Goal: Task Accomplishment & Management: Manage account settings

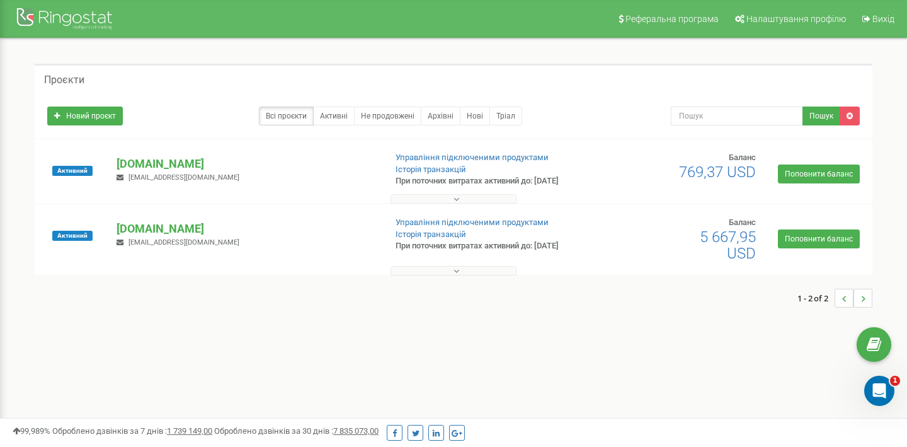
click at [262, 345] on div "Реферальна програма Налаштування профілю Вихід Проєкти Новий проєкт Всі проєкти…" at bounding box center [453, 378] width 907 height 756
click at [166, 224] on p "[DOMAIN_NAME]" at bounding box center [246, 229] width 258 height 16
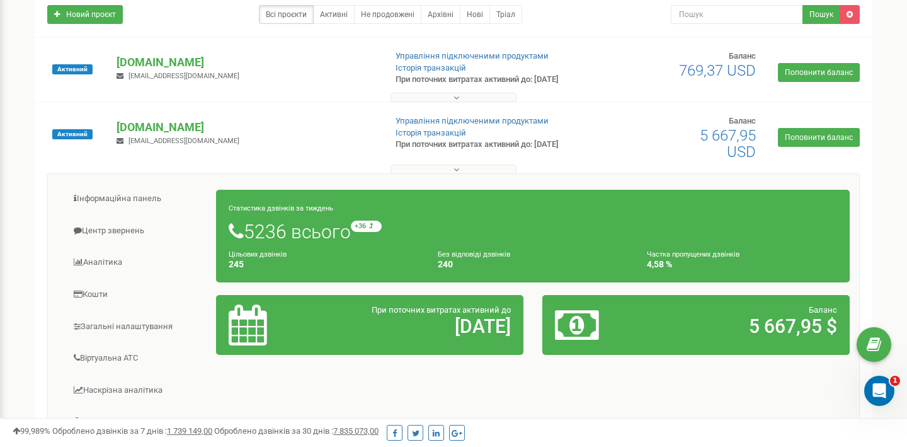
scroll to position [108, 0]
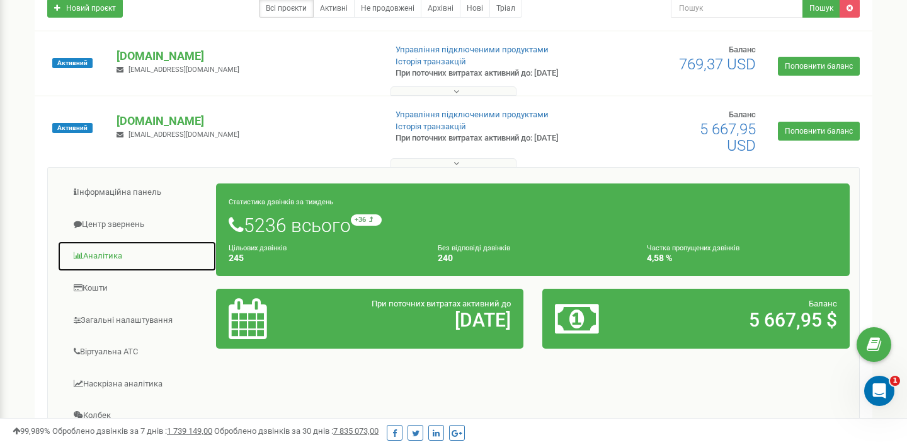
click at [103, 253] on link "Аналiтика" at bounding box center [136, 256] width 159 height 31
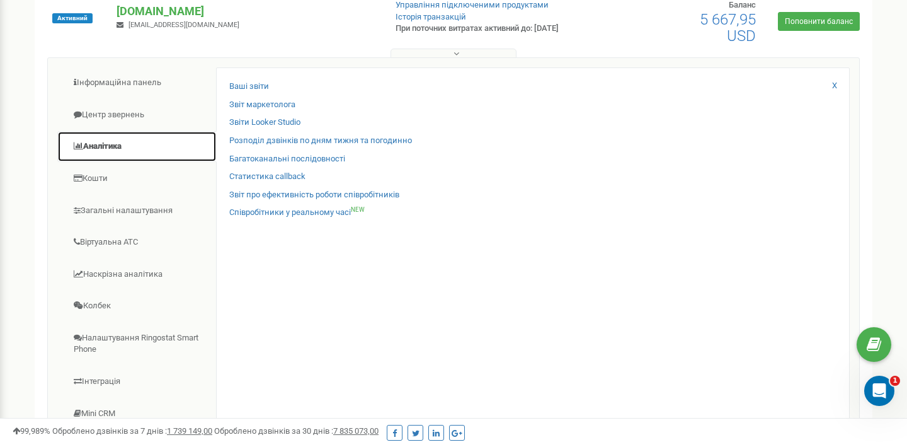
scroll to position [219, 0]
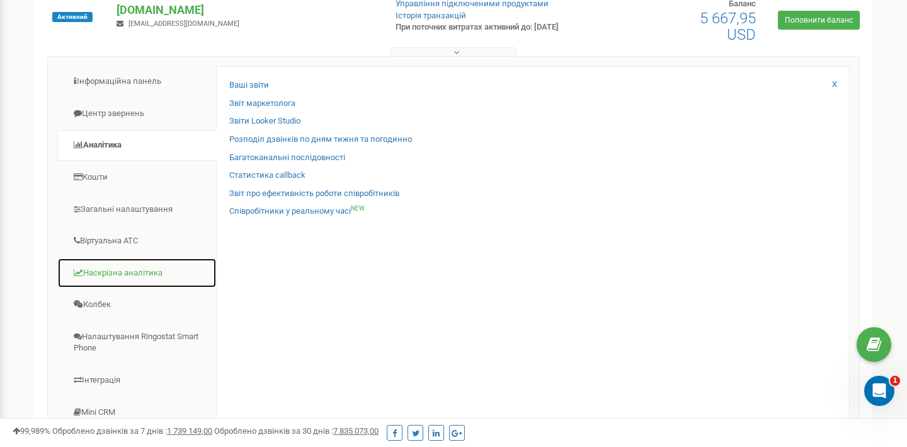
click at [150, 274] on link "Наскрізна аналітика" at bounding box center [136, 273] width 159 height 31
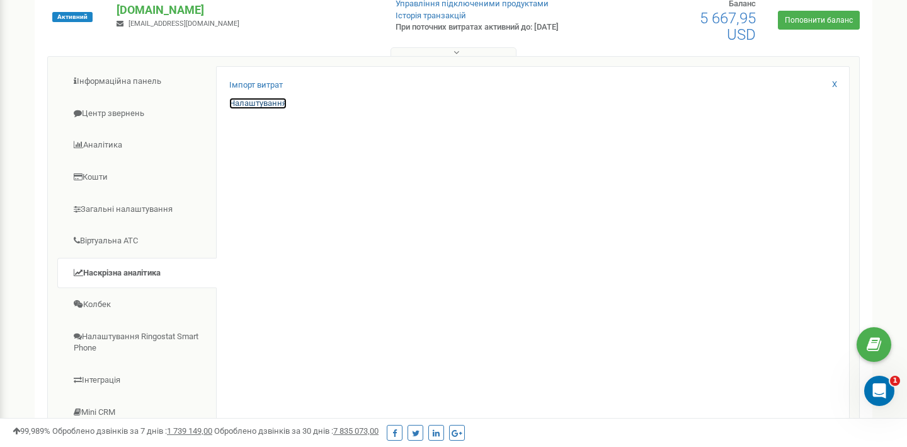
click at [263, 106] on link "Налаштування" at bounding box center [257, 104] width 57 height 12
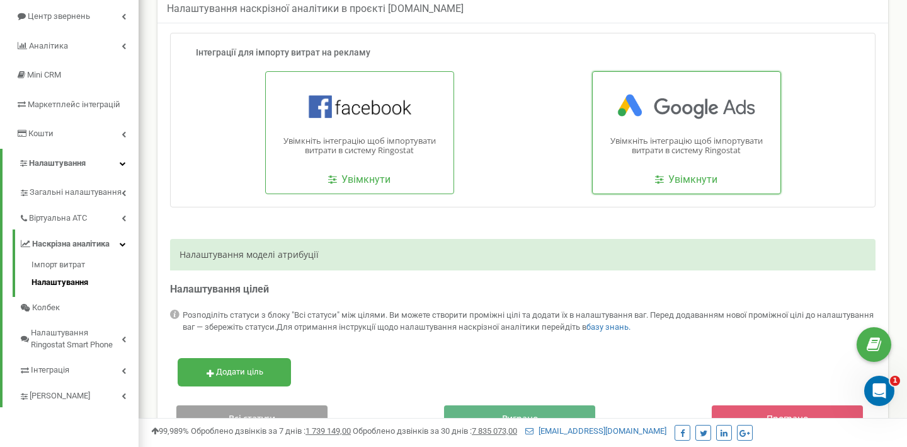
scroll to position [109, 0]
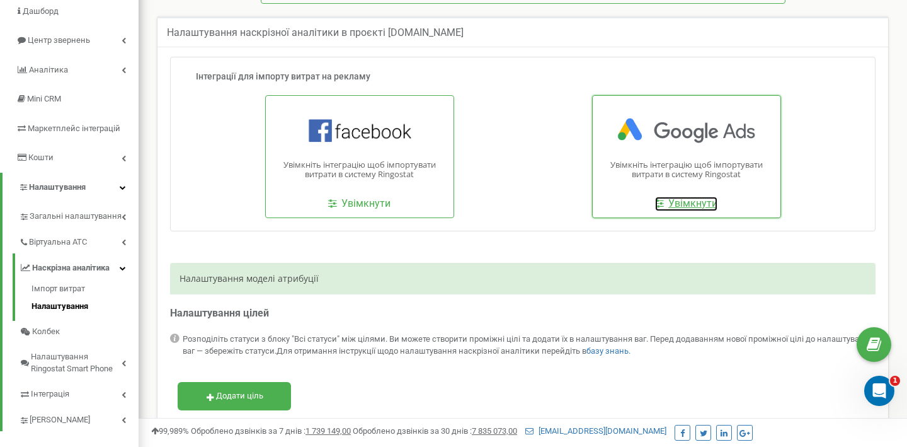
click at [693, 204] on span "Увімкнути" at bounding box center [693, 203] width 49 height 12
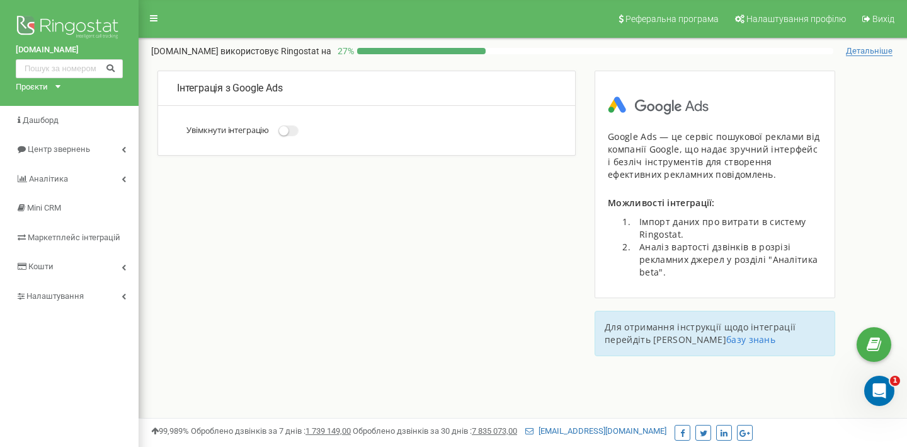
click at [295, 131] on span at bounding box center [289, 130] width 20 height 11
click at [0, 0] on input "Увімкнути інтеграцію" at bounding box center [0, 0] width 0 height 0
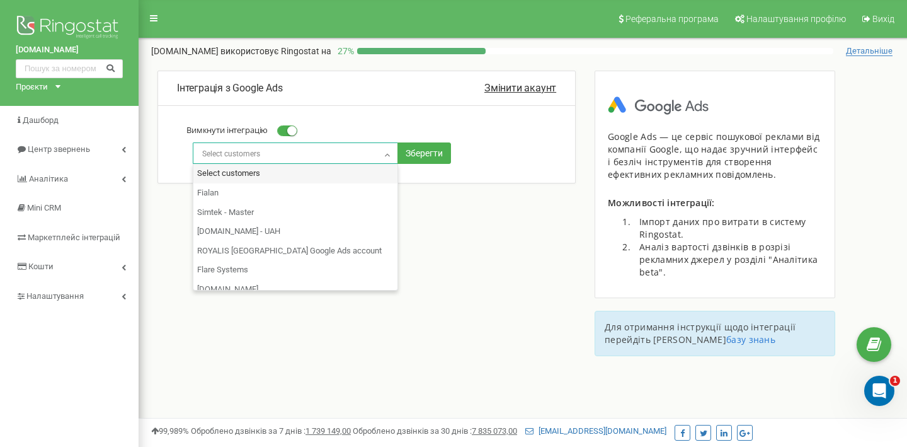
click at [303, 152] on span "Select customers" at bounding box center [295, 154] width 197 height 18
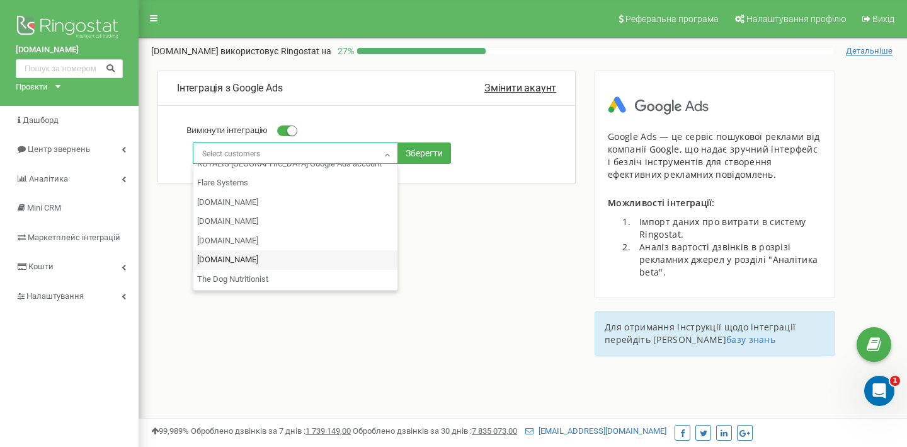
scroll to position [64, 0]
click at [270, 151] on span "Select customers" at bounding box center [295, 154] width 197 height 18
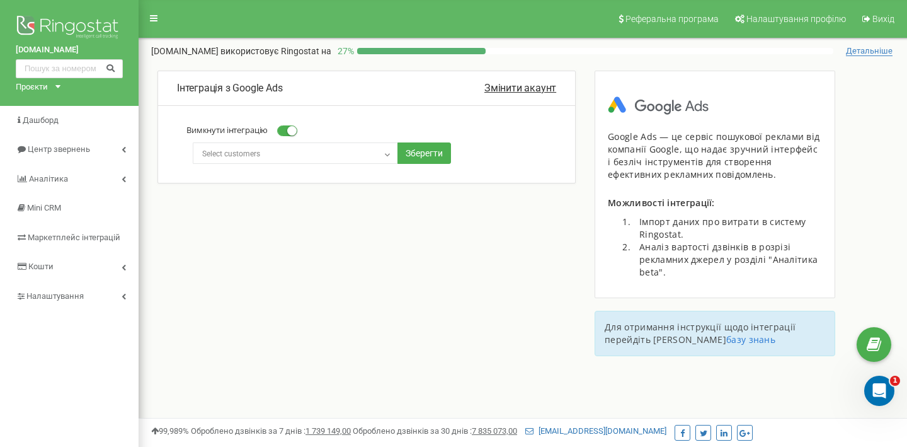
click at [270, 151] on span "Select customers" at bounding box center [295, 154] width 197 height 18
select select "7886125529.4277684713"
click at [422, 149] on button "Зберегти" at bounding box center [425, 152] width 54 height 21
click at [446, 252] on div "Інтеграція з Google Ads Змінити акаунт Вимкнути інтеграцію Select customers Fia…" at bounding box center [523, 219] width 769 height 299
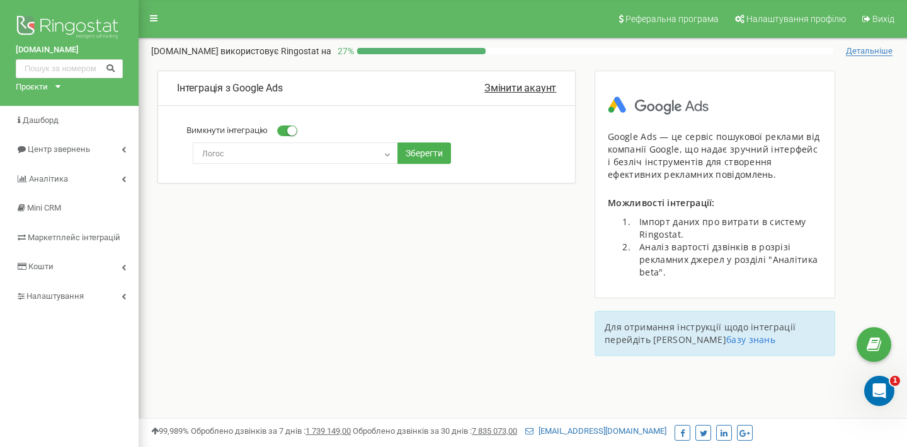
click at [327, 154] on span "Логос" at bounding box center [295, 154] width 197 height 18
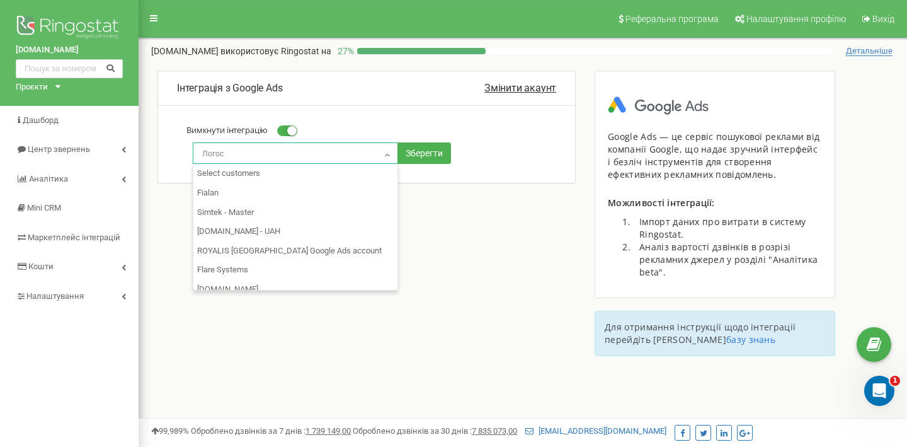
click at [327, 154] on span "Логос" at bounding box center [295, 154] width 197 height 18
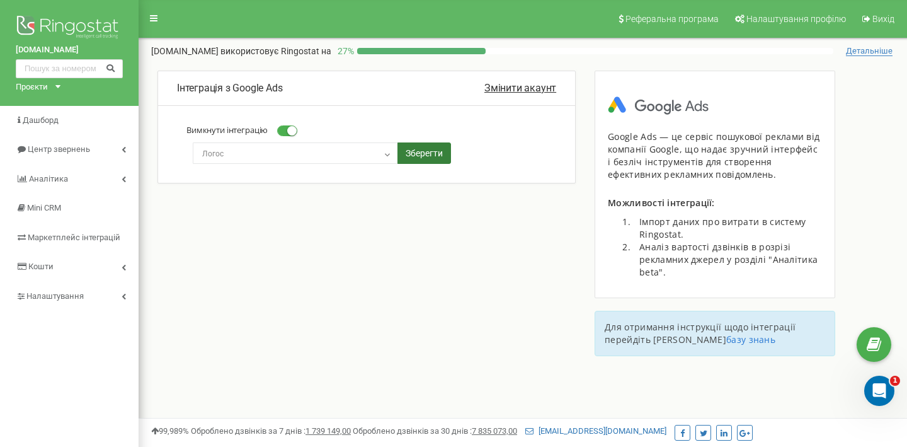
click at [411, 152] on button "Зберегти" at bounding box center [425, 152] width 54 height 21
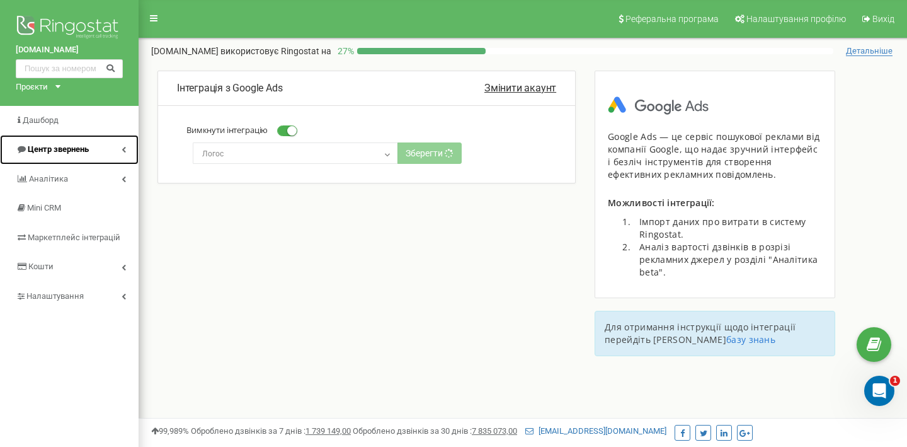
click at [96, 149] on link "Центр звернень" at bounding box center [69, 150] width 139 height 30
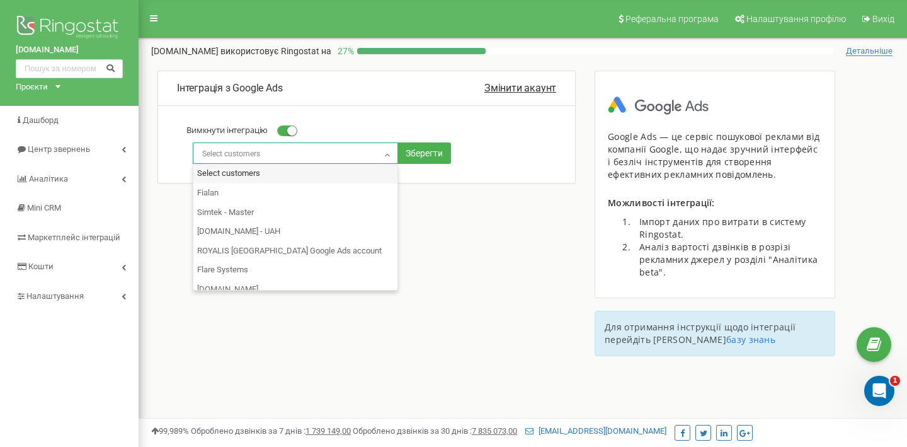
click at [350, 153] on span "Select customers" at bounding box center [295, 154] width 197 height 18
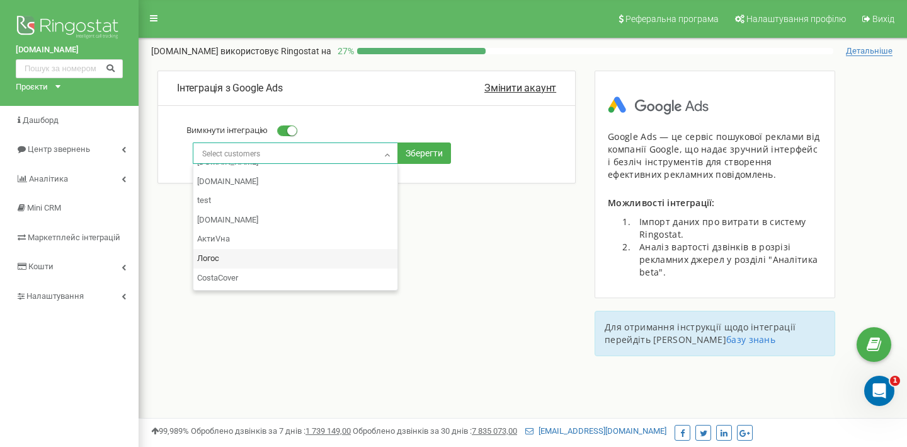
select select "7886125529.4277684713"
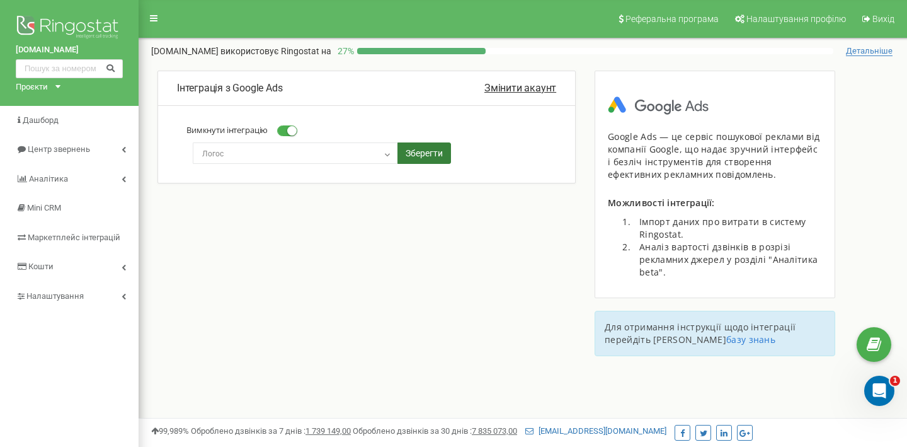
click at [430, 155] on button "Зберегти" at bounding box center [425, 152] width 54 height 21
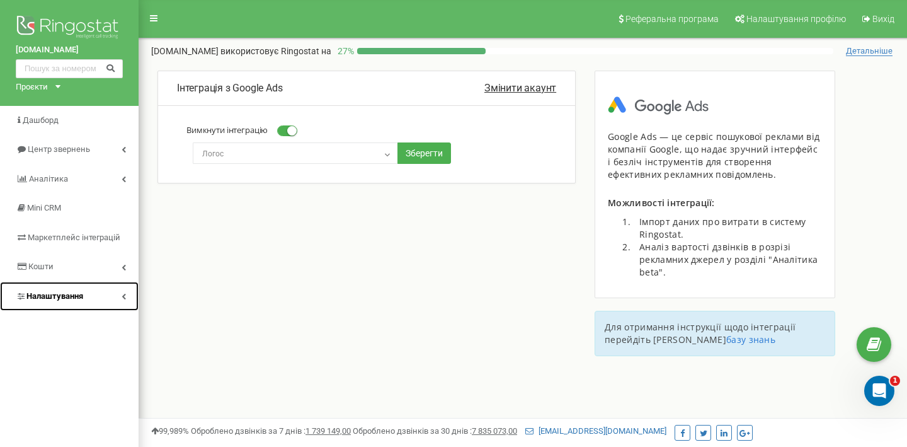
click at [78, 295] on span "Налаштування" at bounding box center [54, 295] width 57 height 9
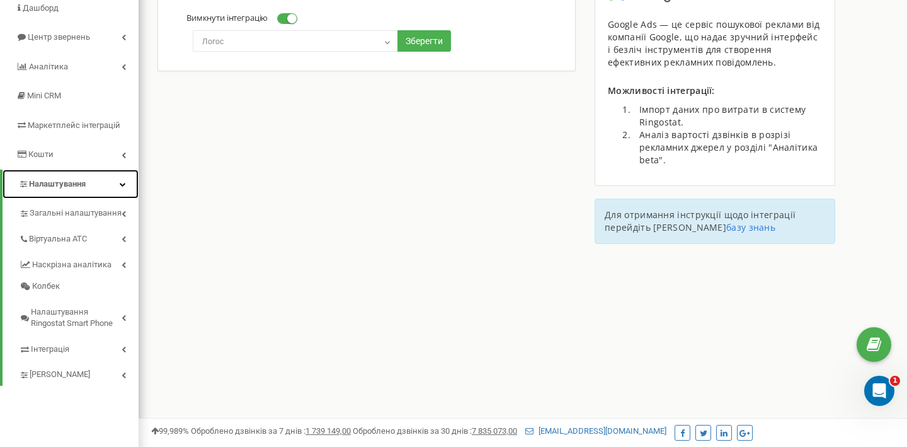
scroll to position [114, 0]
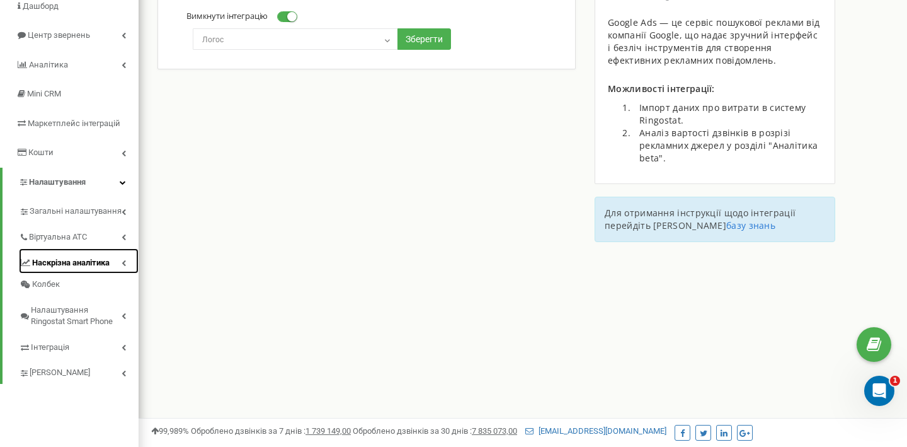
click at [84, 260] on span "Наскрізна аналітика" at bounding box center [71, 263] width 78 height 12
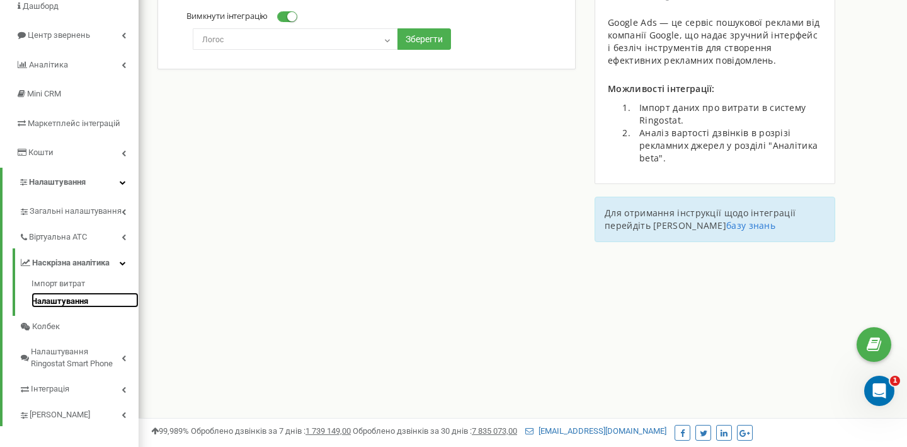
click at [81, 301] on link "Налаштування" at bounding box center [85, 299] width 107 height 15
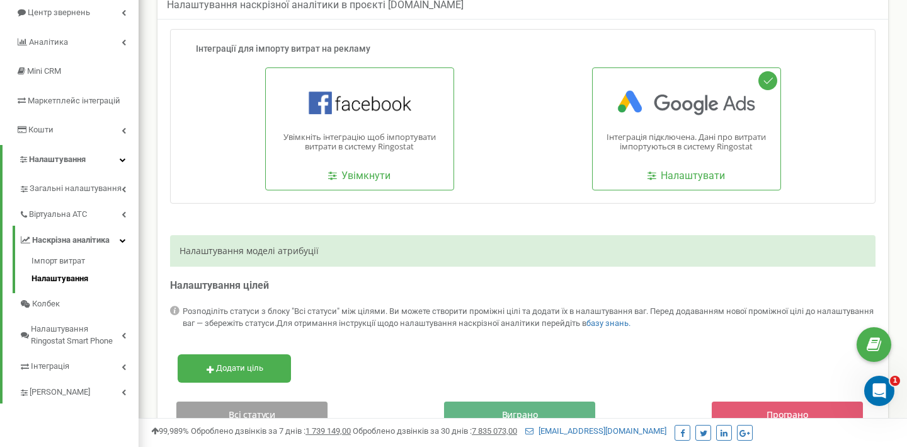
scroll to position [132, 0]
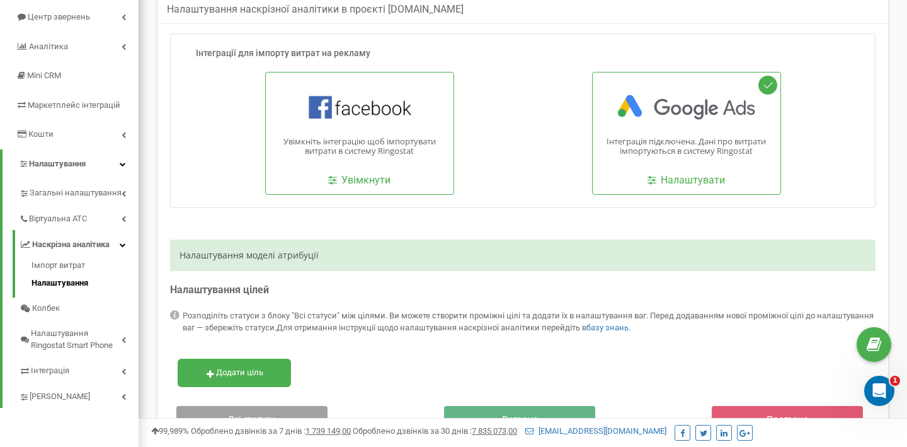
click at [483, 249] on div "Налаштування моделі атрибуції" at bounding box center [523, 255] width 706 height 32
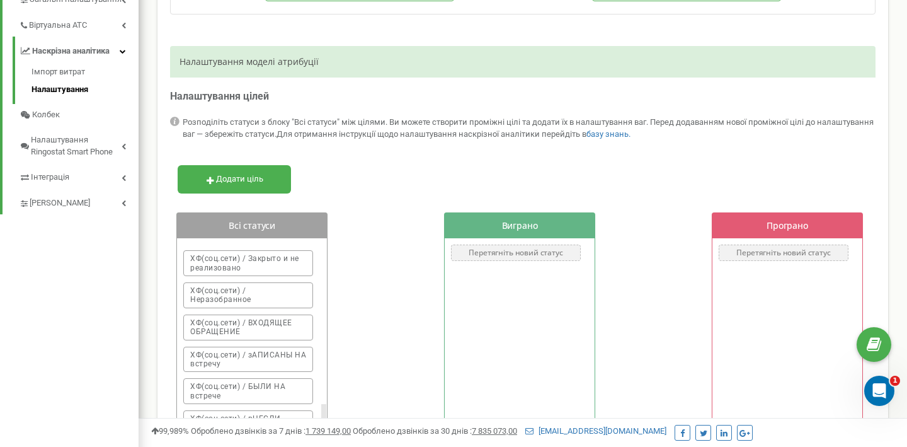
scroll to position [0, 0]
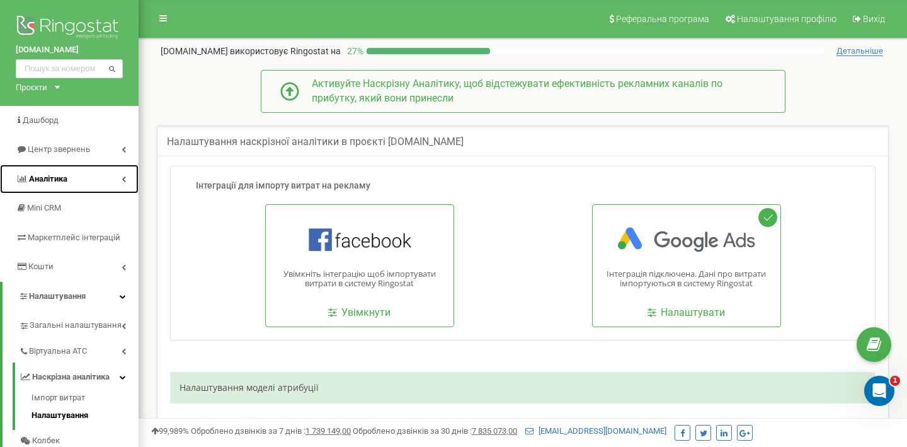
click at [72, 173] on link "Аналiтика" at bounding box center [69, 179] width 139 height 30
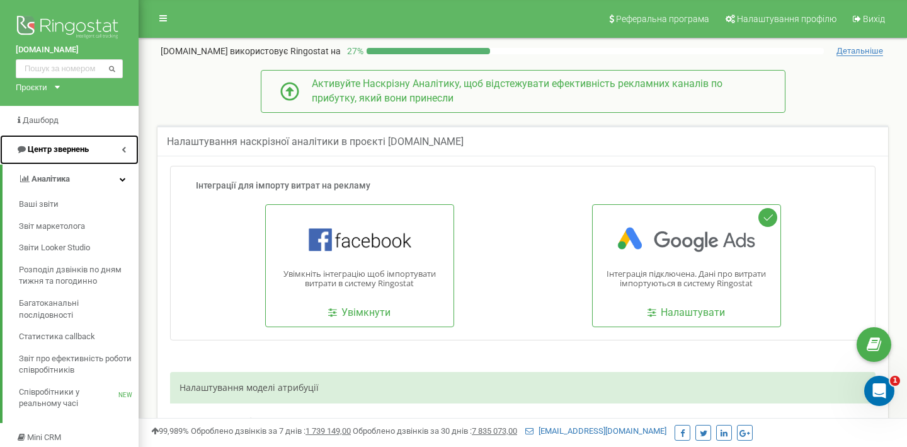
click at [74, 148] on span "Центр звернень" at bounding box center [58, 148] width 61 height 9
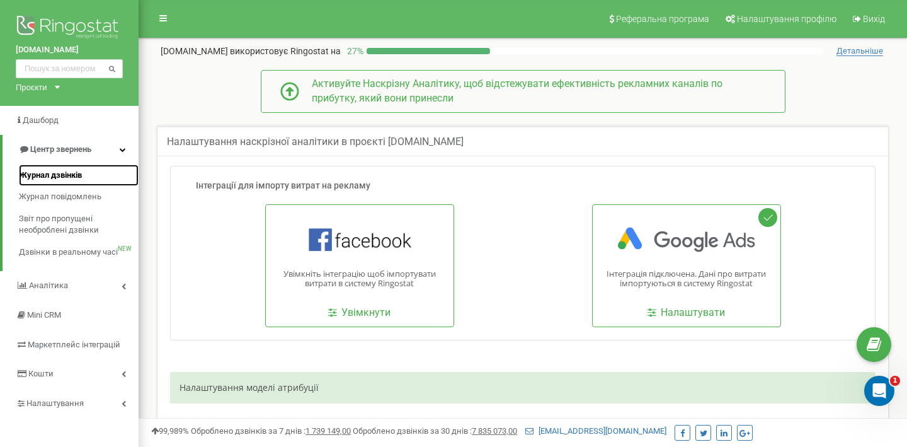
click at [74, 177] on span "Журнал дзвінків" at bounding box center [50, 176] width 63 height 12
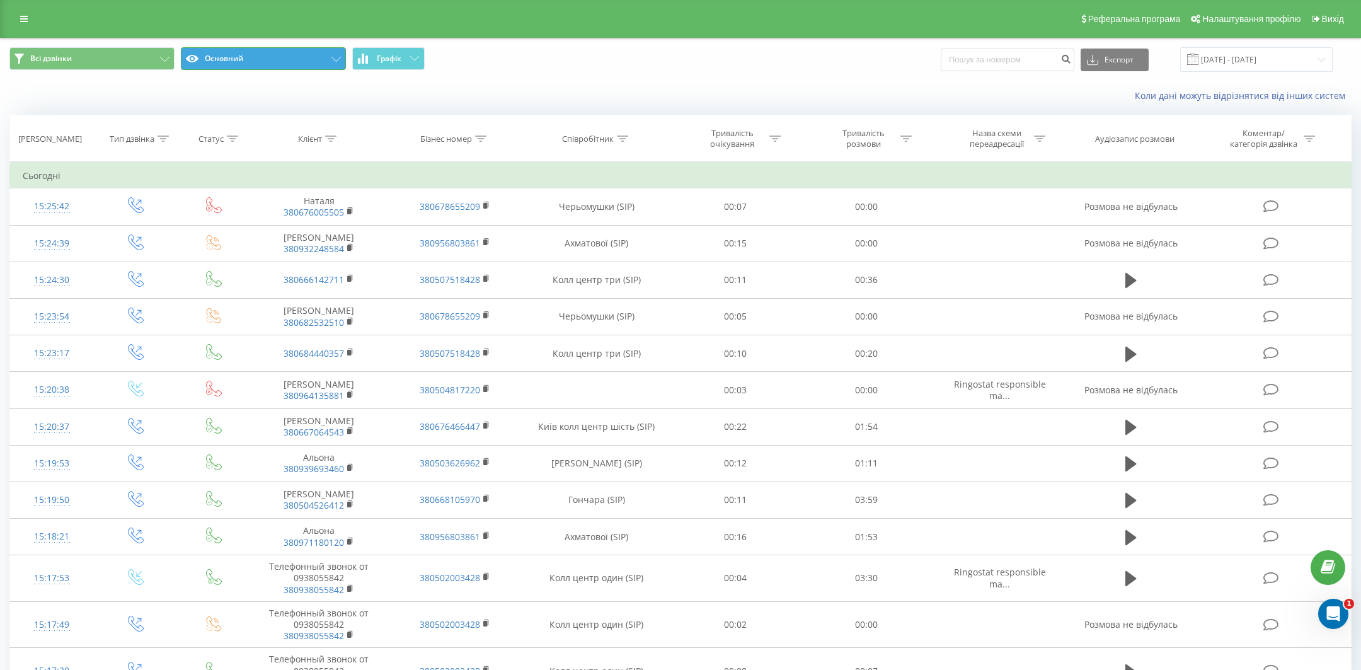
click at [217, 51] on button "Основний" at bounding box center [263, 58] width 165 height 23
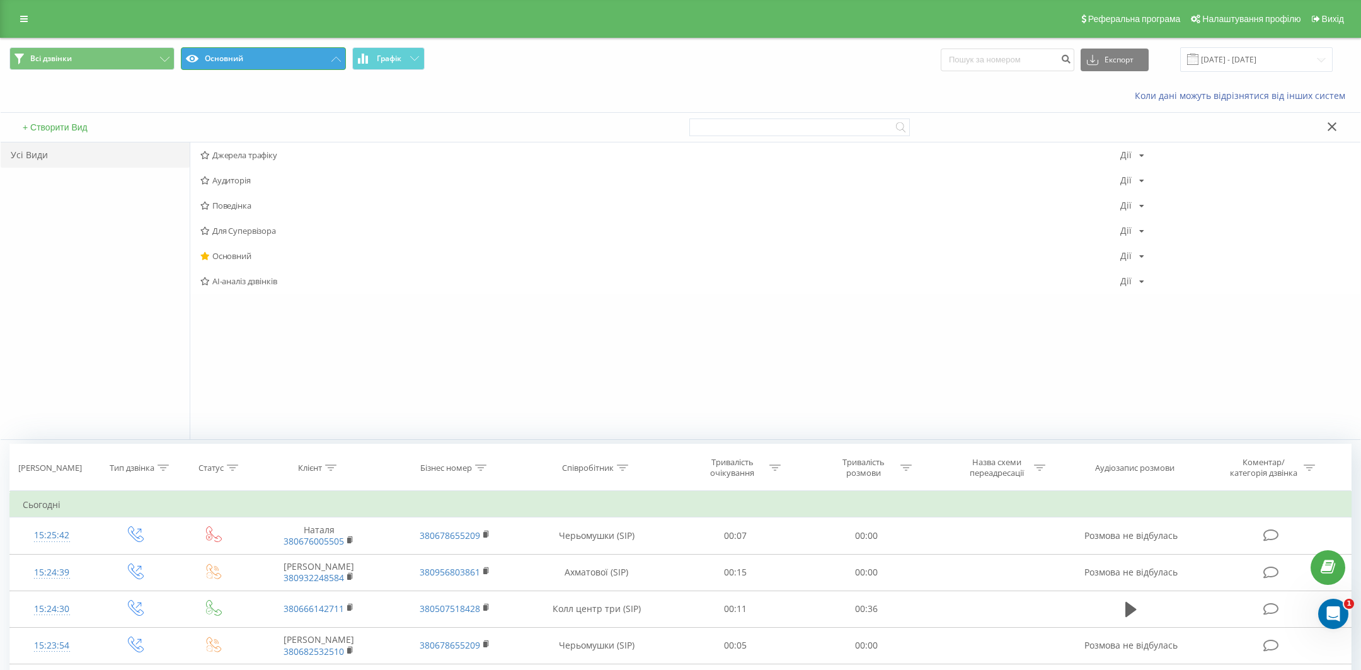
click at [217, 51] on button "Основний" at bounding box center [263, 58] width 165 height 23
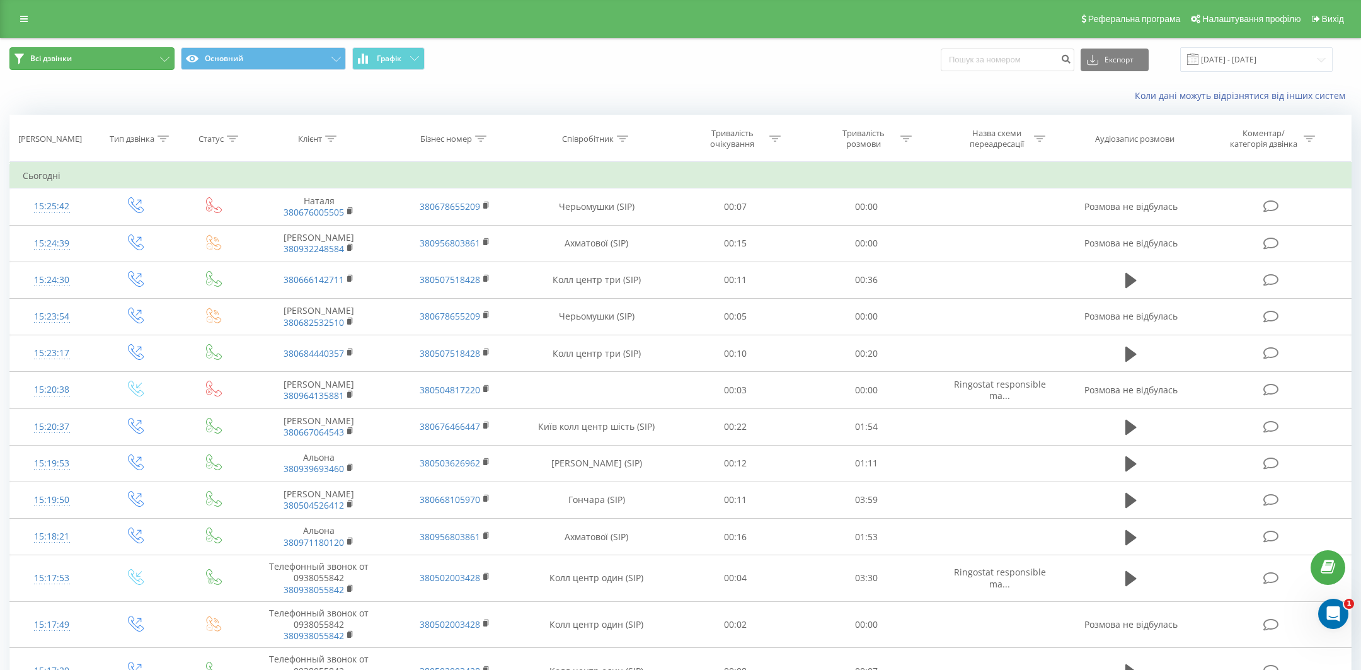
click at [127, 56] on button "Всі дзвінки" at bounding box center [91, 58] width 165 height 23
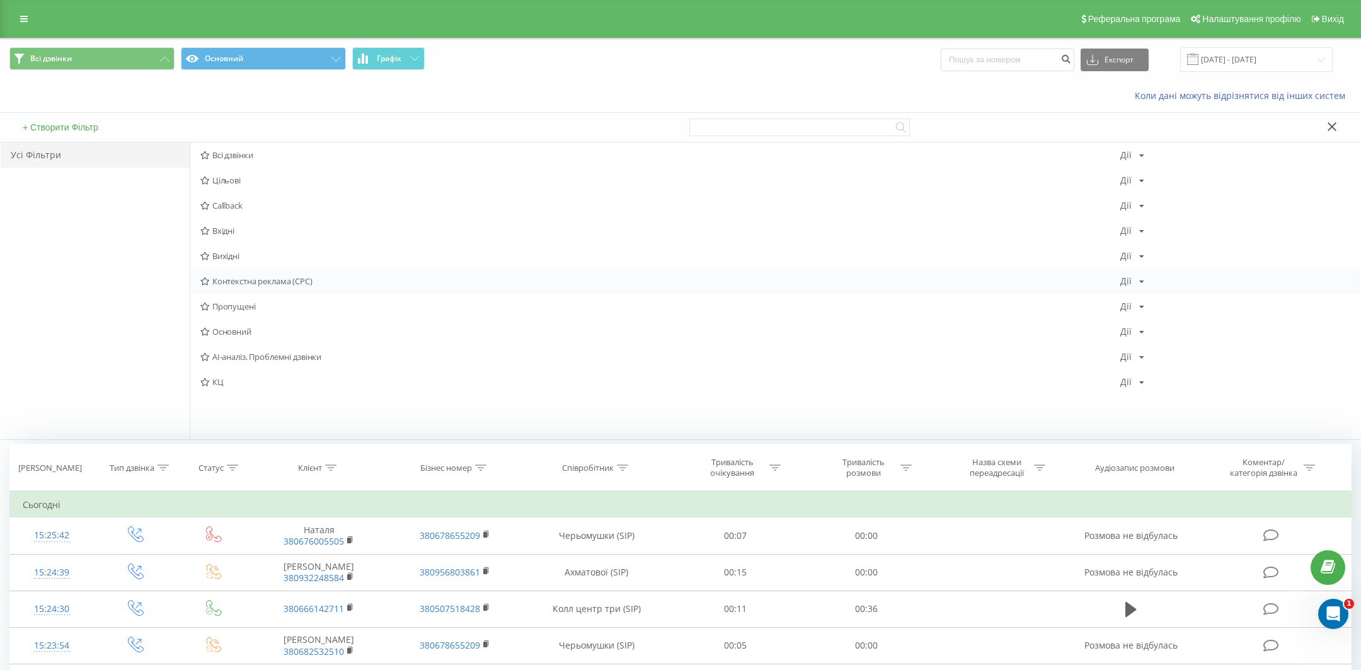
click at [251, 278] on span "Контекстна реклама (CPC)" at bounding box center [660, 281] width 920 height 9
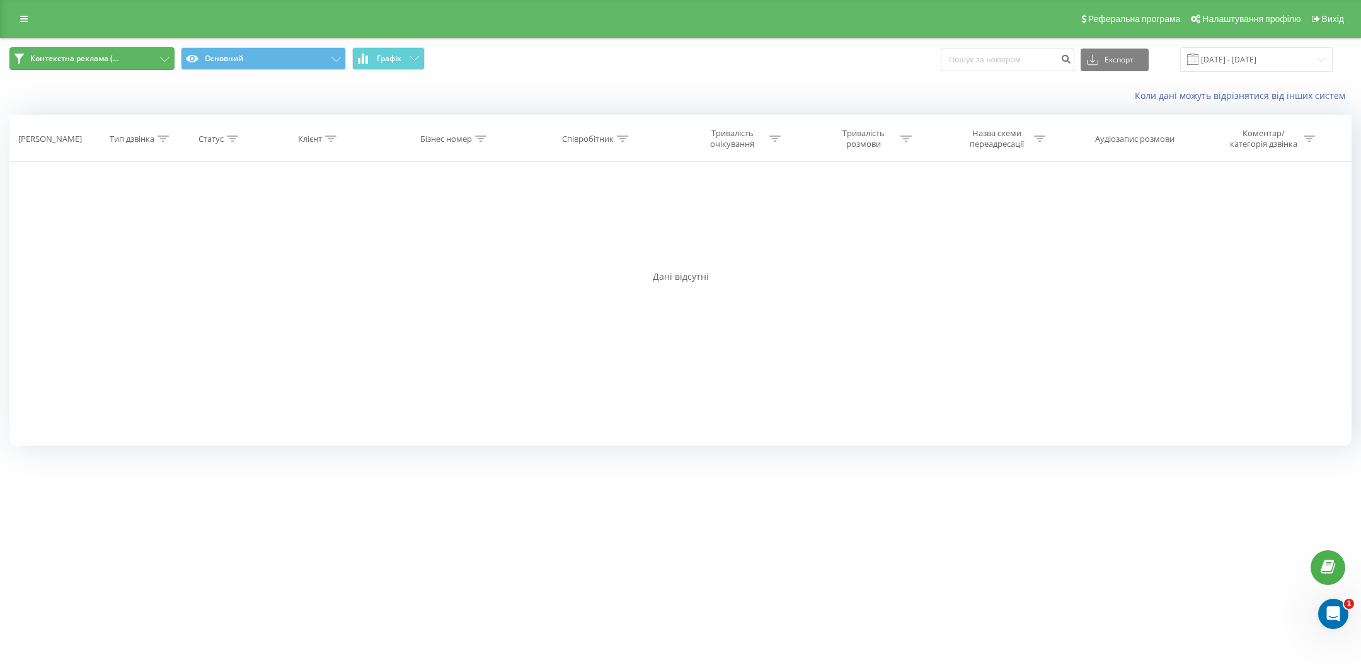
click at [76, 59] on span "Контекстна реклама (..." at bounding box center [74, 59] width 88 height 10
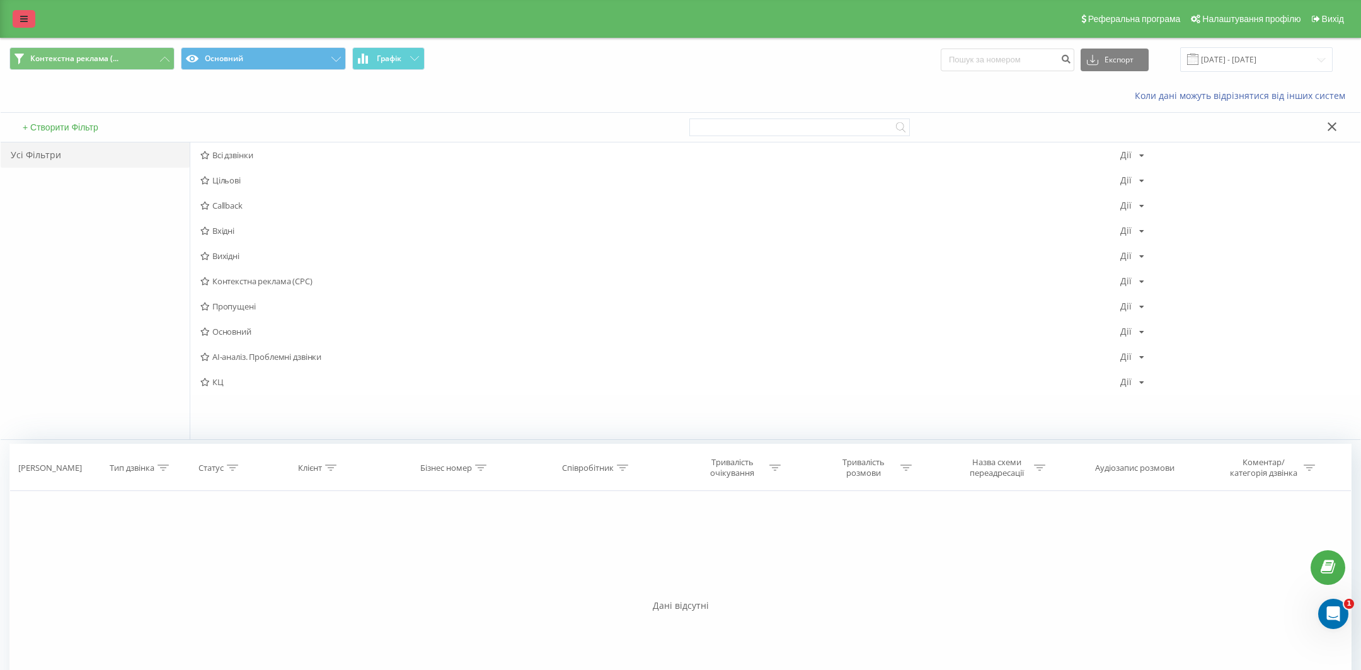
click at [26, 17] on icon at bounding box center [24, 18] width 8 height 9
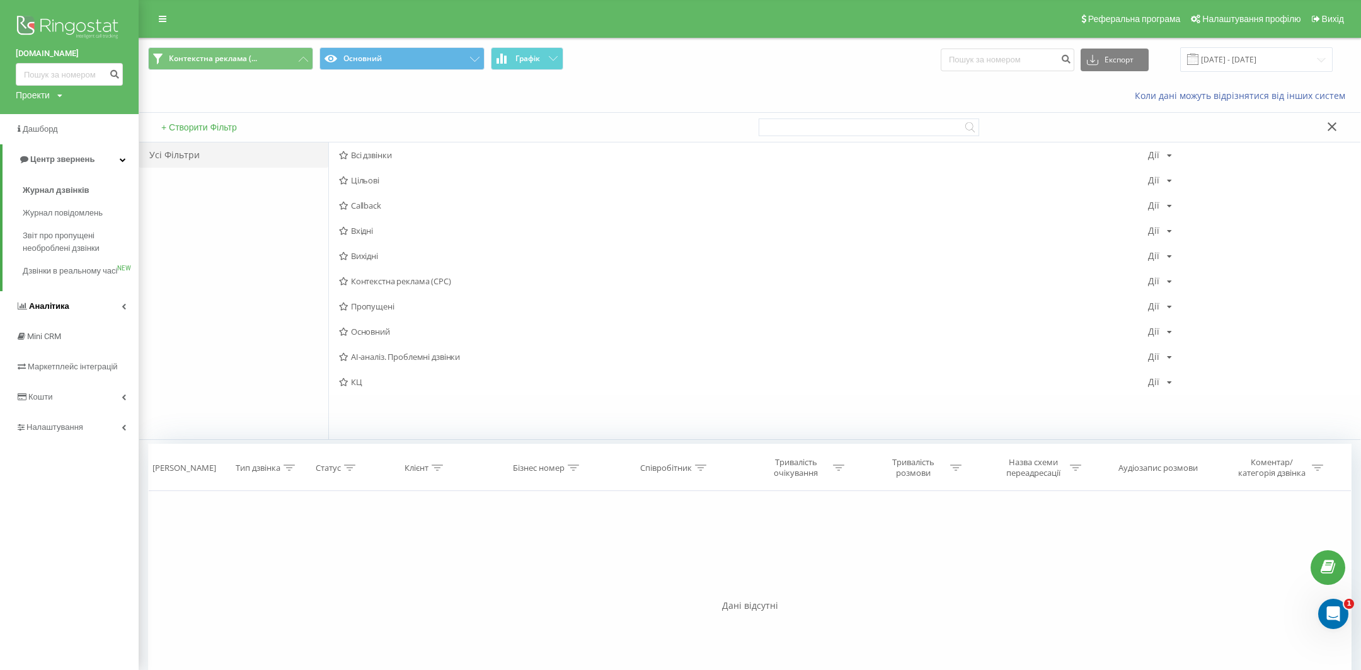
click at [60, 310] on link "Аналiтика" at bounding box center [69, 306] width 139 height 30
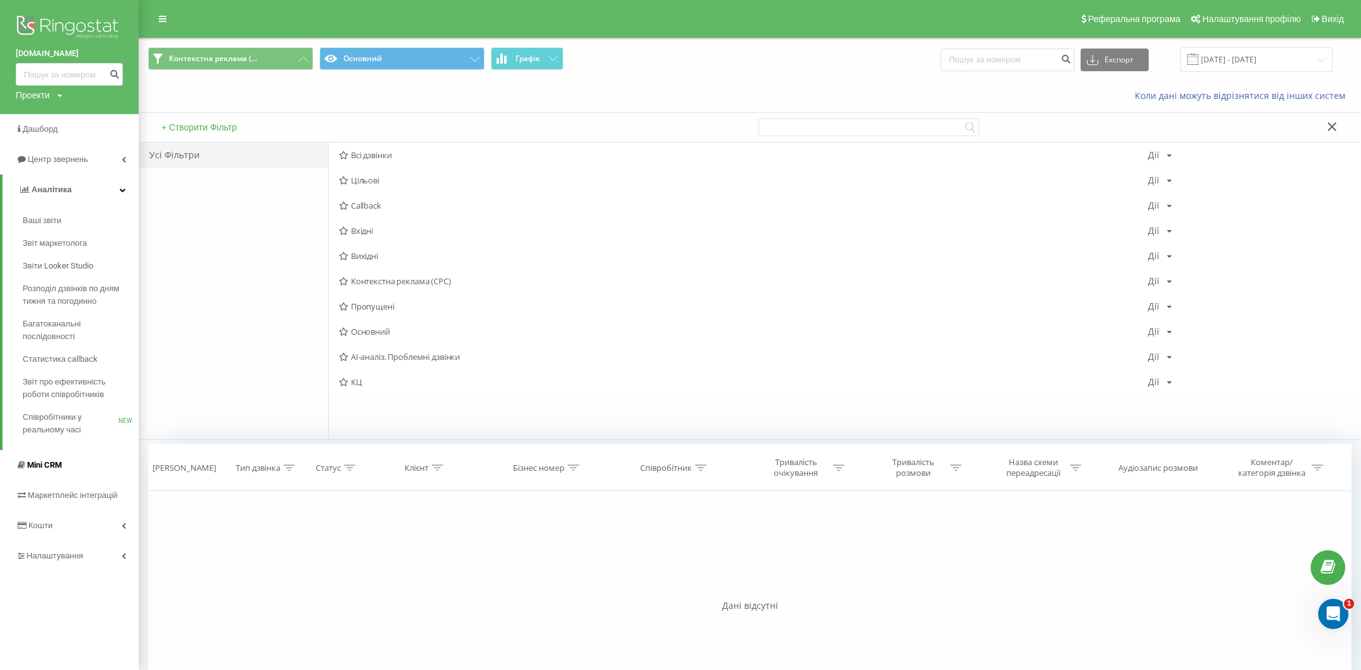
click at [68, 465] on link "Mini CRM" at bounding box center [69, 465] width 139 height 30
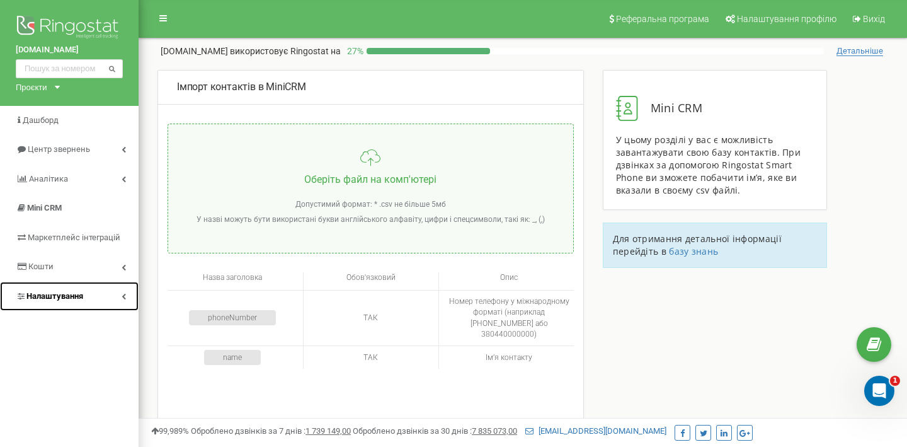
click at [57, 299] on span "Налаштування" at bounding box center [54, 295] width 57 height 9
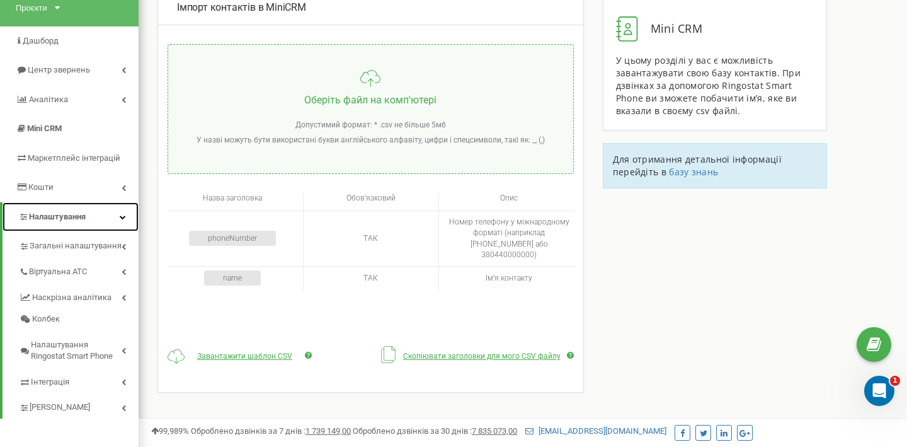
scroll to position [117, 0]
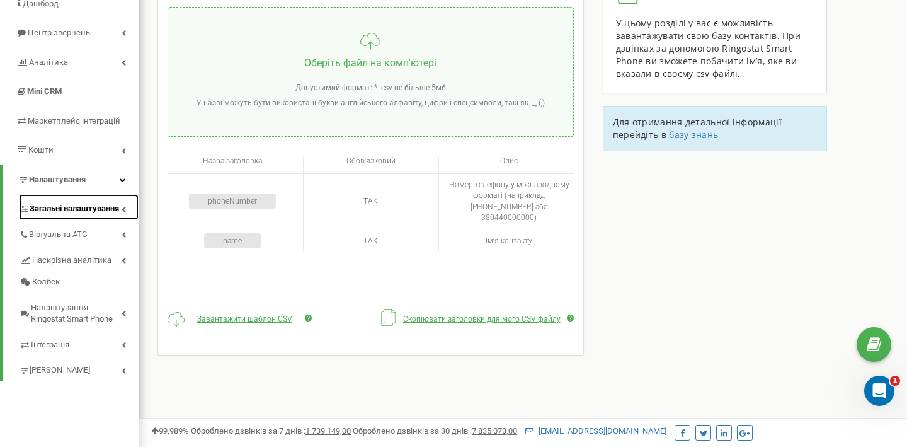
click at [78, 212] on span "Загальні налаштування" at bounding box center [74, 209] width 89 height 12
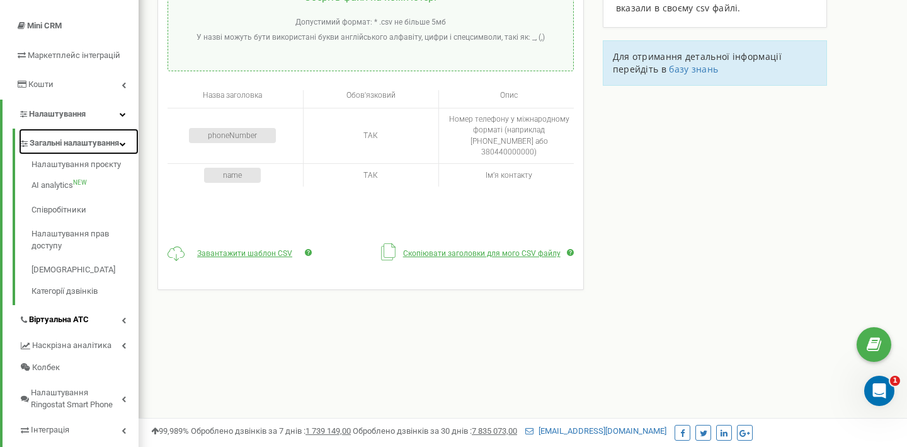
scroll to position [183, 0]
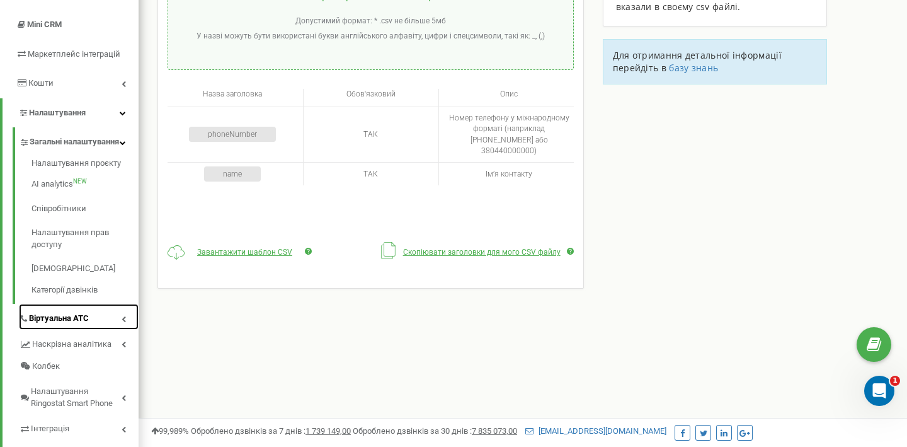
click at [69, 325] on span "Віртуальна АТС" at bounding box center [59, 319] width 60 height 12
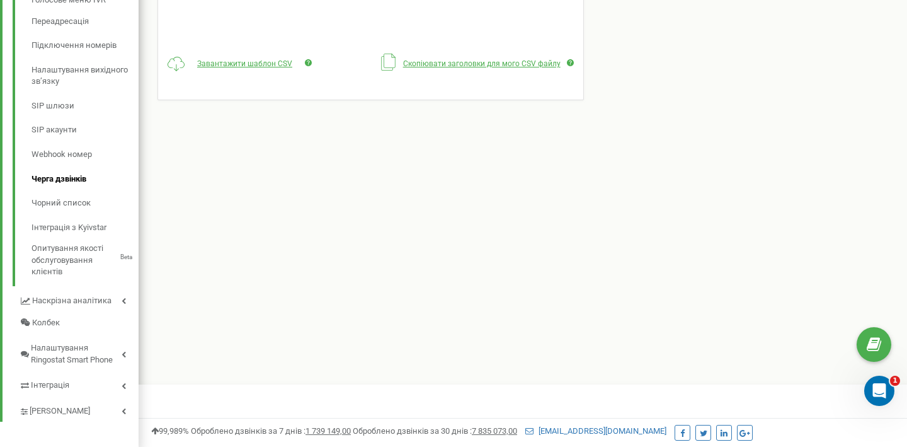
scroll to position [377, 0]
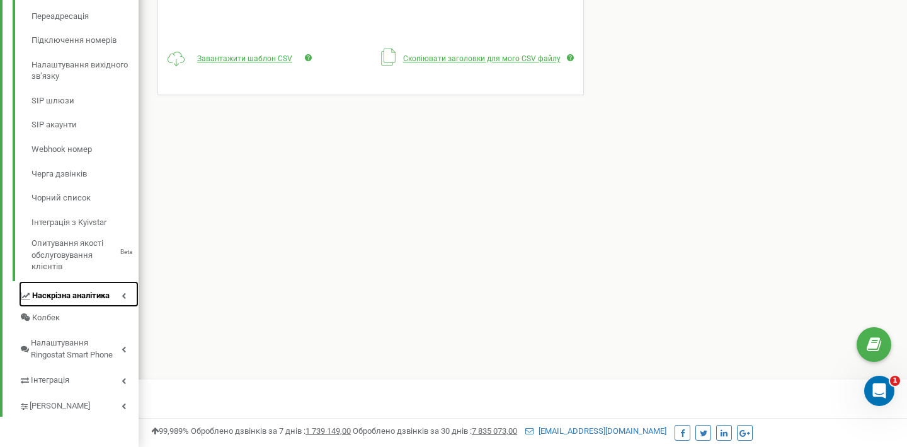
click at [82, 293] on span "Наскрізна аналітика" at bounding box center [71, 296] width 78 height 12
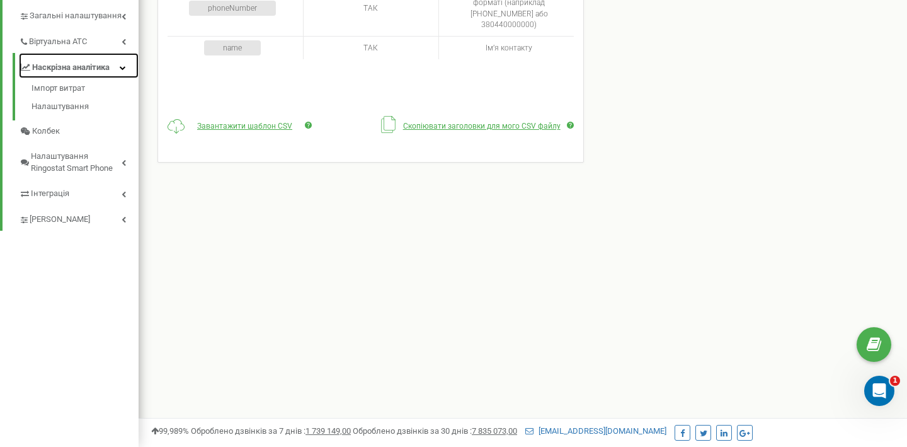
scroll to position [309, 0]
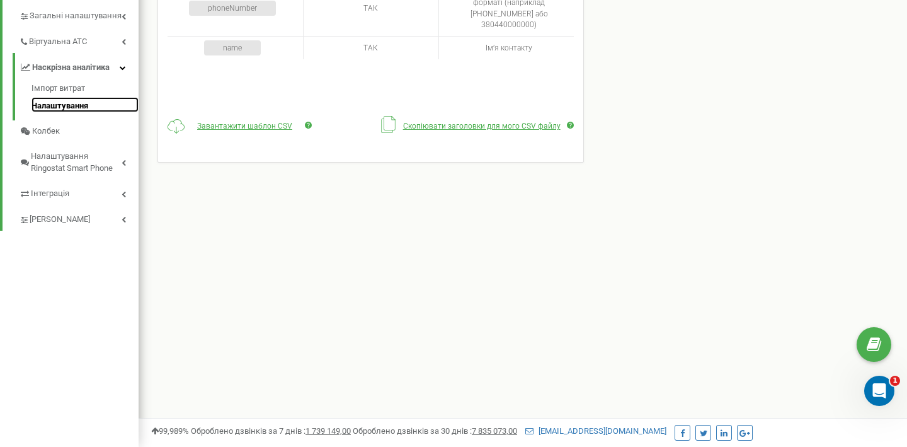
click at [86, 108] on link "Налаштування" at bounding box center [85, 104] width 107 height 15
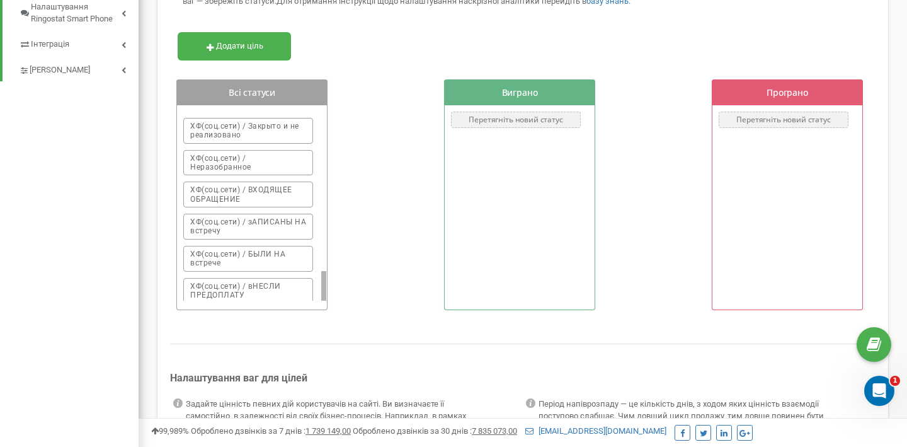
scroll to position [459, 0]
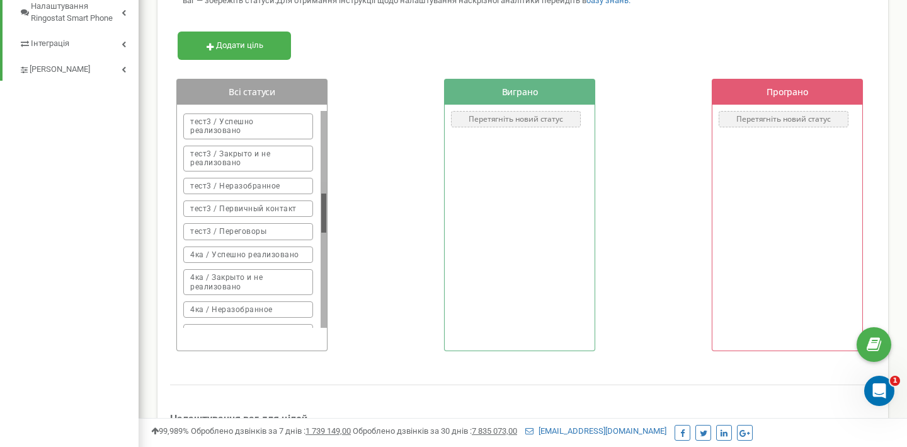
drag, startPoint x: 325, startPoint y: 289, endPoint x: 324, endPoint y: 190, distance: 98.3
click at [324, 190] on div at bounding box center [324, 219] width 6 height 217
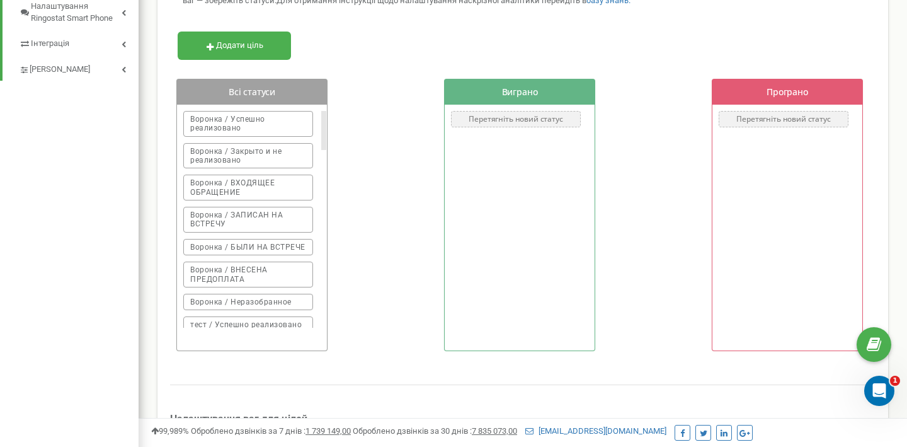
drag, startPoint x: 323, startPoint y: 216, endPoint x: 318, endPoint y: 102, distance: 114.2
click at [316, 105] on div "Всі статуси Воронка / Успешно реализовано Воронка / Закрыто и не реализовано Во…" at bounding box center [251, 215] width 151 height 272
click at [279, 40] on div "Додати ціль" at bounding box center [234, 46] width 113 height 28
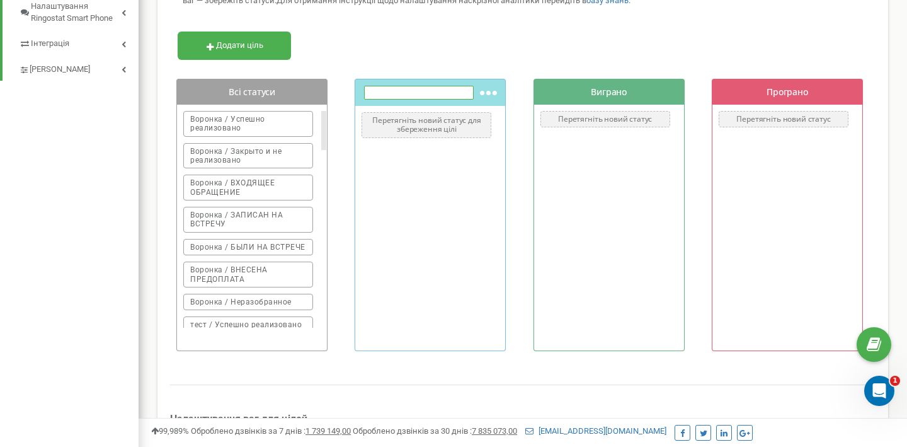
click at [495, 89] on button at bounding box center [488, 92] width 17 height 13
click at [517, 104] on span "Видалити ціль" at bounding box center [530, 103] width 52 height 9
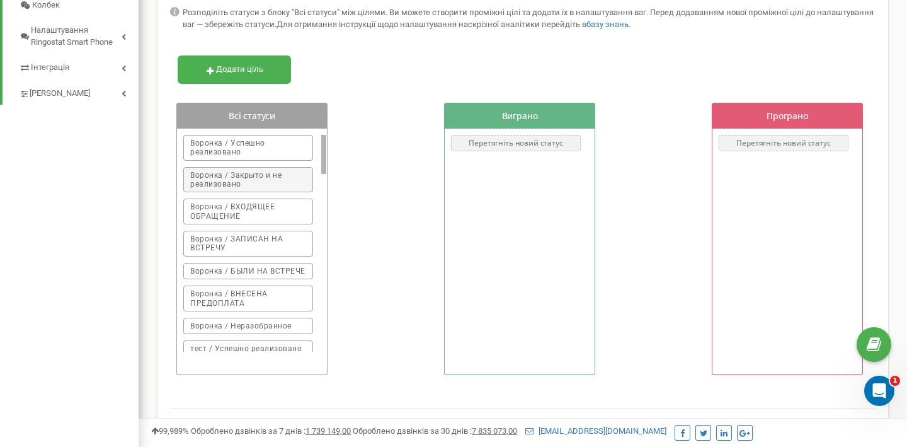
scroll to position [431, 0]
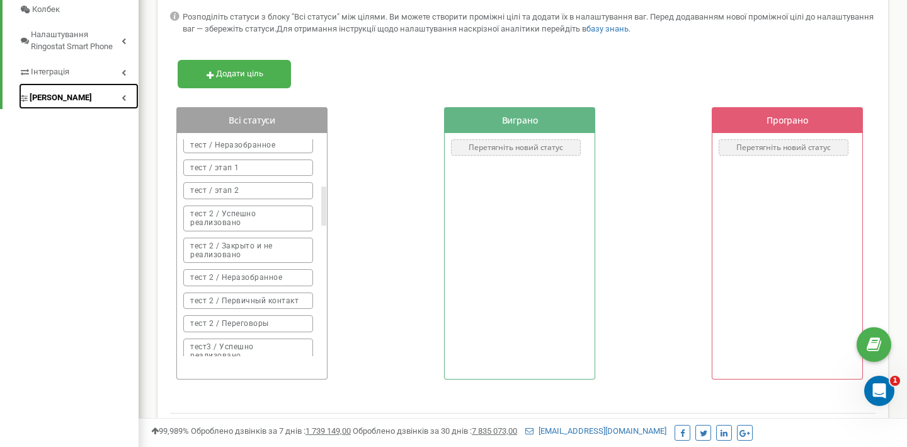
click at [77, 95] on link "[PERSON_NAME]" at bounding box center [79, 96] width 120 height 26
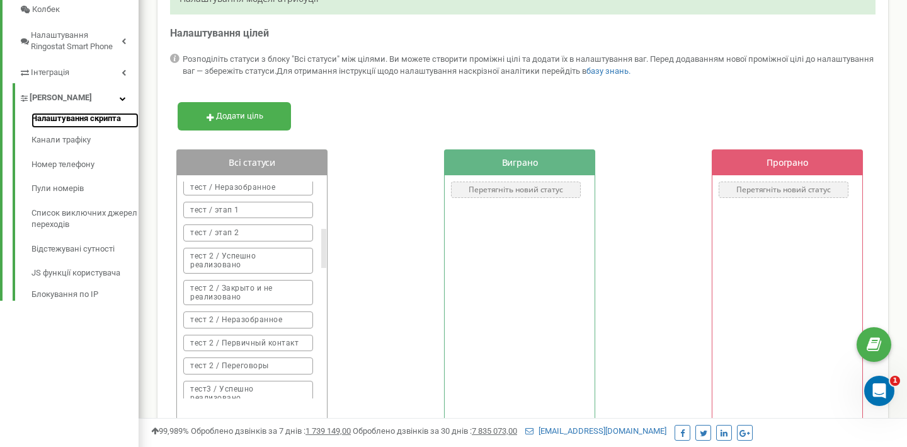
click at [89, 117] on link "Налаштування скрипта" at bounding box center [85, 120] width 107 height 15
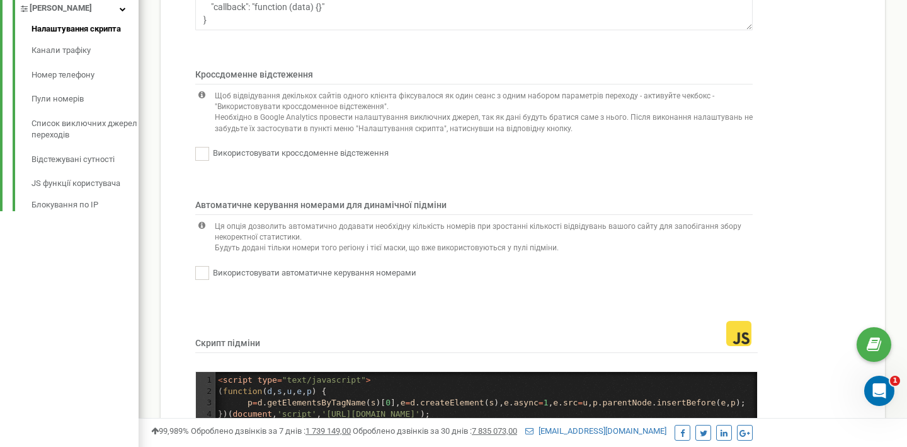
scroll to position [486, 0]
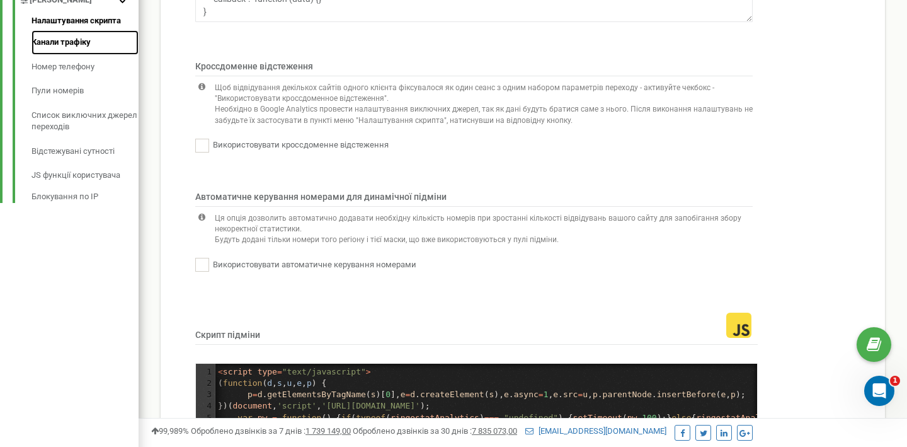
click at [78, 46] on link "Канали трафіку" at bounding box center [85, 42] width 107 height 25
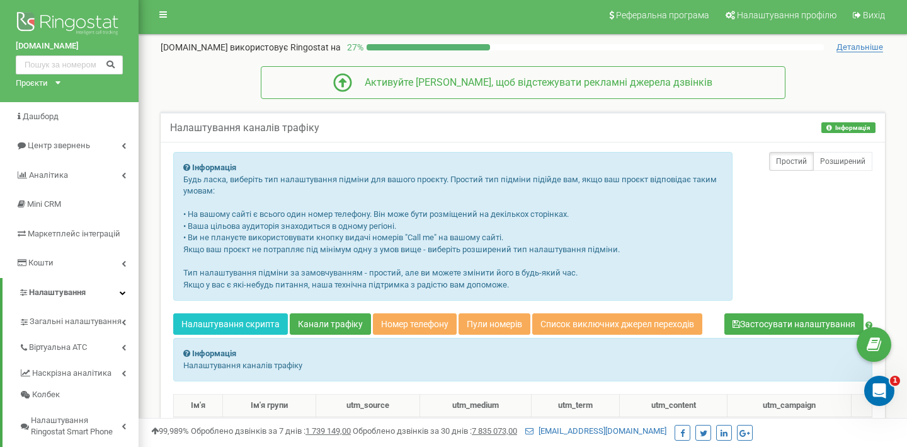
scroll to position [1, 0]
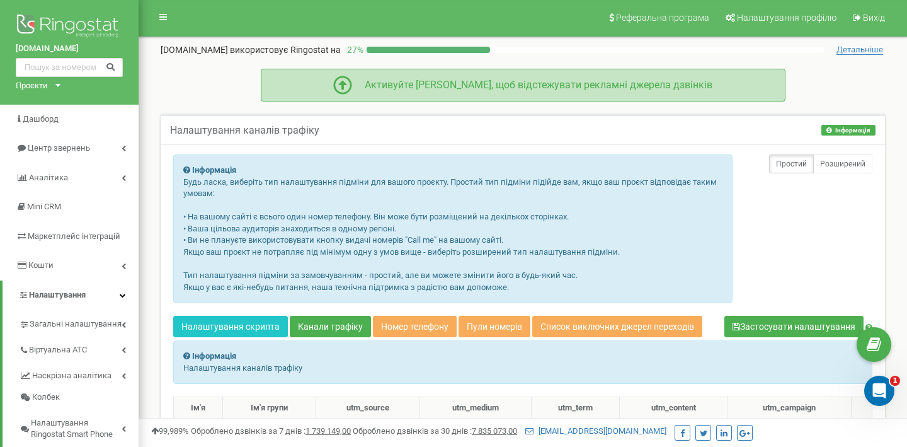
click at [377, 82] on div "Активуйте [PERSON_NAME], щоб відстежувати рекламні джерела дзвінків" at bounding box center [532, 85] width 360 height 14
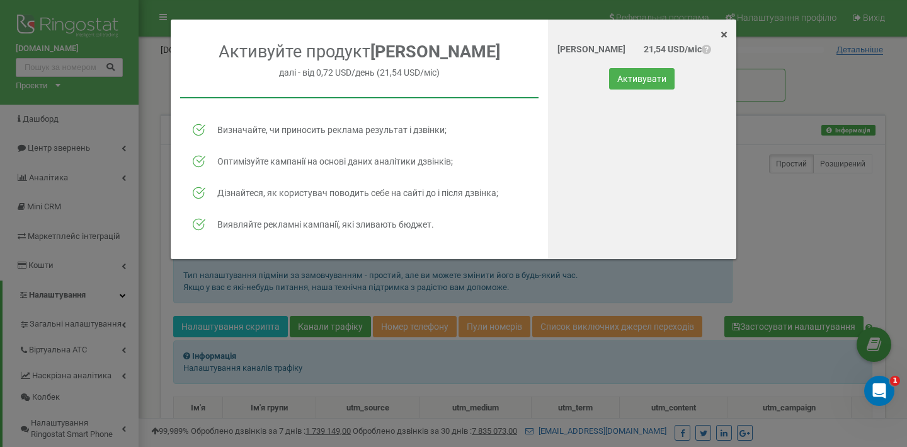
click at [459, 326] on div "× Close Активуйте продукт Колтрекінг далі - від 0,72 USD/день (21,54 USD/міс) В…" at bounding box center [453, 223] width 907 height 447
click at [727, 32] on span "×" at bounding box center [724, 34] width 7 height 15
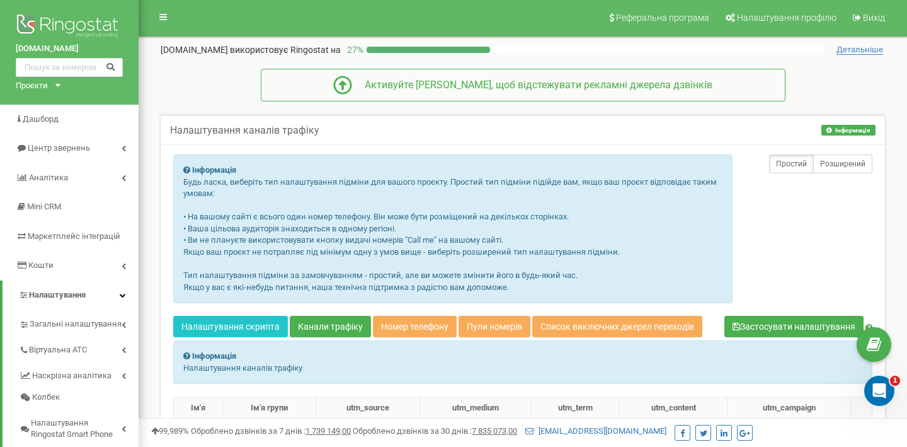
click at [836, 158] on button "Розширений" at bounding box center [843, 163] width 59 height 19
click at [796, 164] on button "Простий" at bounding box center [791, 163] width 45 height 19
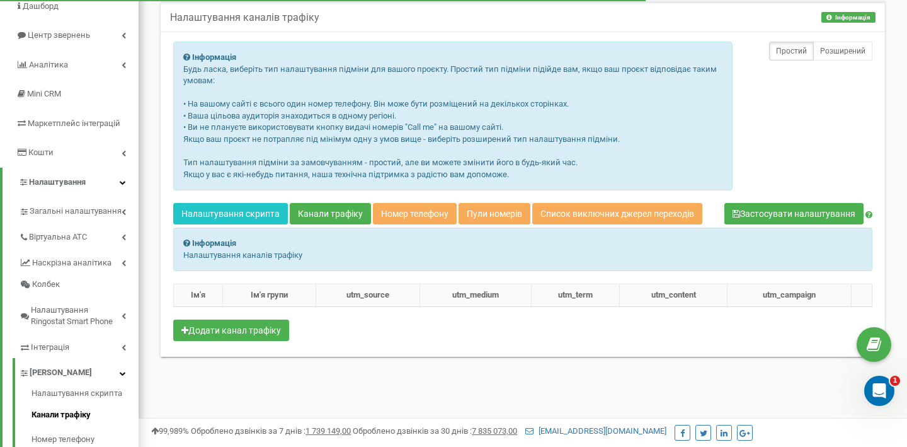
scroll to position [122, 0]
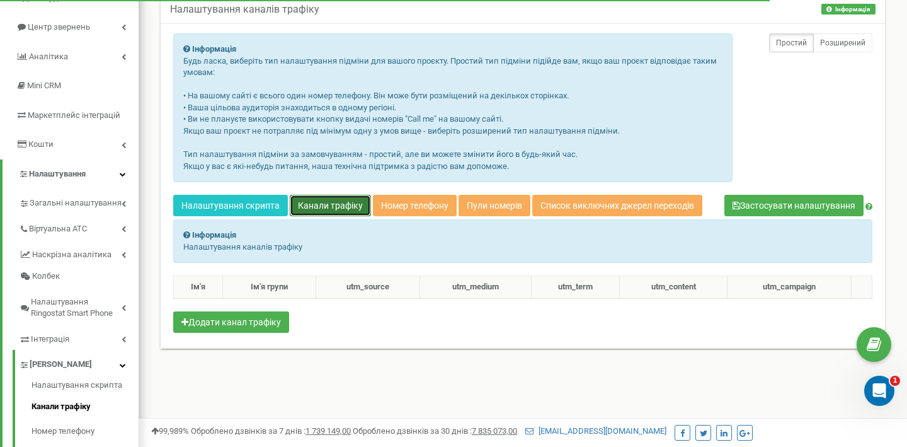
click at [330, 209] on link "Канали трафіку" at bounding box center [330, 205] width 81 height 21
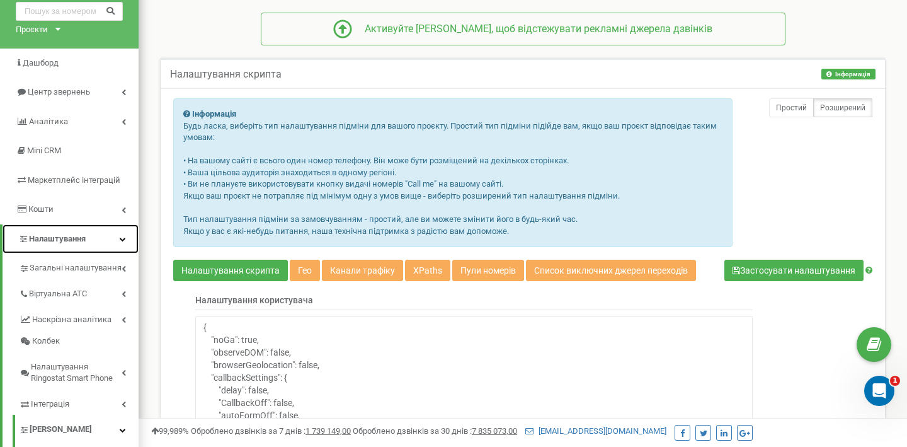
click at [79, 236] on span "Налаштування" at bounding box center [57, 238] width 57 height 9
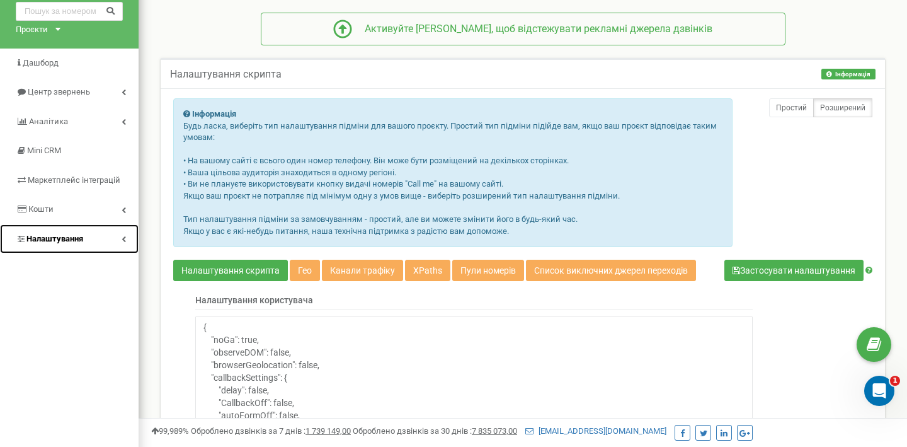
click at [79, 236] on span "Налаштування" at bounding box center [54, 238] width 57 height 9
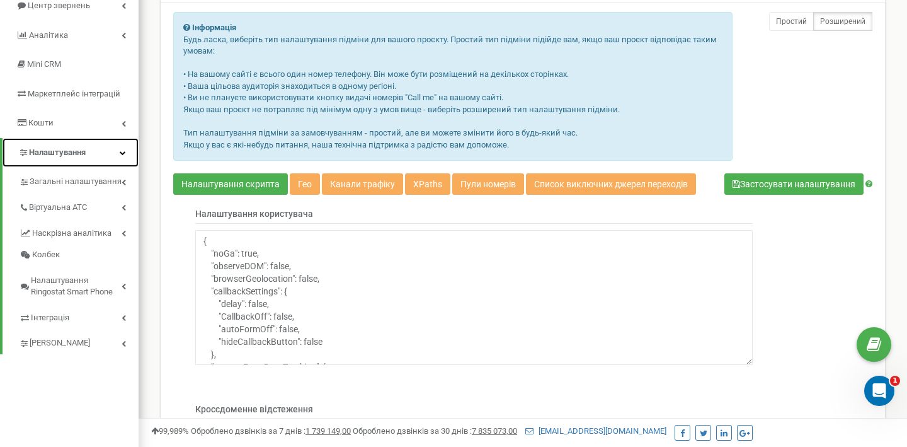
scroll to position [146, 0]
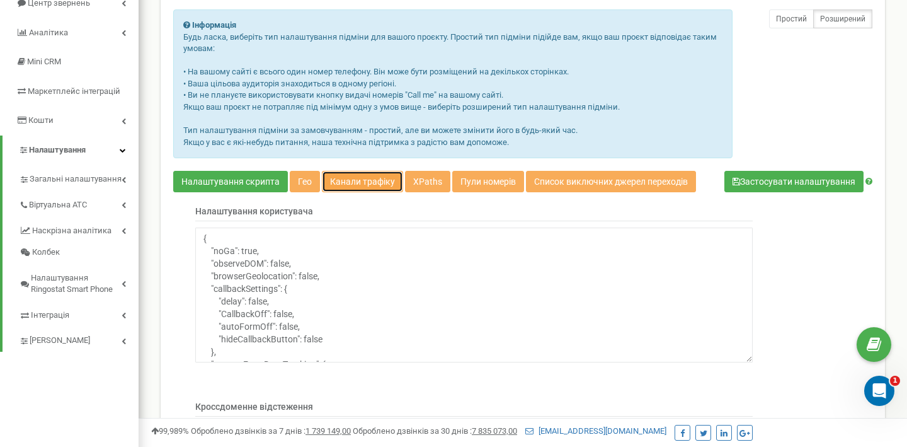
click at [359, 177] on link "Канали трафіку" at bounding box center [362, 181] width 81 height 21
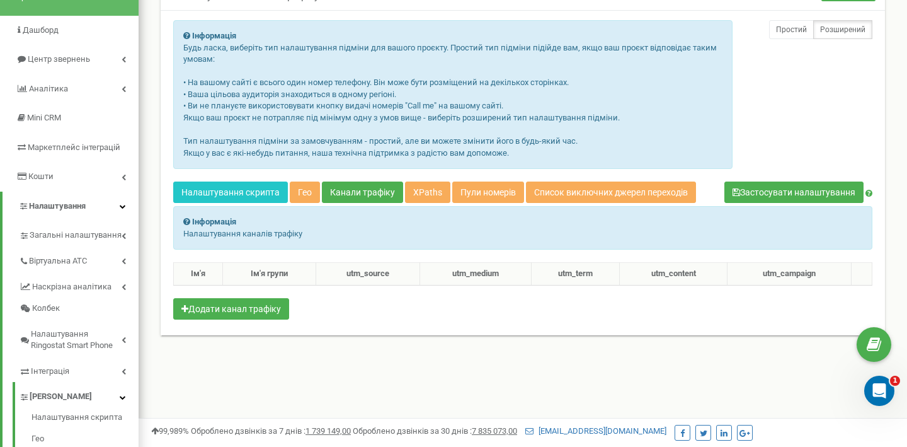
scroll to position [105, 0]
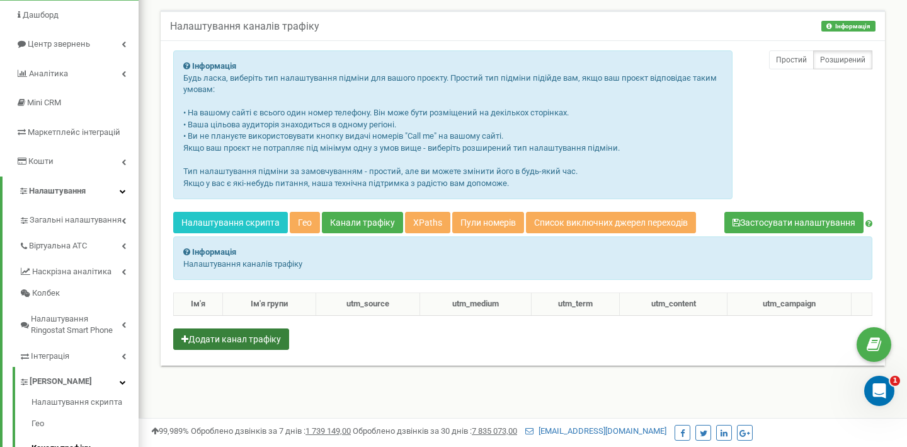
click at [272, 336] on button "Додати канал трафіку" at bounding box center [231, 338] width 116 height 21
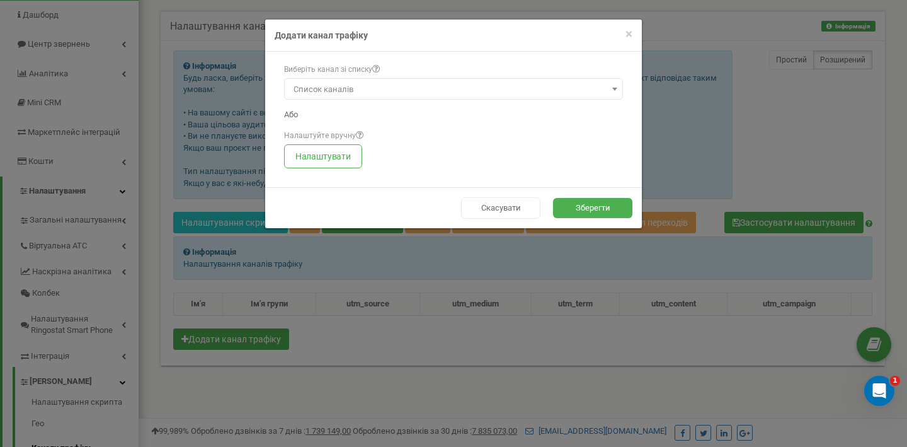
click at [389, 83] on span "Список каналів" at bounding box center [454, 90] width 330 height 18
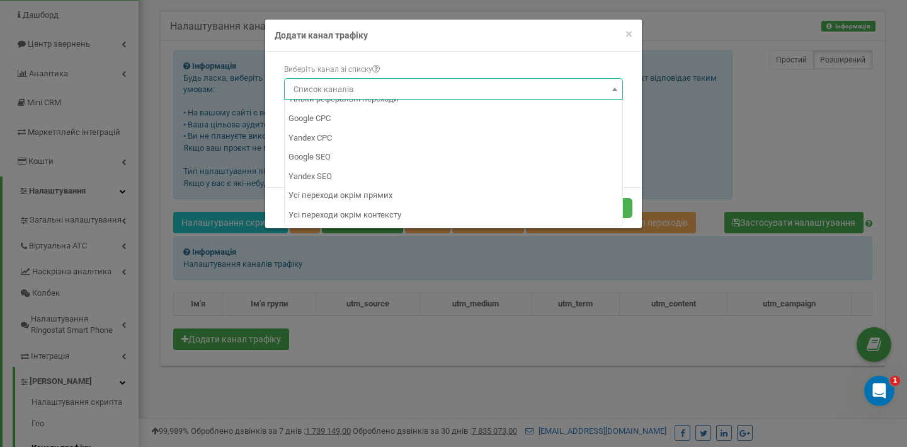
scroll to position [84, 0]
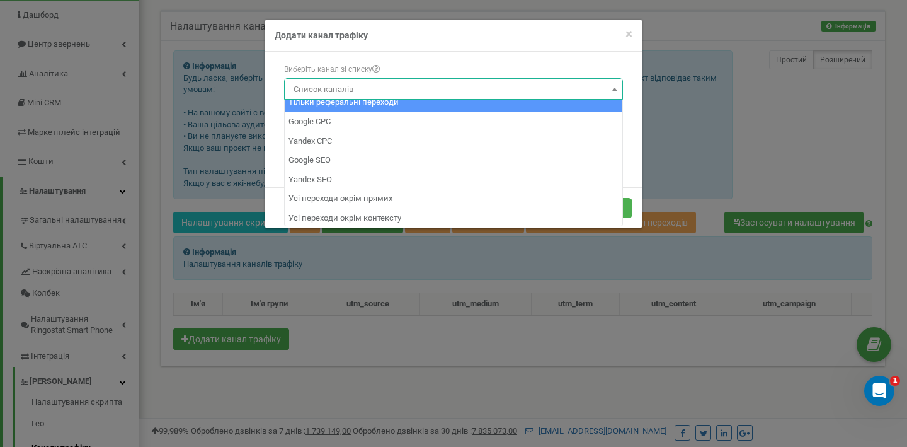
click at [633, 35] on div "× Close Додати канал трафіку" at bounding box center [453, 36] width 377 height 32
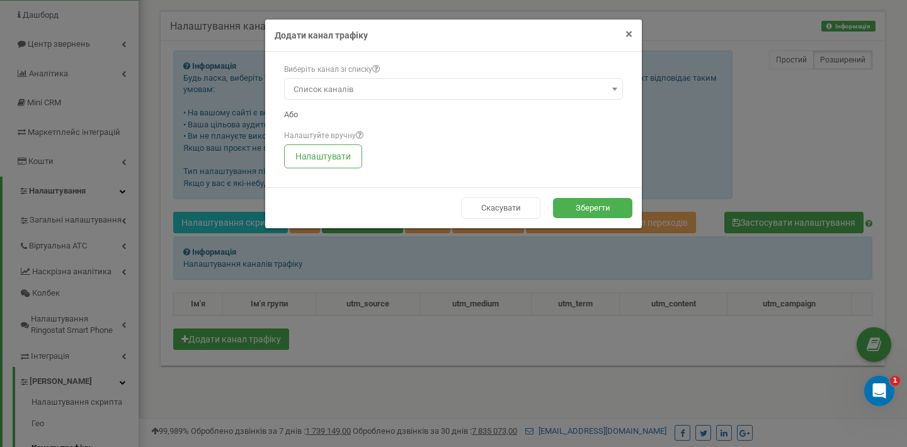
click at [628, 33] on span "×" at bounding box center [629, 33] width 7 height 15
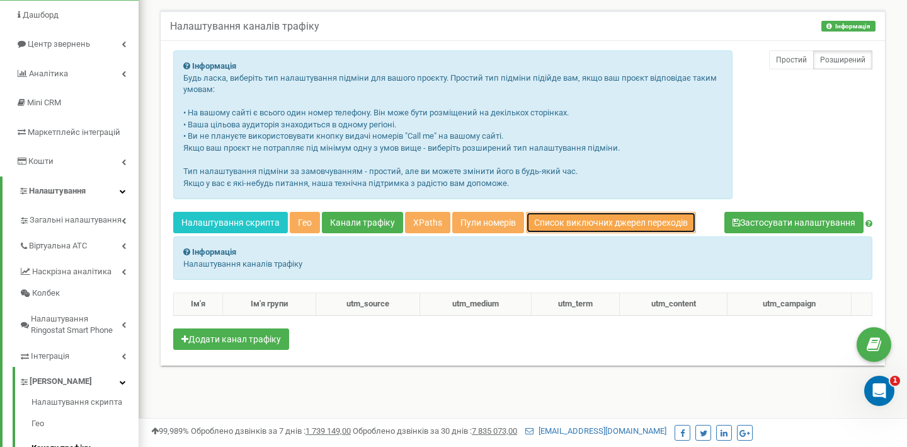
click at [582, 220] on link "Список виключних джерел переходів" at bounding box center [611, 222] width 170 height 21
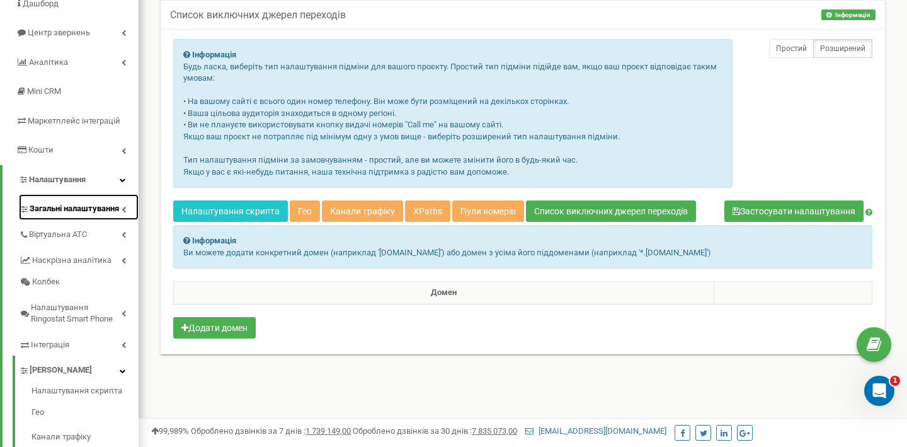
click at [89, 202] on link "Загальні налаштування" at bounding box center [79, 207] width 120 height 26
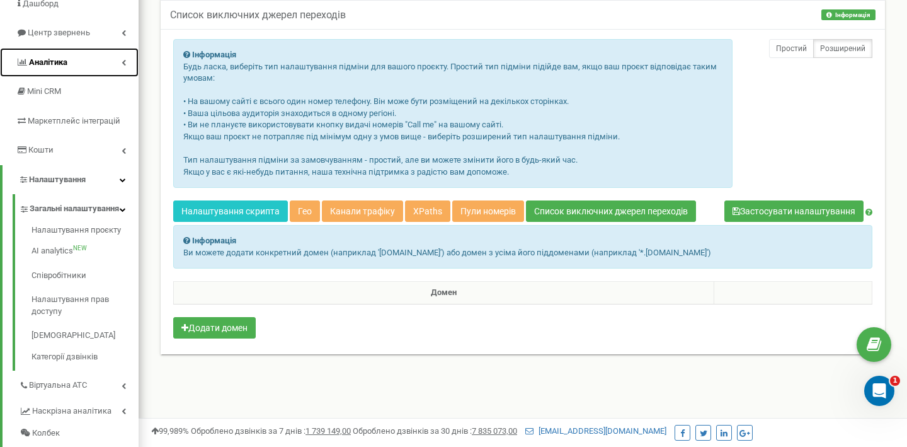
click at [67, 64] on link "Аналiтика" at bounding box center [69, 63] width 139 height 30
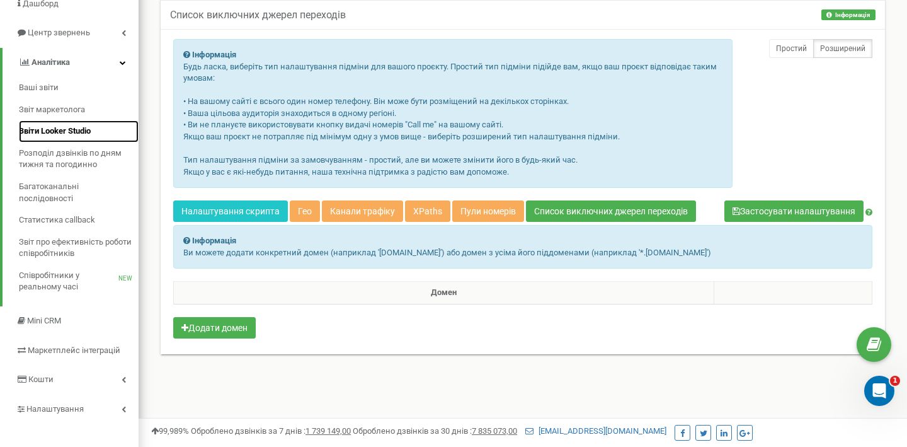
click at [82, 134] on span "Звіти Looker Studio" at bounding box center [55, 131] width 72 height 12
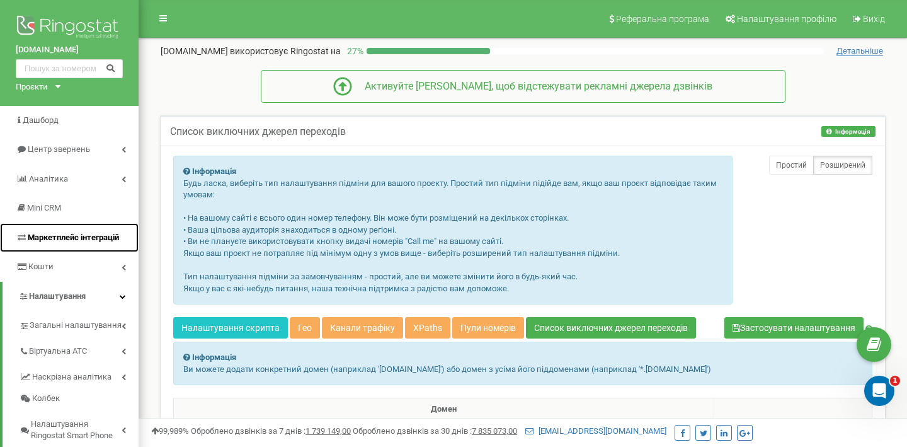
click at [93, 241] on span "Маркетплейс інтеграцій" at bounding box center [73, 237] width 91 height 9
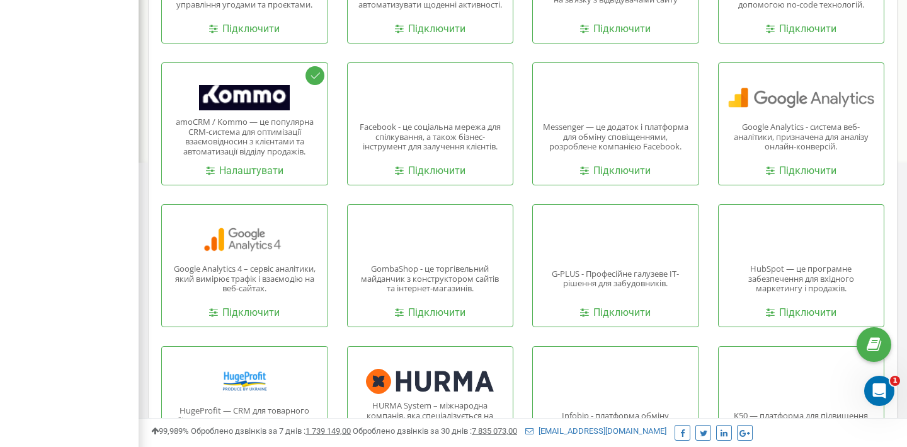
scroll to position [599, 0]
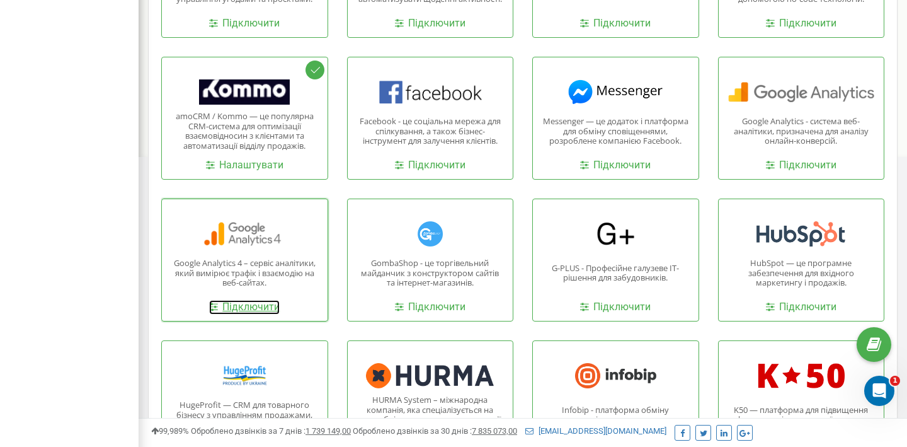
click at [253, 308] on link "Підключити" at bounding box center [244, 307] width 71 height 14
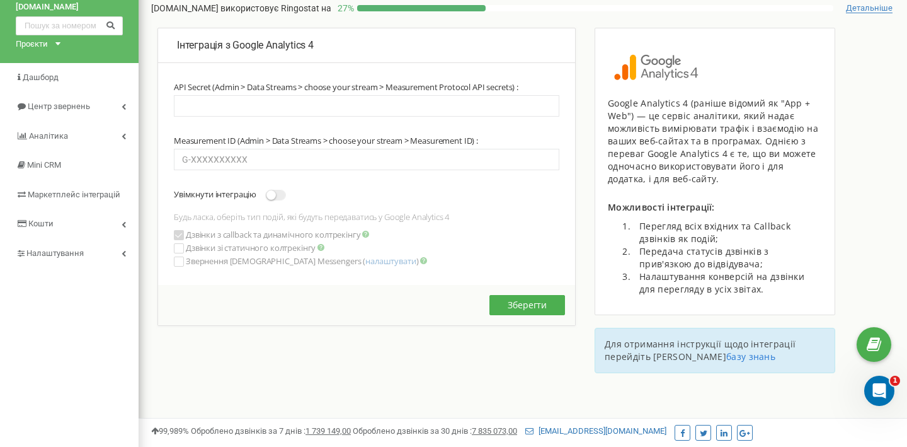
scroll to position [42, 0]
click at [411, 169] on input "text" at bounding box center [367, 159] width 386 height 21
paste input "G-YLVG0Z92HF"
type input "G-YLVG0Z92HF"
click at [277, 198] on span at bounding box center [276, 195] width 20 height 11
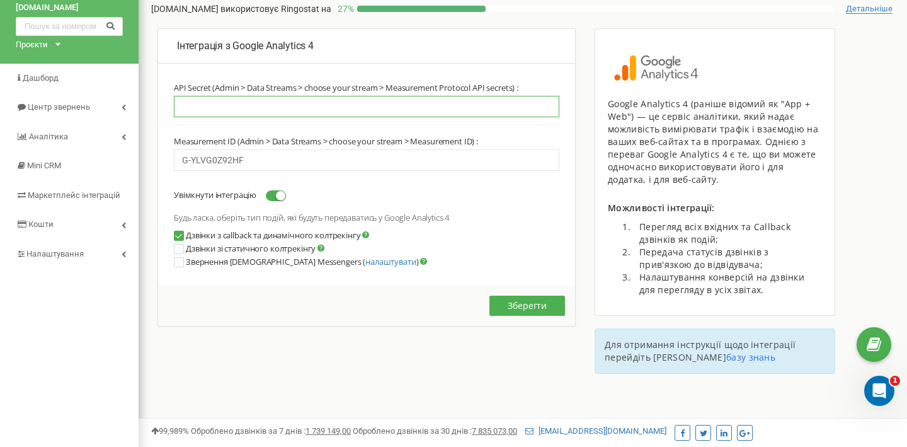
click at [382, 100] on input "text" at bounding box center [367, 106] width 386 height 21
paste input "t7gPad-UQfeh8gvRf_hZ1Q"
type input "t7gPad-UQfeh8gvRf_hZ1Q"
click at [535, 309] on button "Зберегти" at bounding box center [528, 306] width 76 height 20
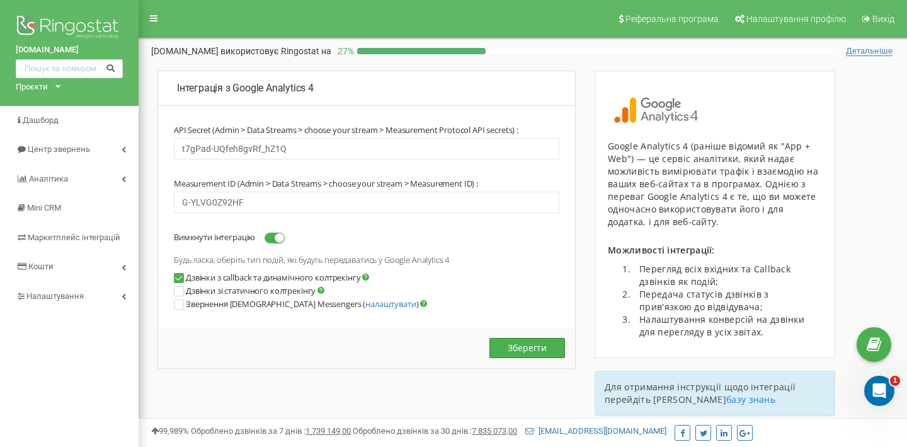
click at [536, 352] on button "Зберегти" at bounding box center [528, 348] width 76 height 20
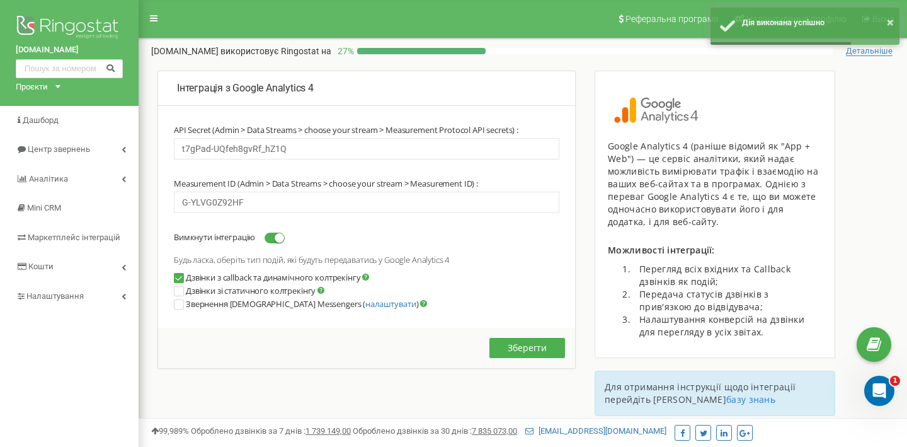
click at [433, 53] on div at bounding box center [421, 51] width 129 height 6
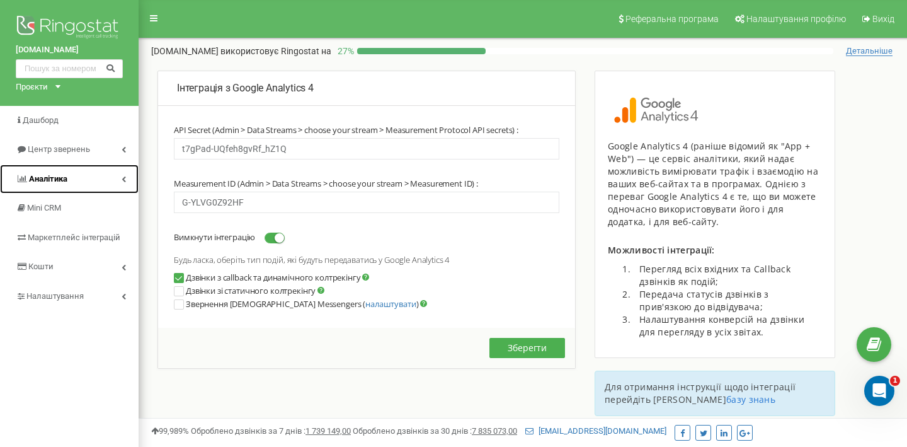
click at [79, 178] on link "Аналiтика" at bounding box center [69, 179] width 139 height 30
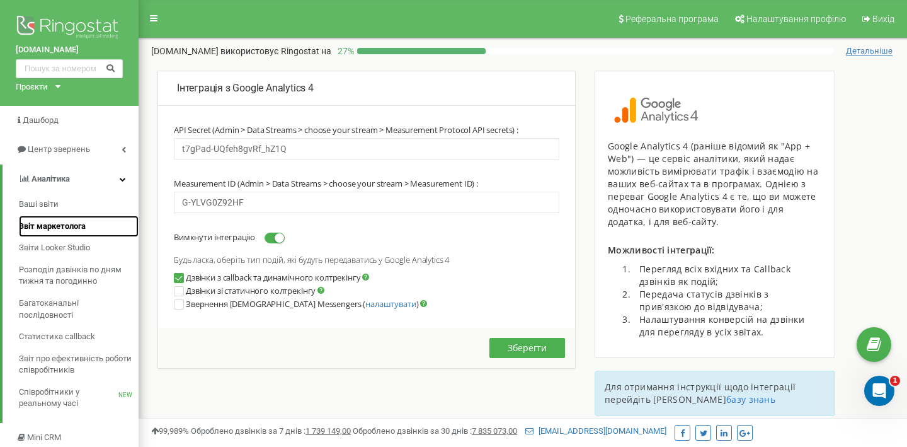
click at [119, 224] on link "Звіт маркетолога" at bounding box center [79, 227] width 120 height 22
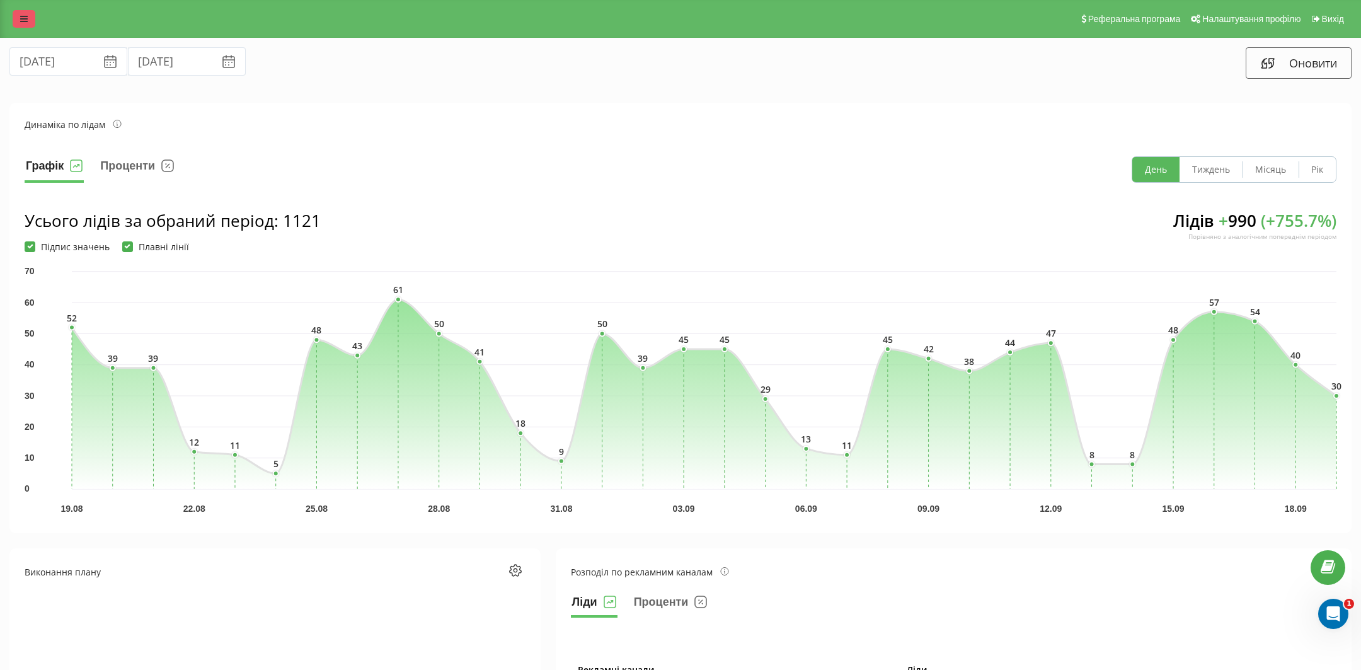
click at [21, 23] on icon at bounding box center [24, 18] width 8 height 9
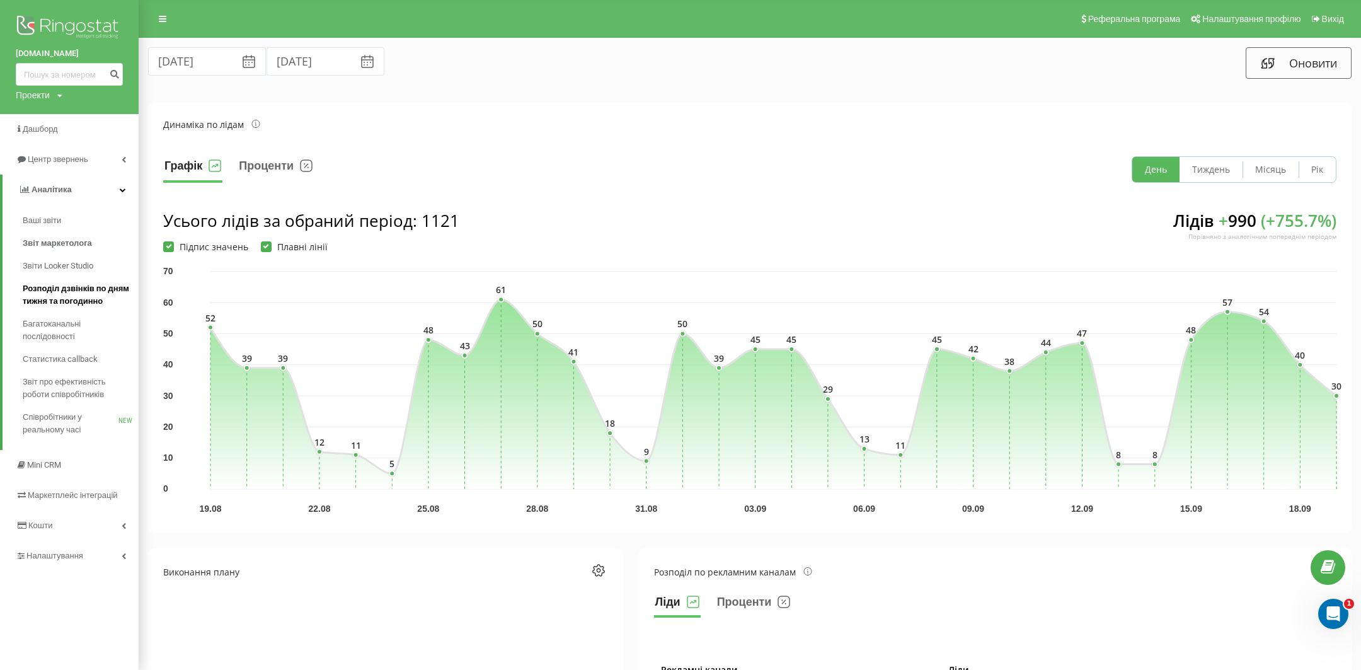
click at [76, 300] on span "Розподіл дзвінків по дням тижня та погодинно" at bounding box center [78, 294] width 110 height 25
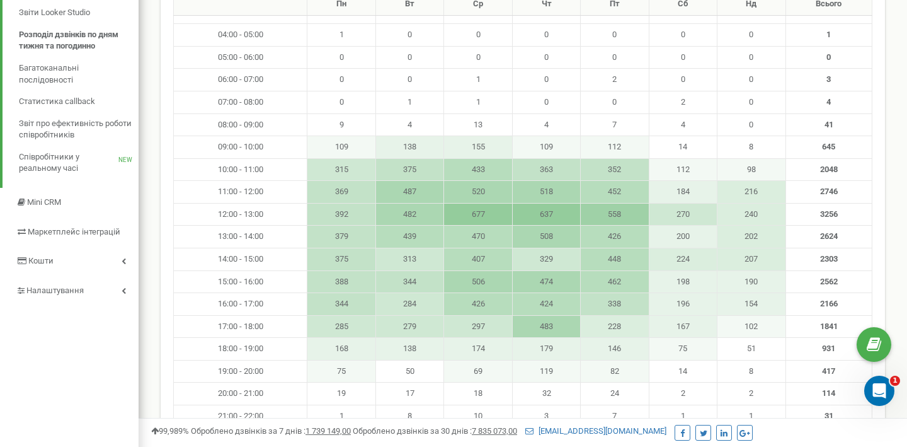
scroll to position [227, 0]
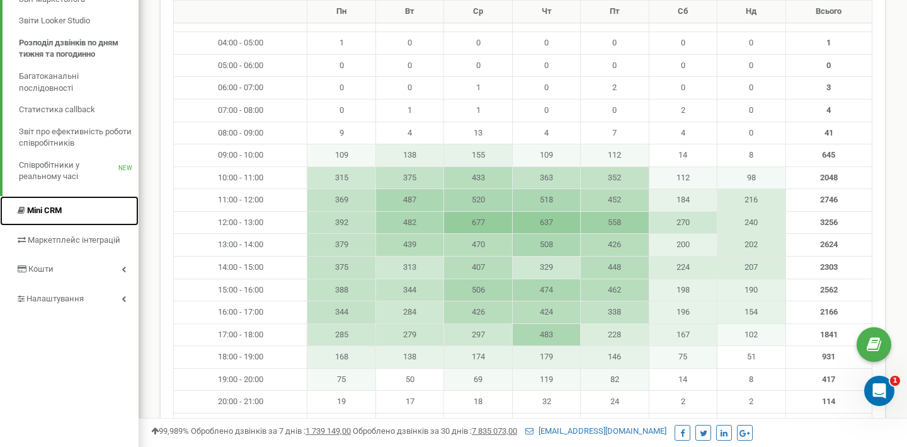
click at [68, 203] on link "Mini CRM" at bounding box center [69, 211] width 139 height 30
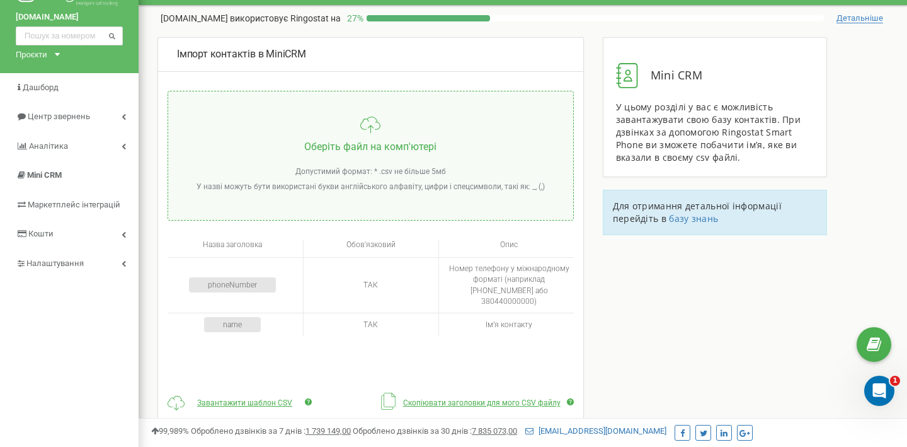
scroll to position [45, 0]
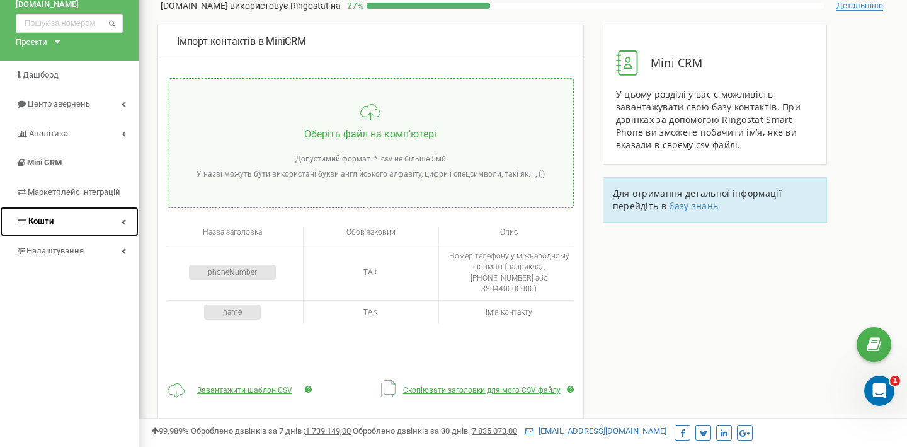
click at [52, 217] on span "Кошти" at bounding box center [40, 220] width 25 height 9
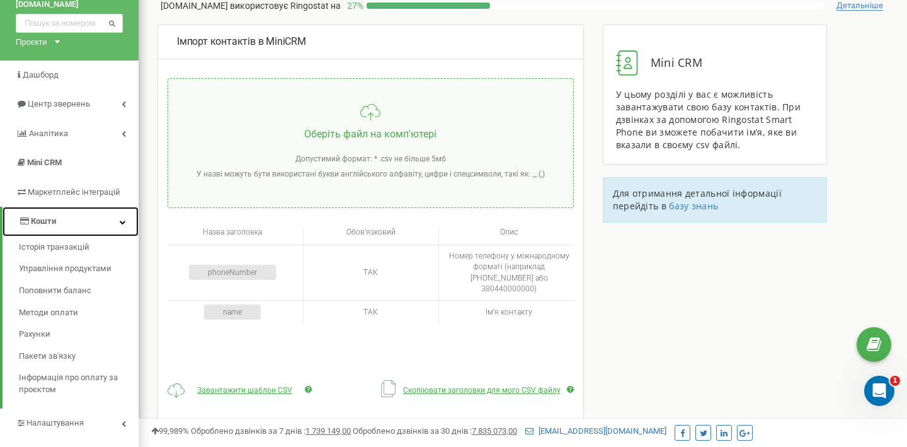
click at [71, 225] on link "Кошти" at bounding box center [71, 222] width 136 height 30
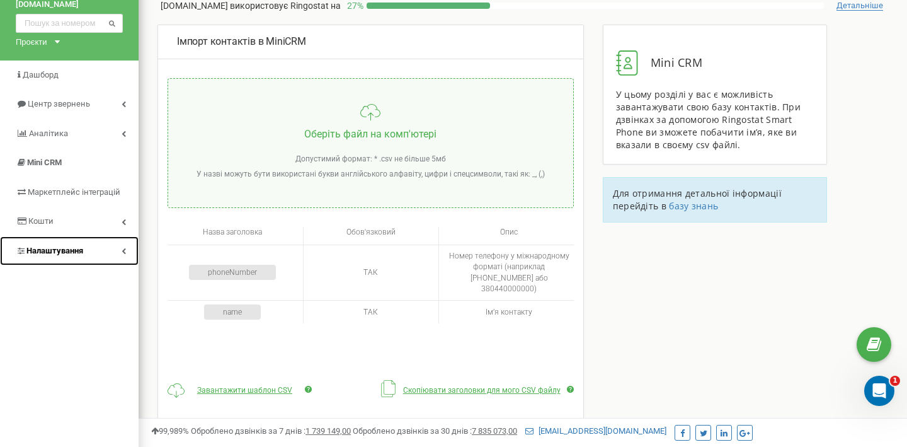
click at [71, 255] on span "Налаштування" at bounding box center [54, 250] width 57 height 9
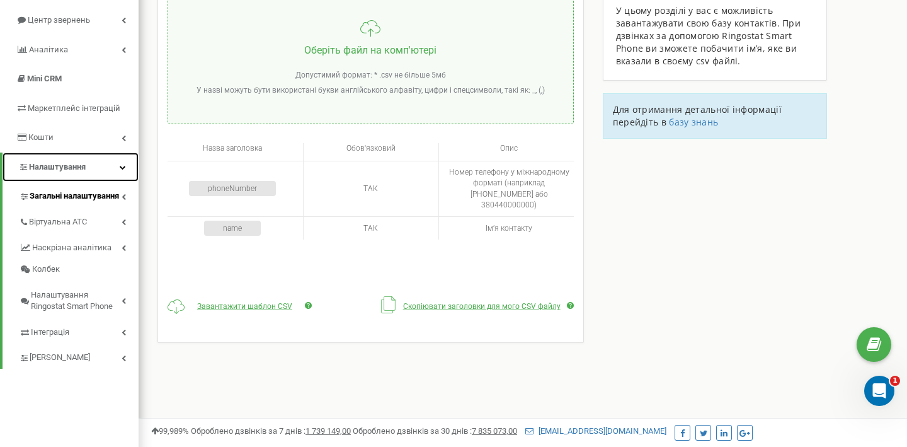
scroll to position [130, 0]
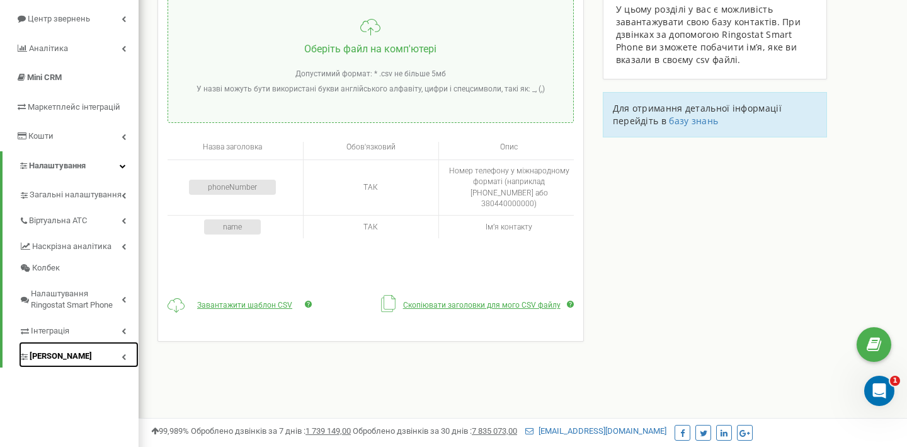
click at [79, 359] on link "[PERSON_NAME]" at bounding box center [79, 355] width 120 height 26
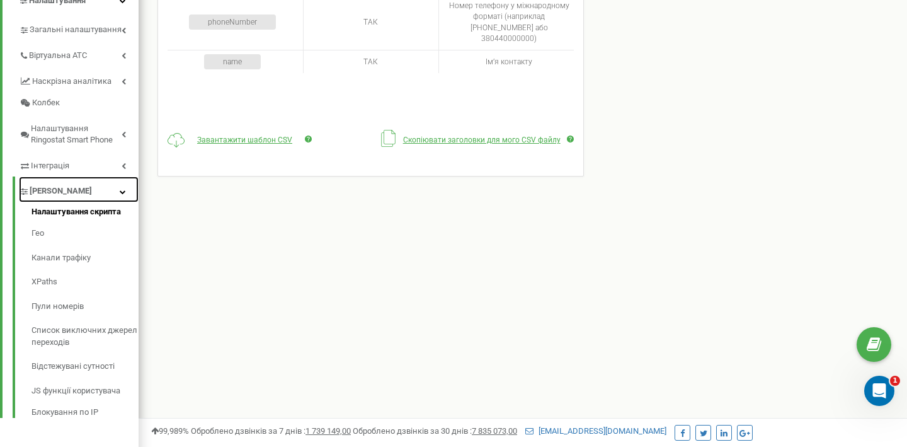
scroll to position [309, 0]
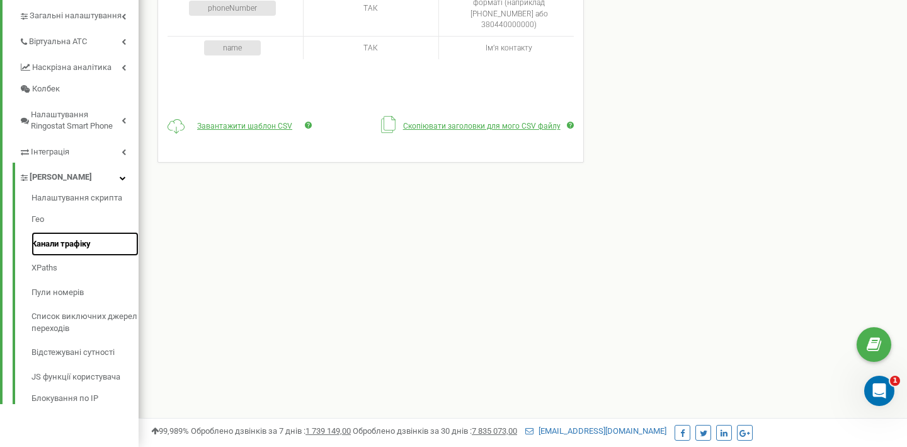
click at [83, 241] on link "Канали трафіку" at bounding box center [85, 244] width 107 height 25
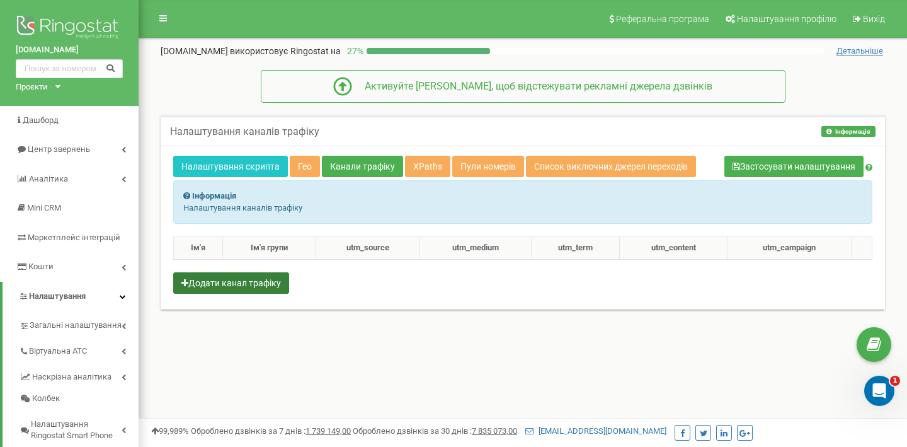
click at [253, 239] on th "Ім'я групи" at bounding box center [268, 248] width 93 height 23
click at [263, 286] on button "Додати канал трафіку" at bounding box center [231, 282] width 116 height 21
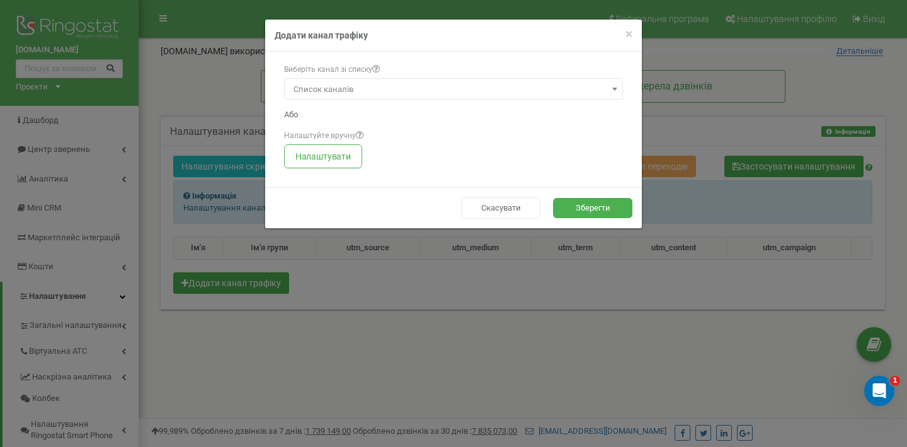
click at [353, 88] on span "Список каналів" at bounding box center [454, 90] width 330 height 18
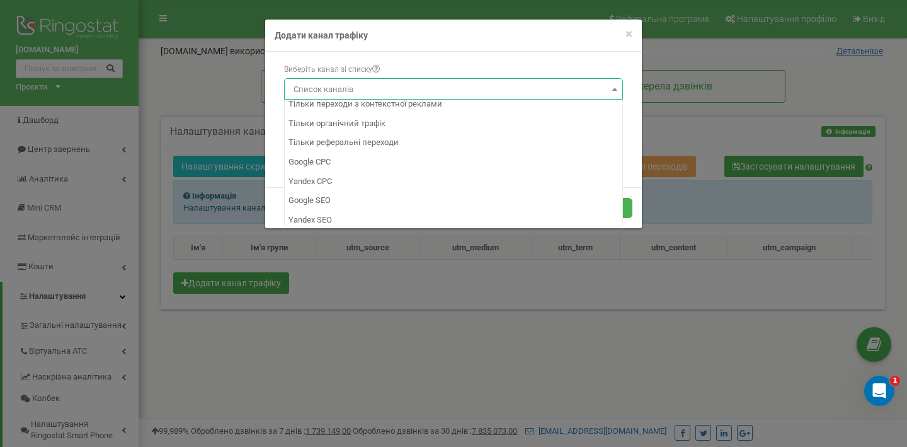
scroll to position [45, 0]
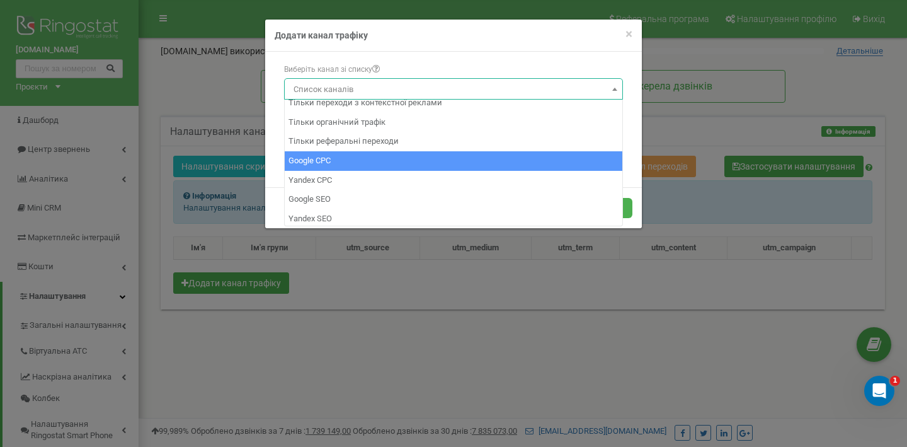
select select "4"
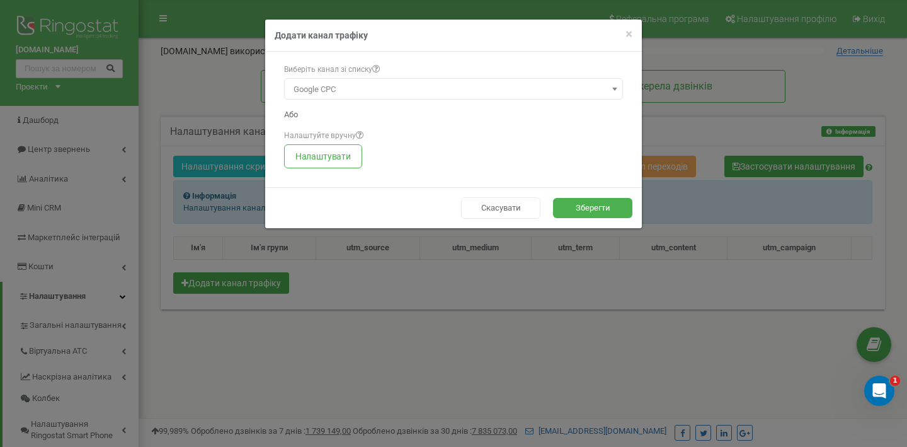
click at [417, 94] on span "Google CPC" at bounding box center [454, 90] width 330 height 18
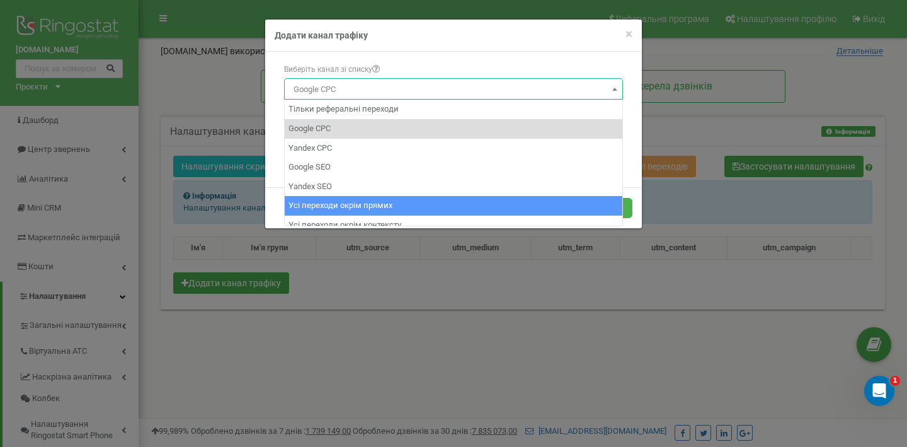
scroll to position [80, 0]
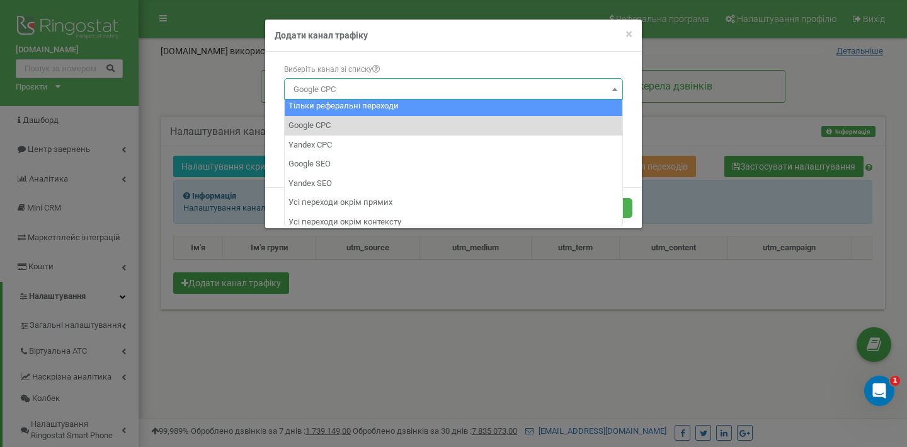
click at [428, 45] on div "× Close Додати канал трафіку" at bounding box center [453, 36] width 377 height 32
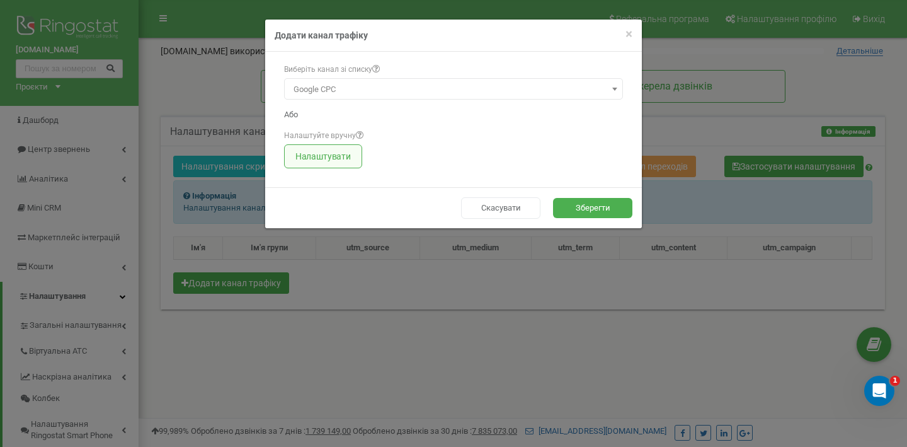
click at [335, 161] on button "Налаштувати" at bounding box center [323, 156] width 78 height 24
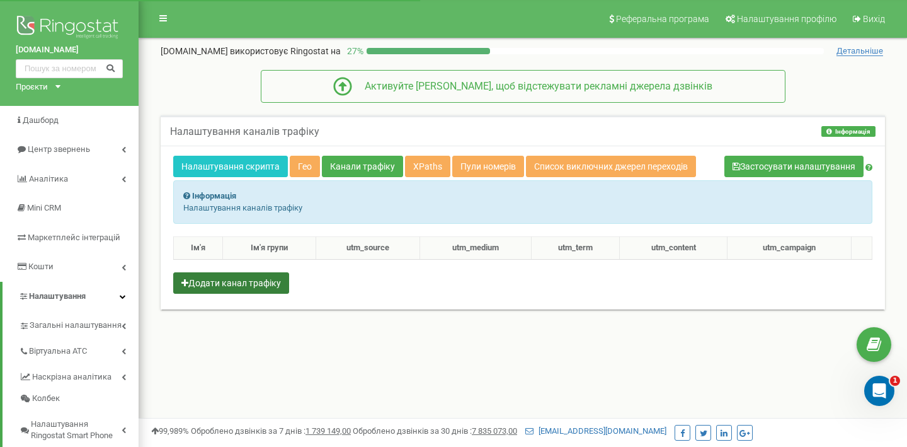
click at [255, 277] on button "Додати канал трафіку" at bounding box center [231, 282] width 116 height 21
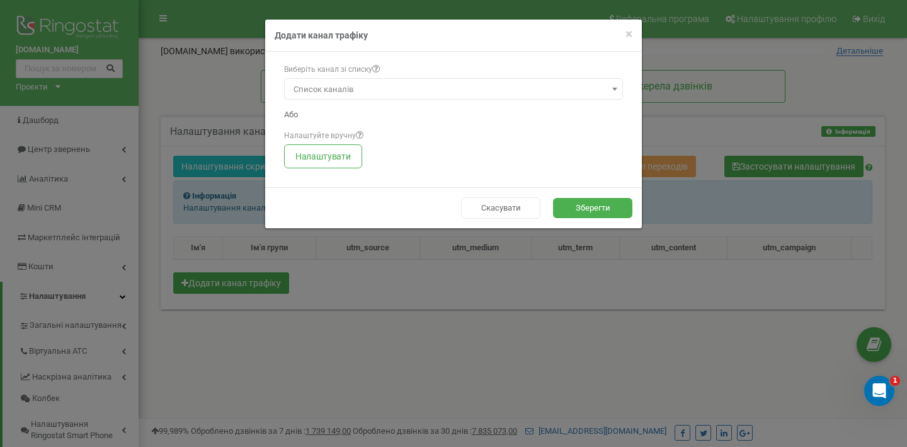
click at [403, 89] on span "Список каналів" at bounding box center [454, 90] width 330 height 18
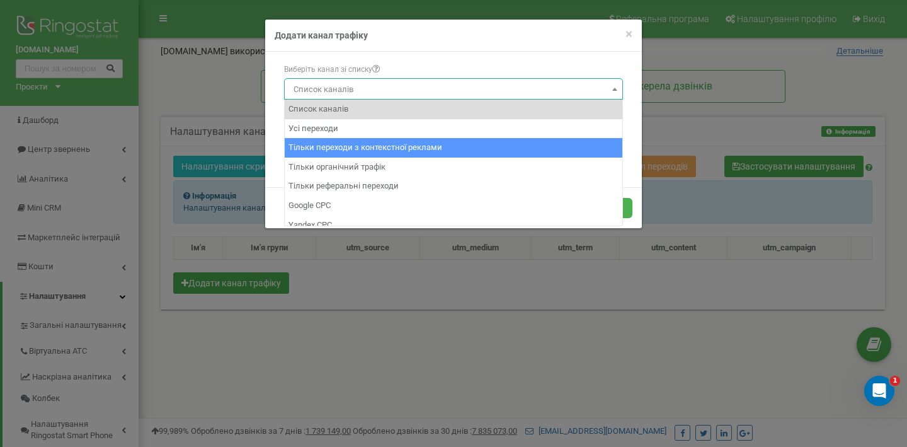
scroll to position [31, 0]
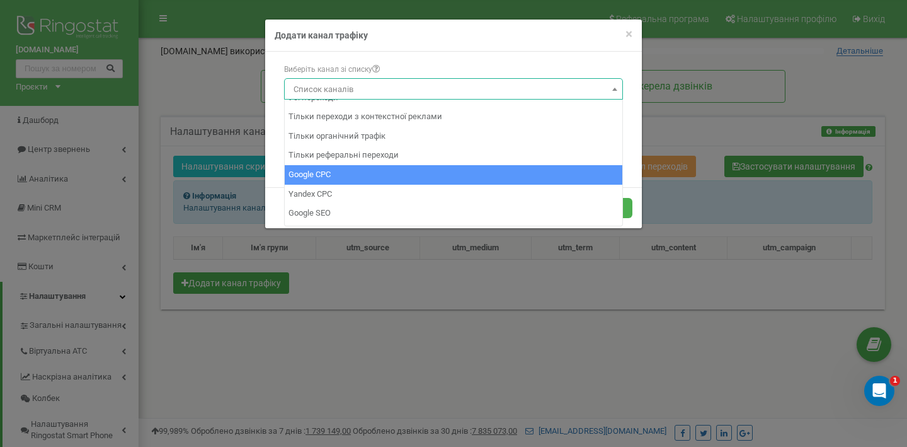
select select "4"
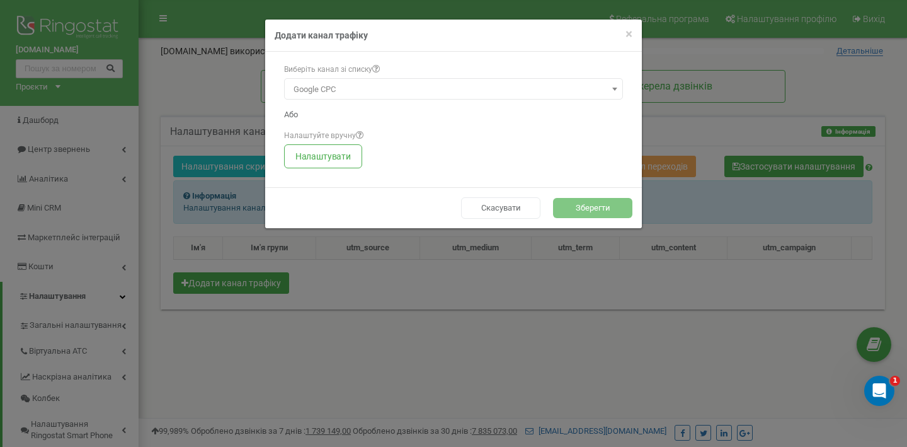
click at [583, 199] on button "Зберегти" at bounding box center [592, 208] width 79 height 21
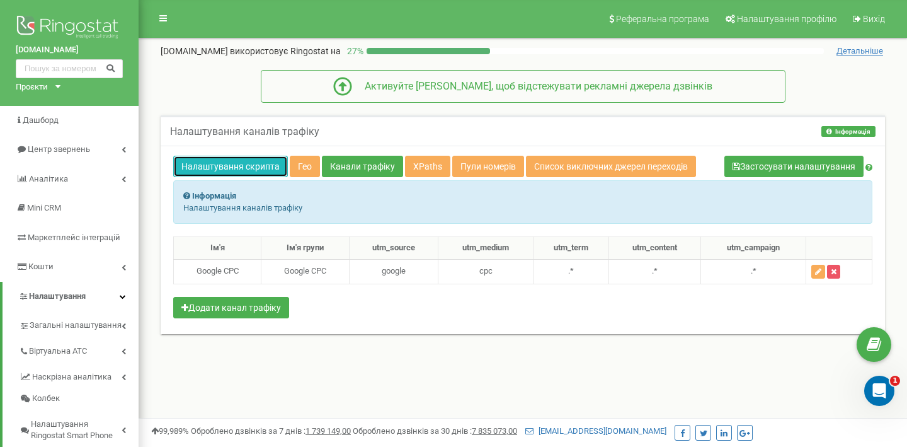
click at [243, 169] on link "Налаштування скрипта" at bounding box center [230, 166] width 115 height 21
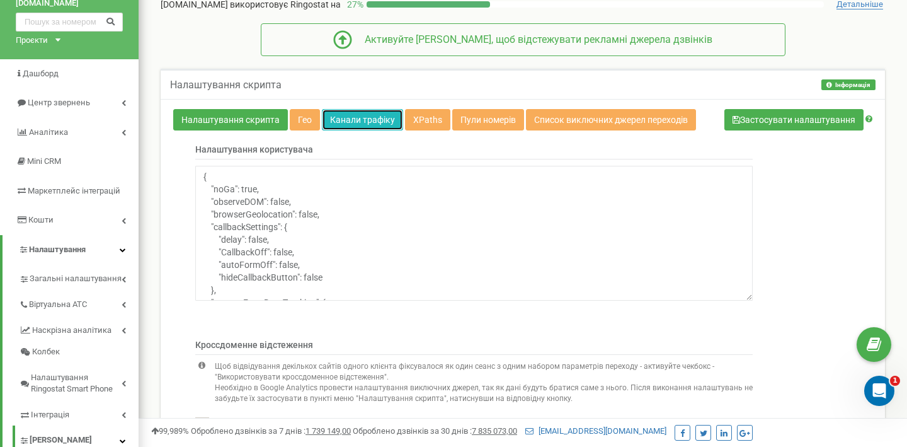
click at [376, 123] on link "Канали трафіку" at bounding box center [362, 119] width 81 height 21
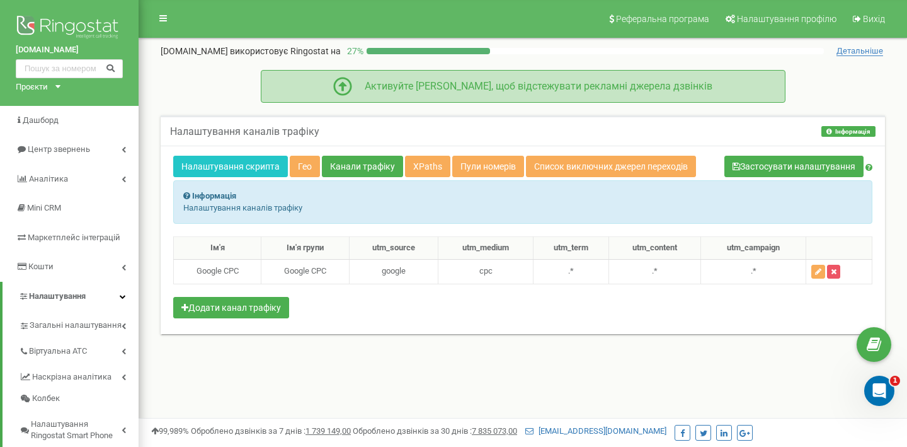
click at [599, 92] on div "Активуйте Колтрекінг, щоб відстежувати рекламні джерела дзвінків" at bounding box center [532, 86] width 360 height 14
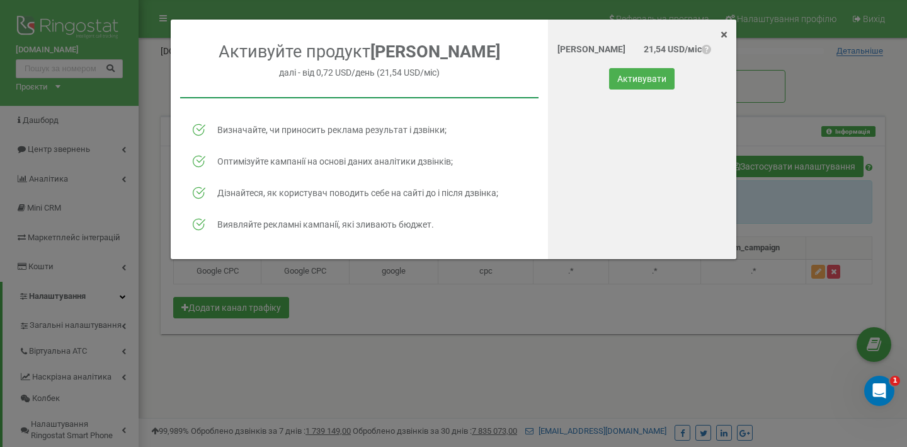
click at [547, 322] on div "× Close Активуйте продукт Колтрекінг далі - від 0,72 USD/день (21,54 USD/міс) В…" at bounding box center [453, 223] width 907 height 447
click at [722, 31] on span "×" at bounding box center [724, 34] width 7 height 15
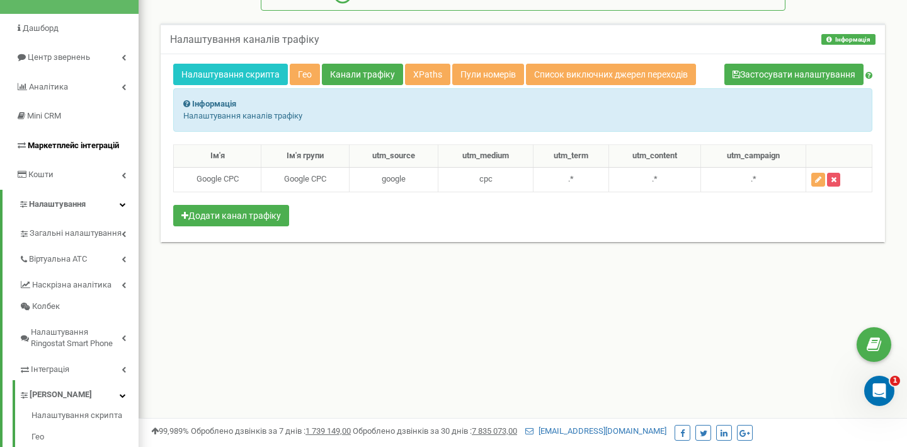
scroll to position [95, 0]
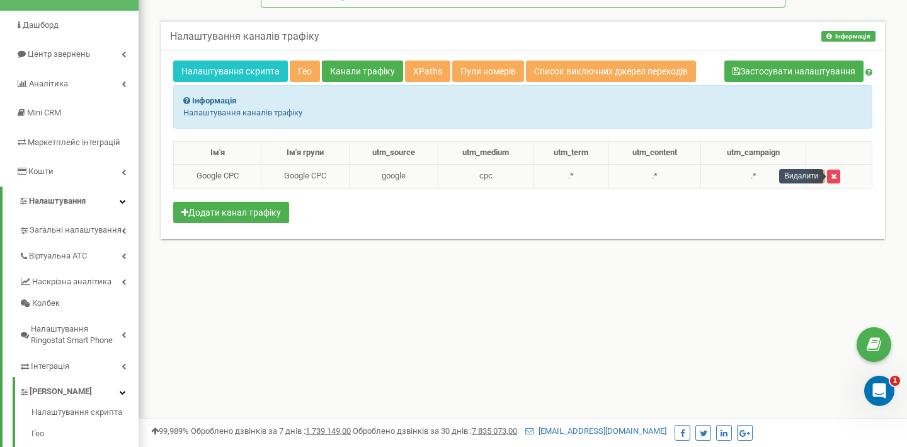
click at [837, 178] on icon "button" at bounding box center [834, 177] width 6 height 8
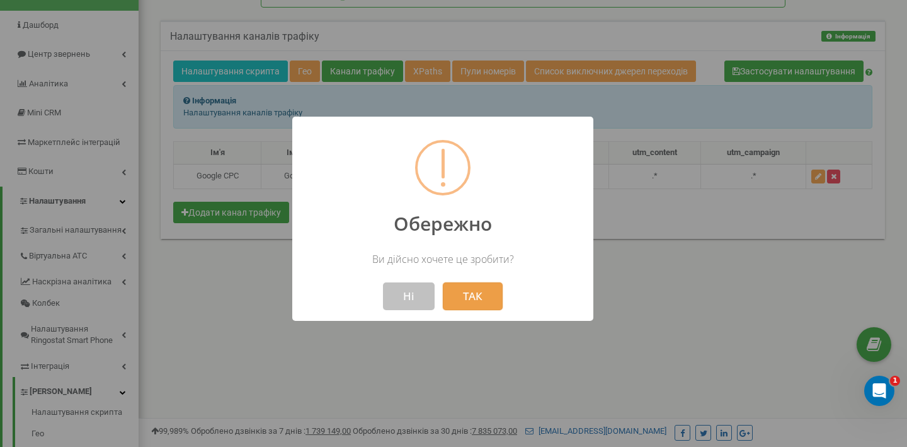
click at [475, 291] on button "ТАК" at bounding box center [473, 296] width 60 height 28
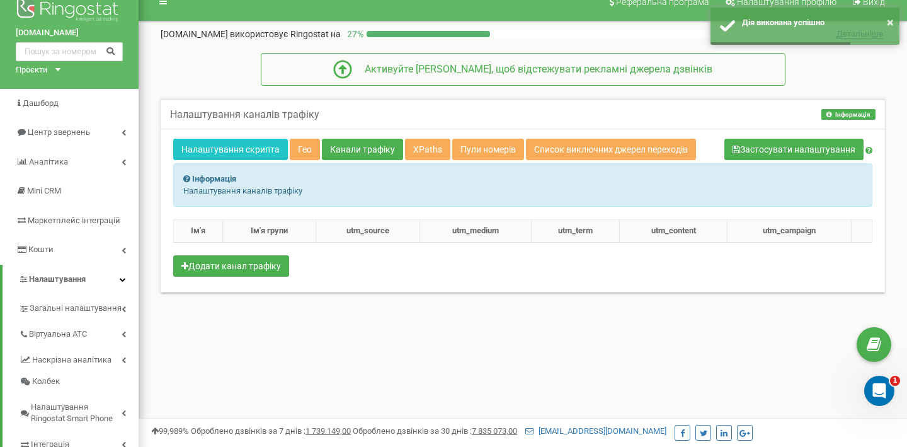
scroll to position [15, 0]
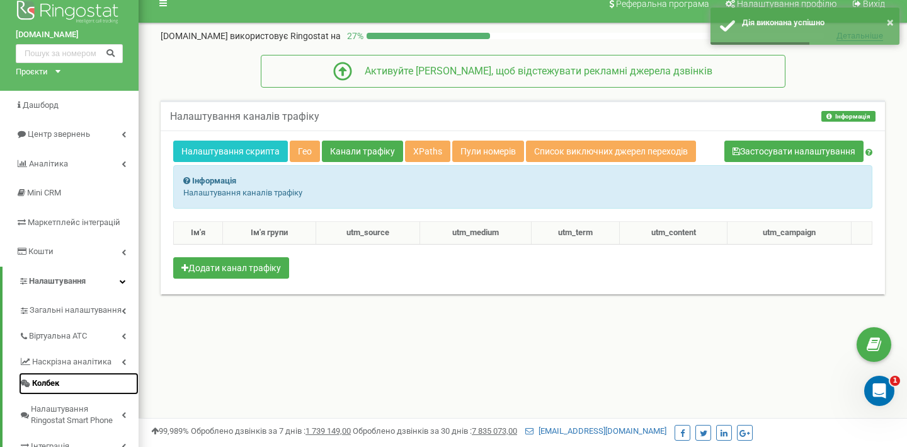
click at [42, 386] on span "Колбек" at bounding box center [45, 383] width 27 height 12
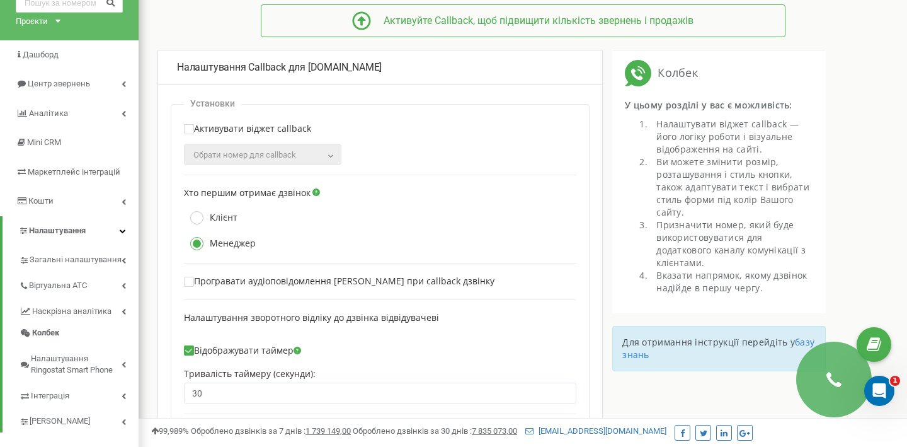
scroll to position [70, 0]
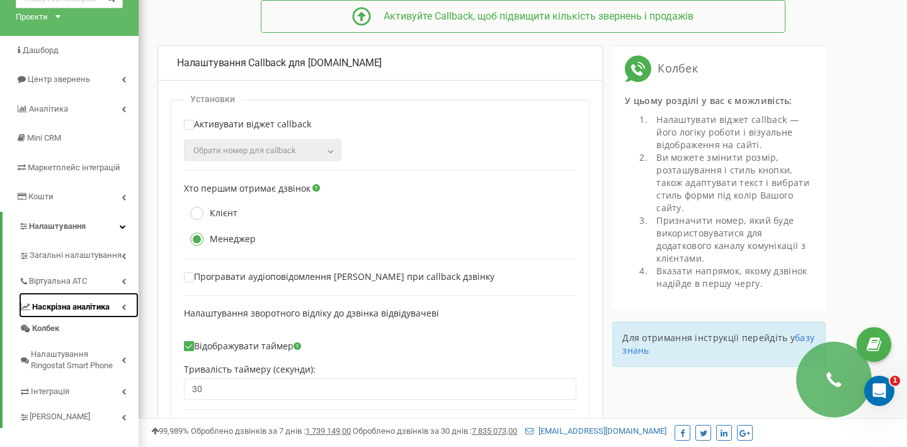
click at [123, 305] on icon at bounding box center [124, 307] width 4 height 6
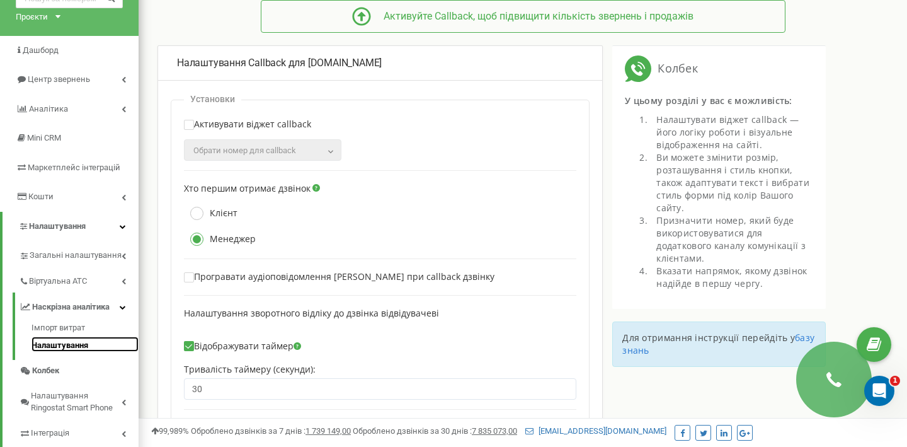
click at [82, 340] on link "Налаштування" at bounding box center [85, 344] width 107 height 15
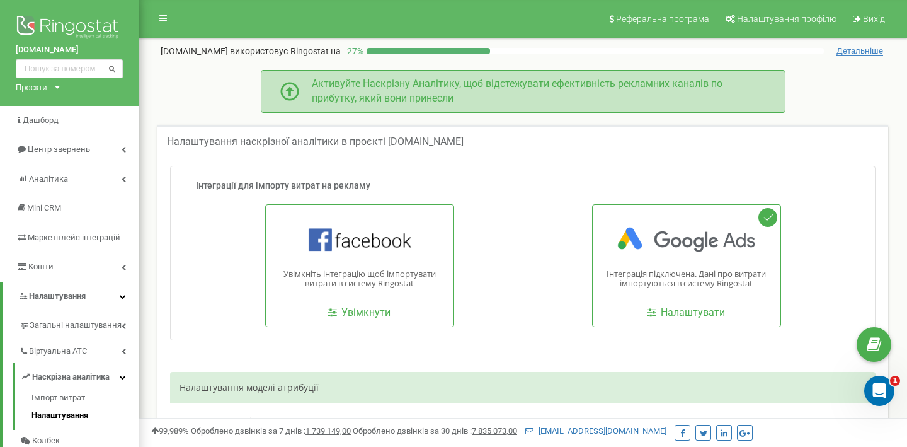
click at [669, 83] on div "Активуйте Наскрізну Аналітику, щоб відстежувати ефективність рекламних каналів …" at bounding box center [532, 91] width 467 height 29
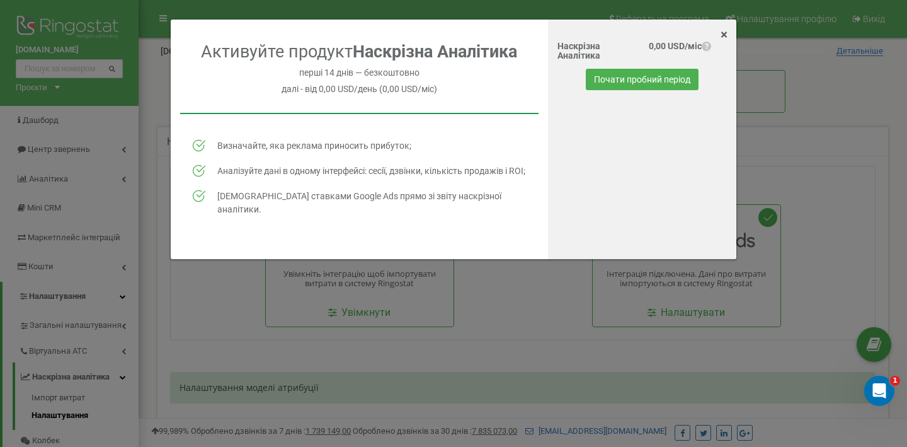
click at [706, 45] on span "?" at bounding box center [706, 46] width 9 height 9
click at [810, 140] on div "× Close Активуйте продукт Наскрізна Аналітика перші 14 днів — безкоштовно далі …" at bounding box center [453, 223] width 907 height 447
click at [725, 37] on span "×" at bounding box center [724, 34] width 7 height 15
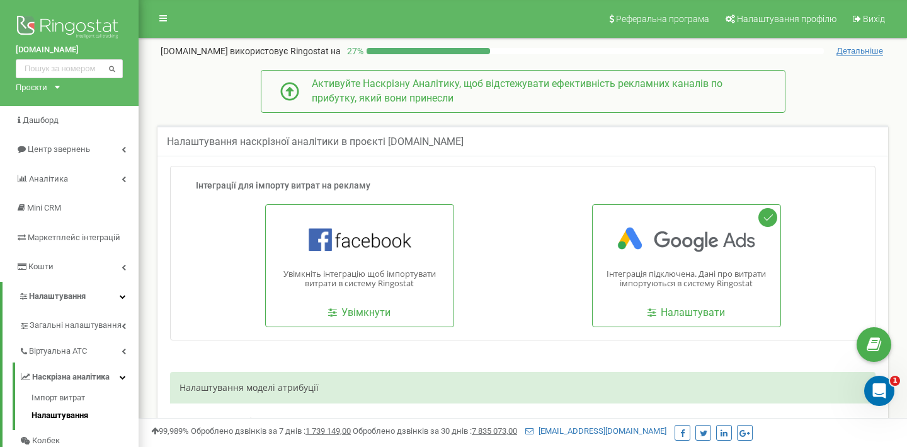
click at [854, 50] on span "Детальніше" at bounding box center [860, 51] width 47 height 10
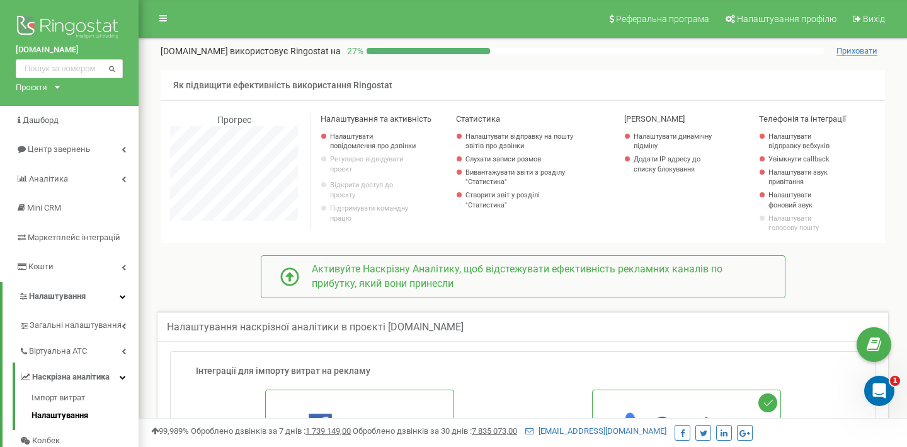
scroll to position [1655, 769]
click at [88, 178] on link "Аналiтика" at bounding box center [69, 179] width 139 height 30
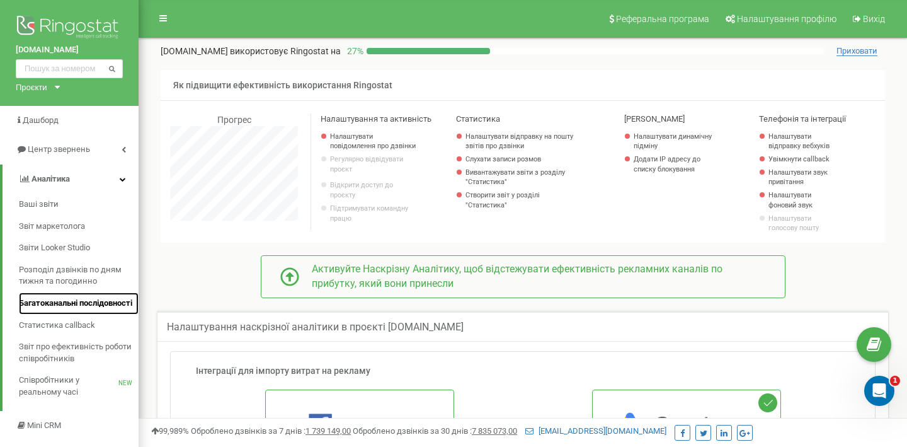
click at [74, 305] on span "Багатоканальні послідовності" at bounding box center [75, 303] width 113 height 12
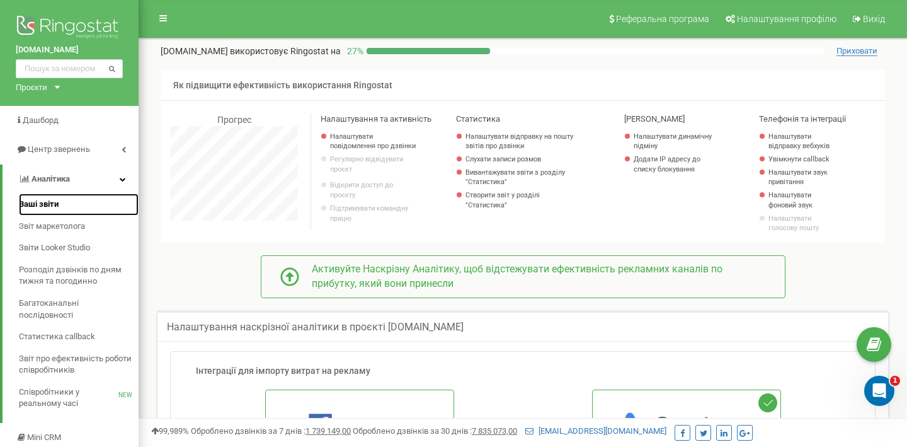
click at [71, 202] on link "Ваші звіти" at bounding box center [79, 204] width 120 height 22
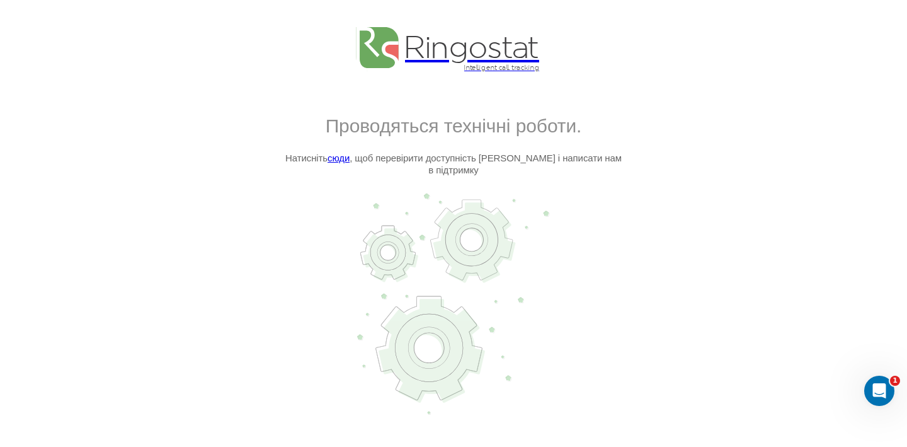
click at [350, 158] on link "сюди" at bounding box center [339, 157] width 22 height 11
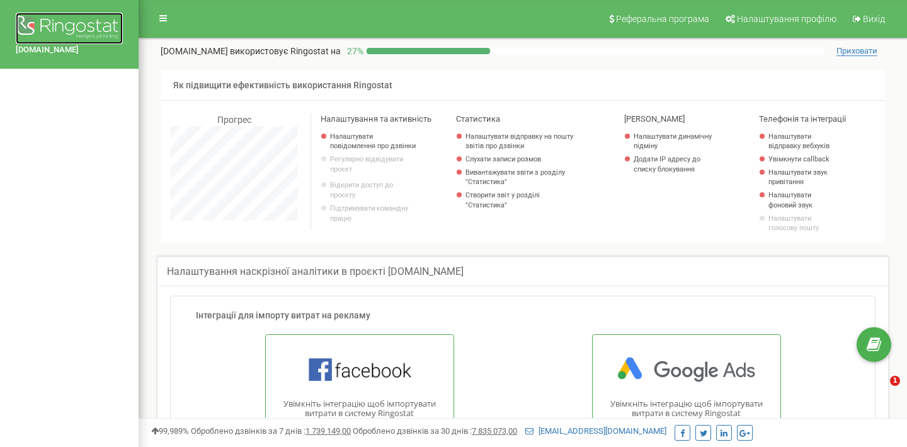
click at [79, 30] on img at bounding box center [69, 29] width 107 height 32
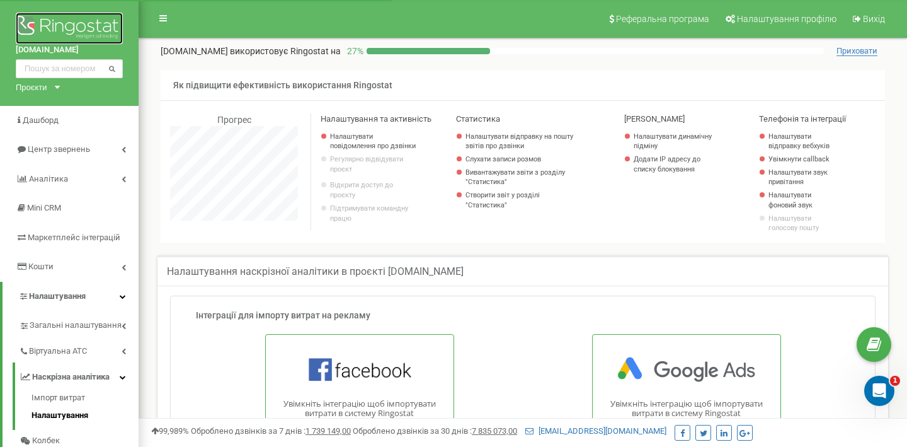
scroll to position [826, 769]
click at [56, 49] on link "[DOMAIN_NAME]" at bounding box center [69, 50] width 107 height 12
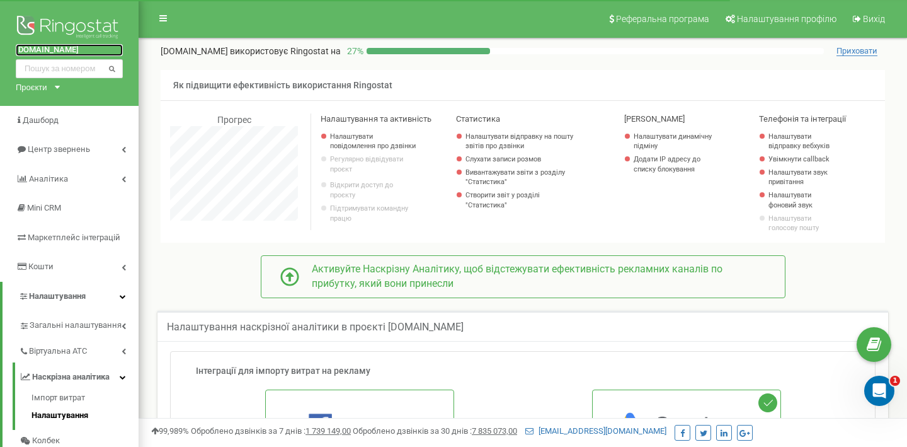
scroll to position [1655, 769]
click at [47, 89] on div "Проєкти" at bounding box center [32, 87] width 32 height 12
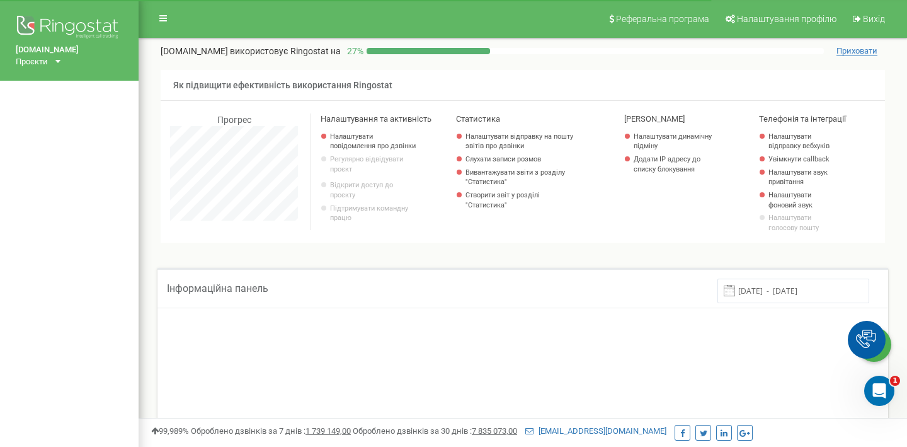
scroll to position [756, 769]
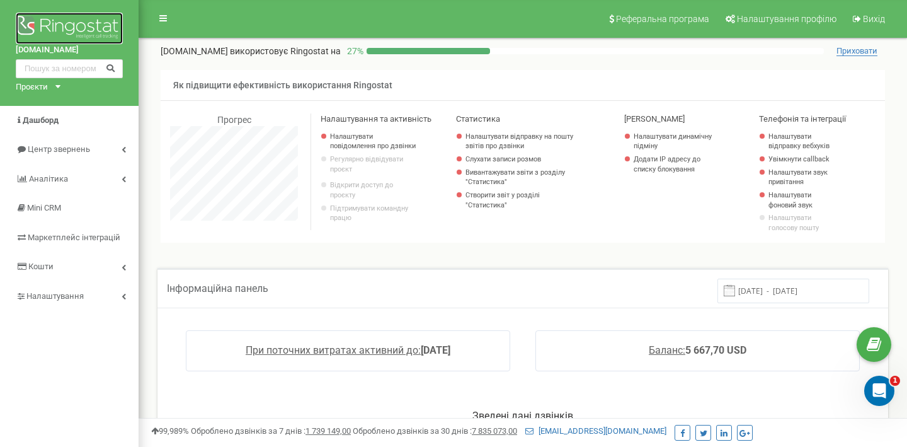
click at [86, 28] on img at bounding box center [69, 29] width 107 height 32
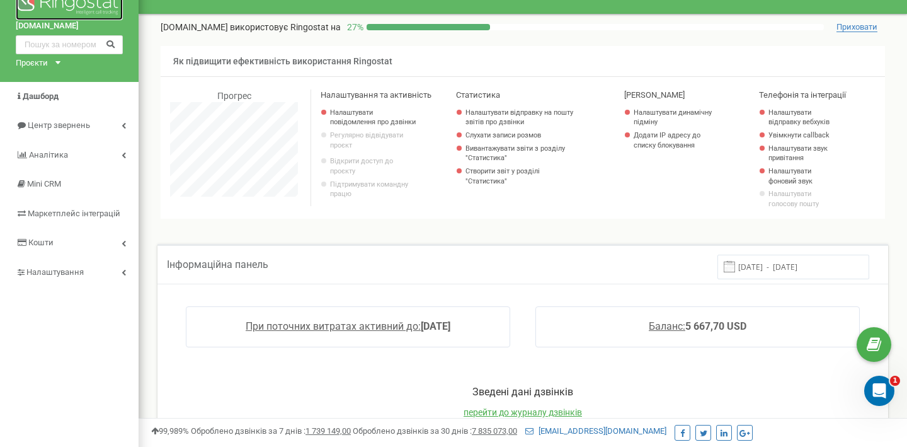
scroll to position [0, 0]
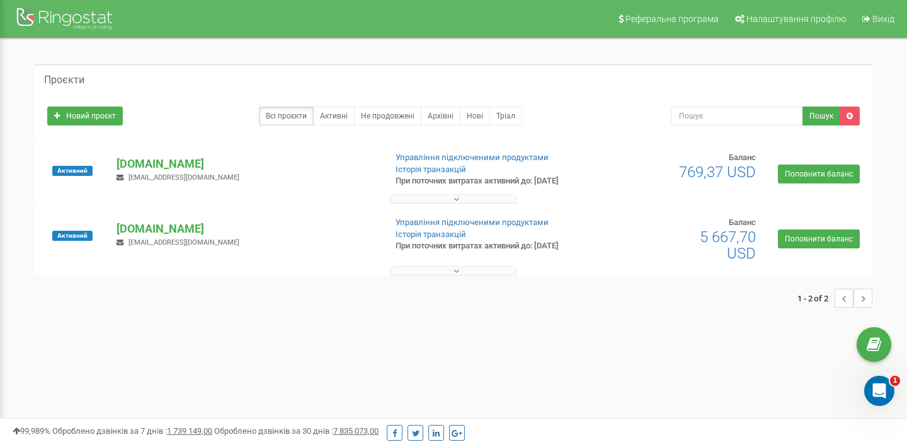
click at [159, 161] on p "[DOMAIN_NAME]" at bounding box center [246, 164] width 258 height 16
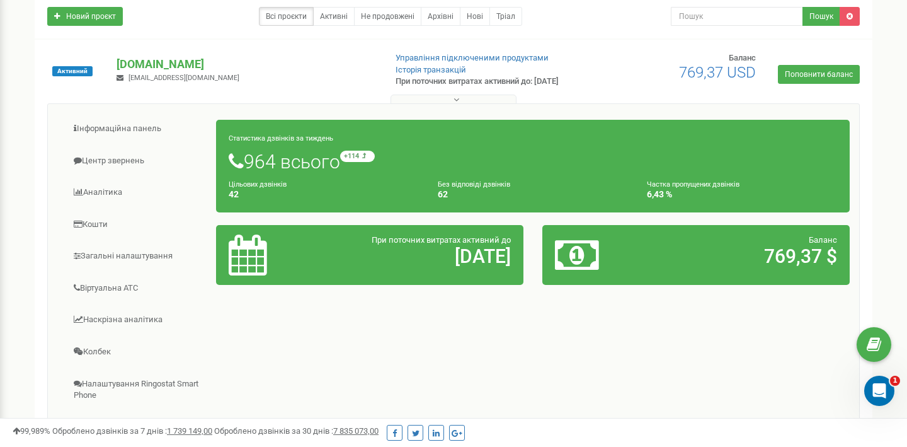
scroll to position [110, 0]
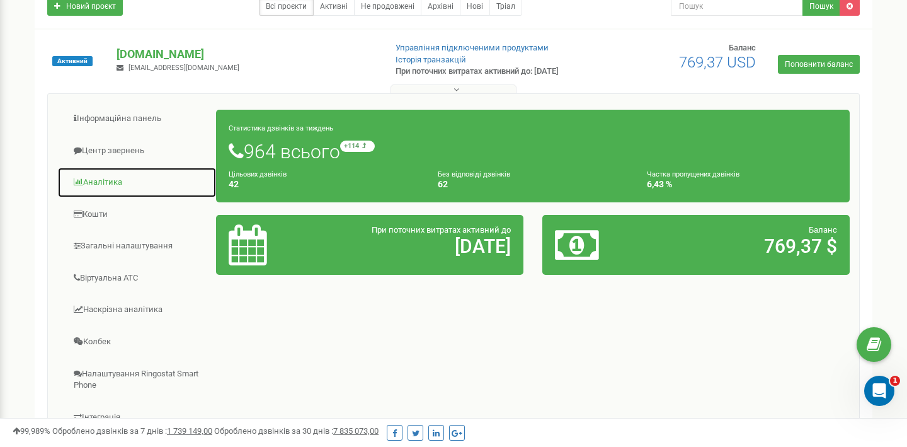
click at [120, 181] on link "Аналiтика" at bounding box center [136, 182] width 159 height 31
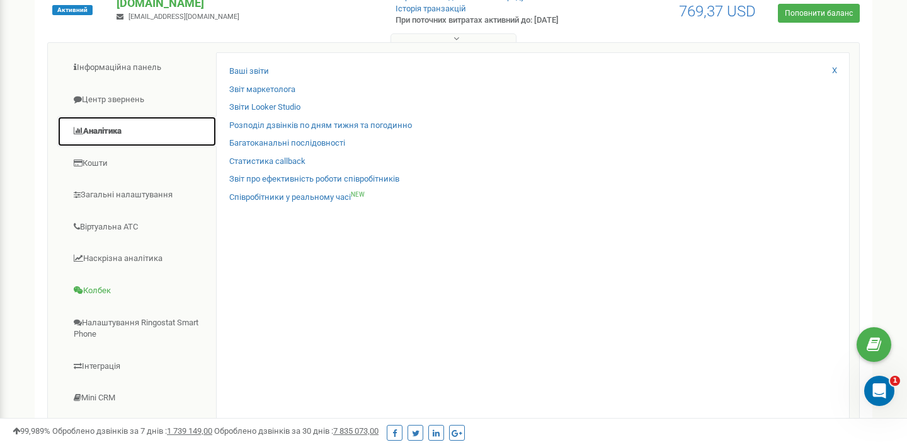
scroll to position [161, 0]
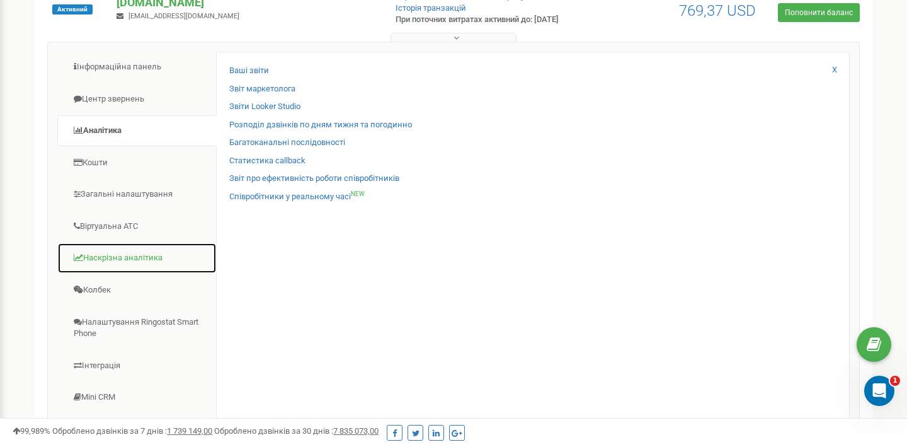
click at [155, 250] on link "Наскрізна аналітика" at bounding box center [136, 258] width 159 height 31
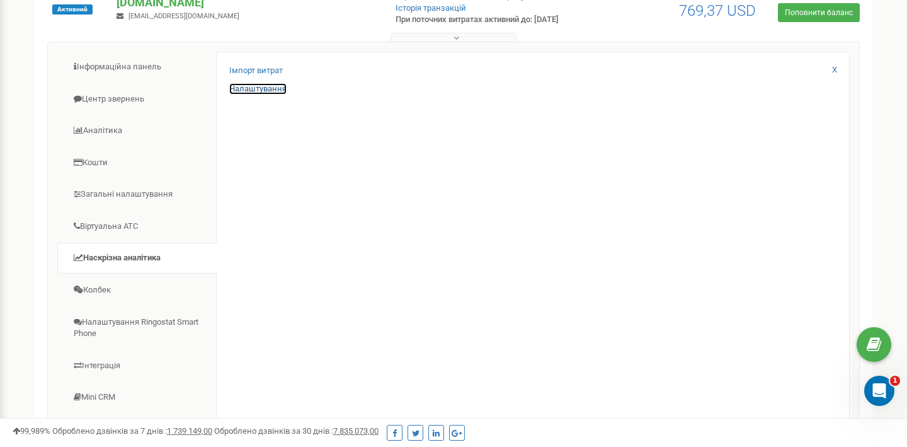
click at [262, 90] on link "Налаштування" at bounding box center [257, 89] width 57 height 12
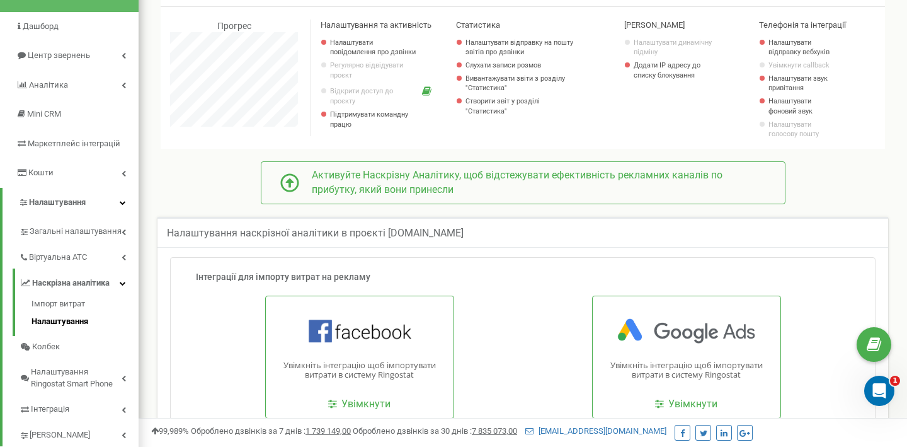
scroll to position [882, 769]
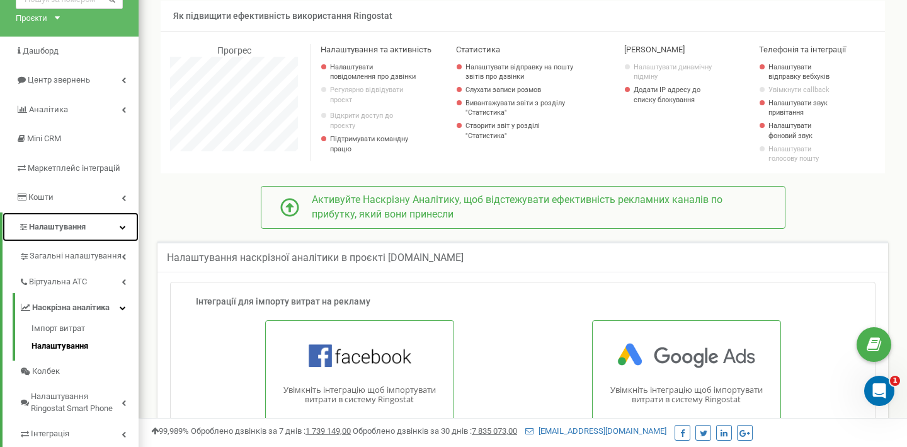
click at [118, 225] on link "Налаштування" at bounding box center [71, 227] width 136 height 30
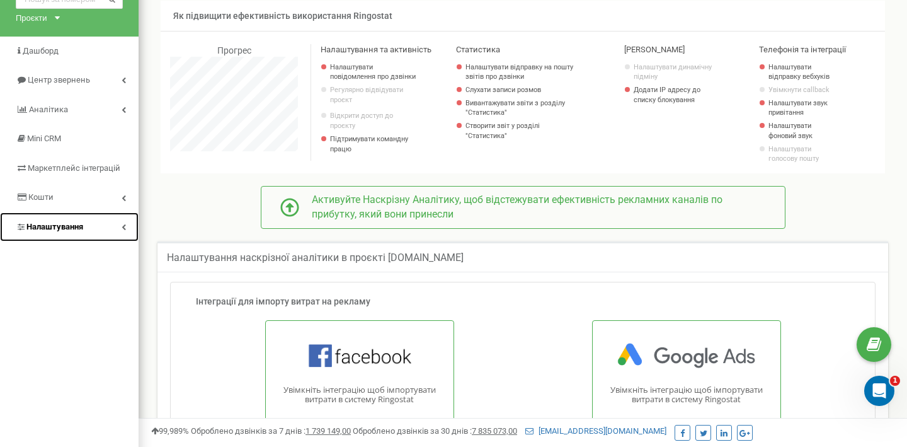
scroll to position [1655, 769]
click at [118, 225] on link "Налаштування" at bounding box center [69, 227] width 139 height 30
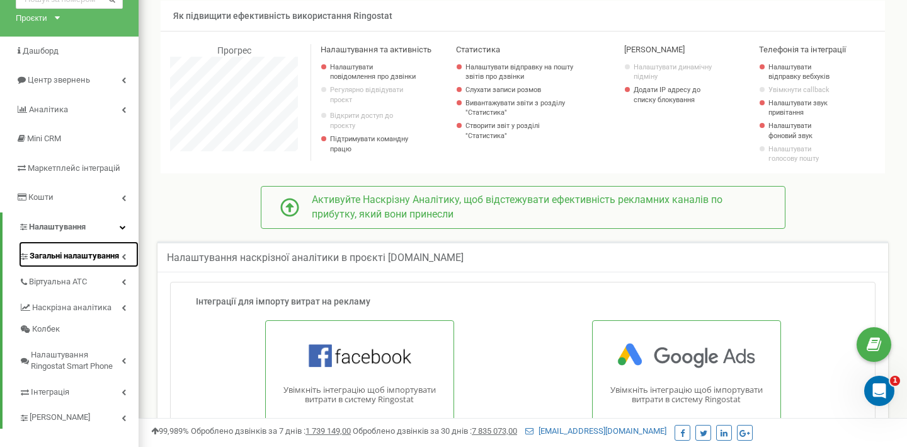
click at [104, 254] on span "Загальні налаштування" at bounding box center [74, 256] width 89 height 12
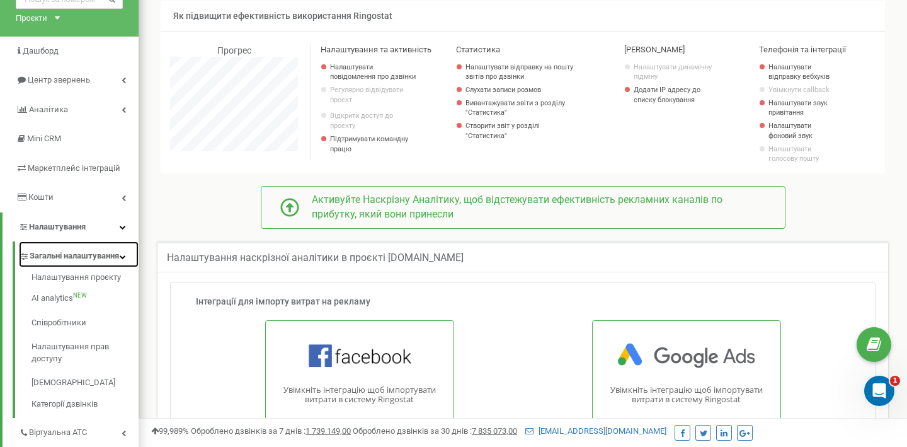
click at [116, 262] on span "Загальні налаштування" at bounding box center [74, 256] width 89 height 12
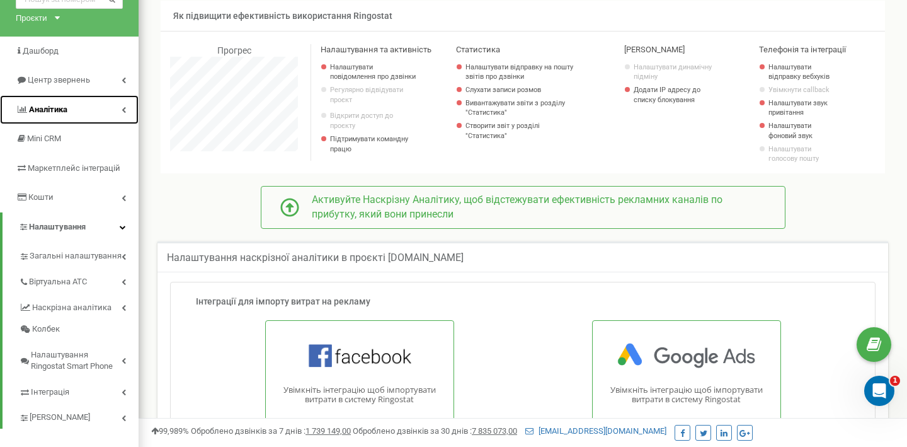
click at [89, 108] on link "Аналiтика" at bounding box center [69, 110] width 139 height 30
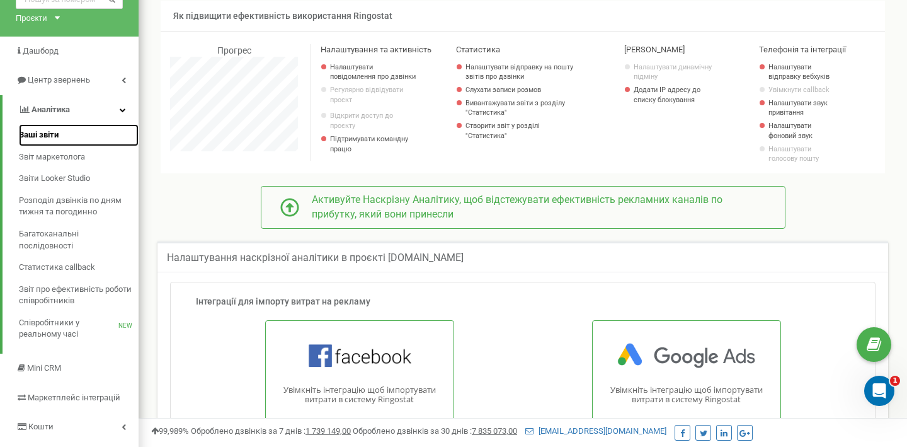
click at [43, 138] on span "Ваші звіти" at bounding box center [39, 135] width 40 height 12
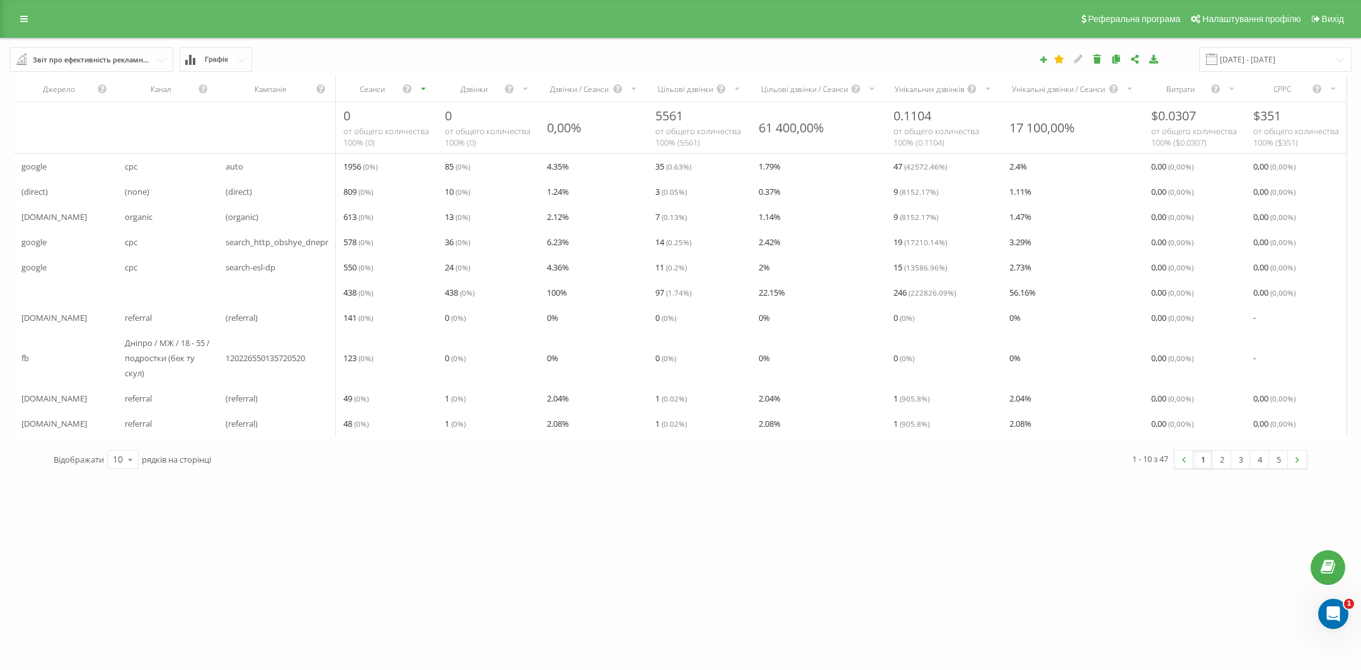
click at [124, 60] on div "Звіт про ефективність рекламних кампаній" at bounding box center [92, 60] width 118 height 14
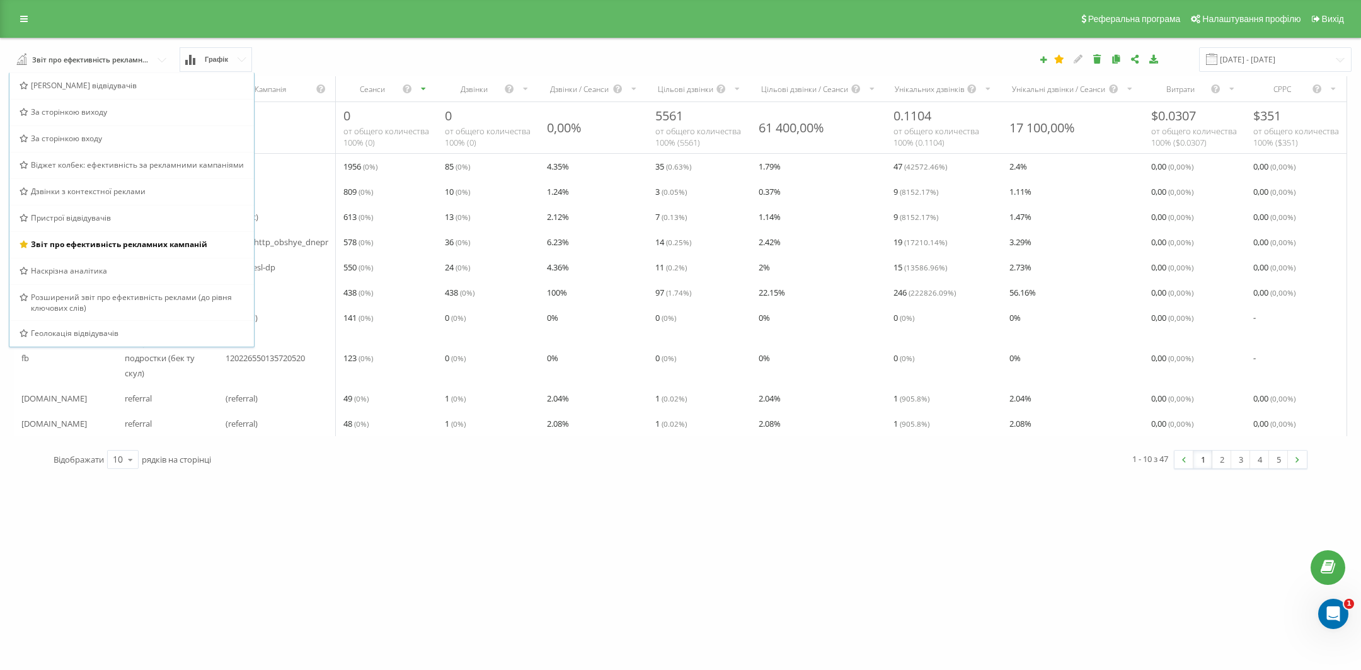
click at [220, 565] on div "[DOMAIN_NAME] Проекти [DOMAIN_NAME] [DOMAIN_NAME] Дашборд Центр звернень Аналiт…" at bounding box center [680, 335] width 1361 height 670
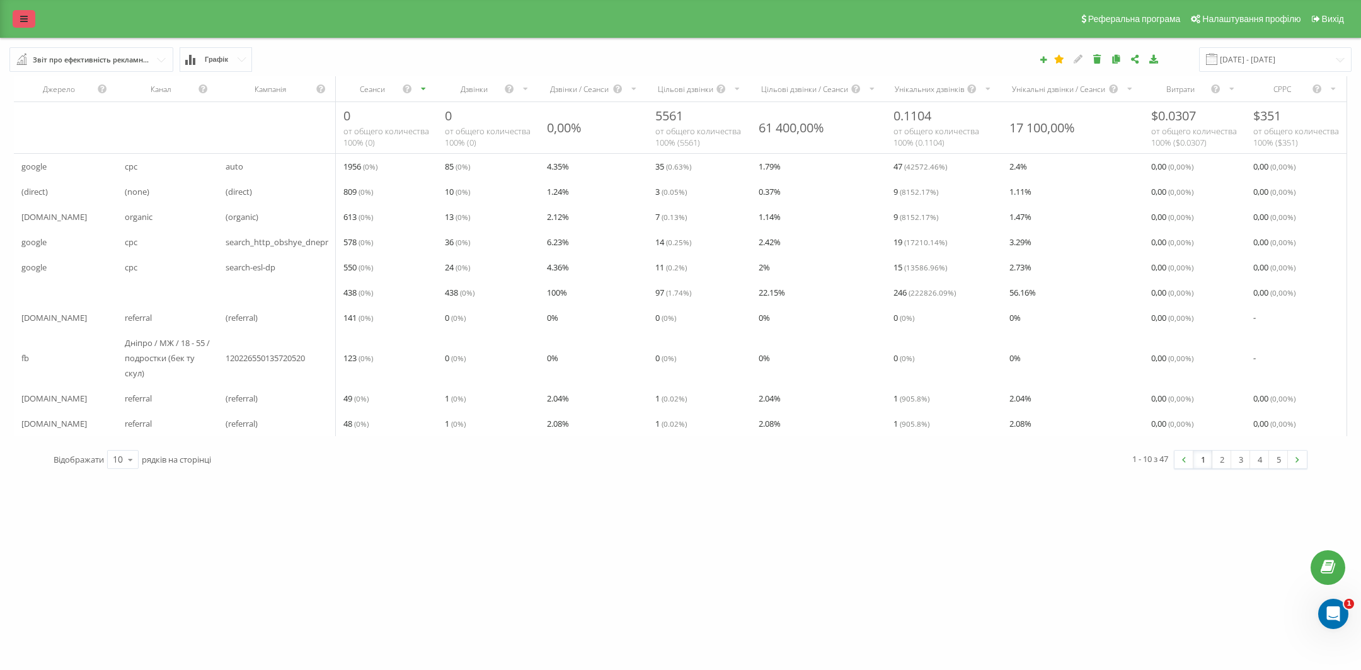
click at [18, 15] on link at bounding box center [24, 19] width 23 height 18
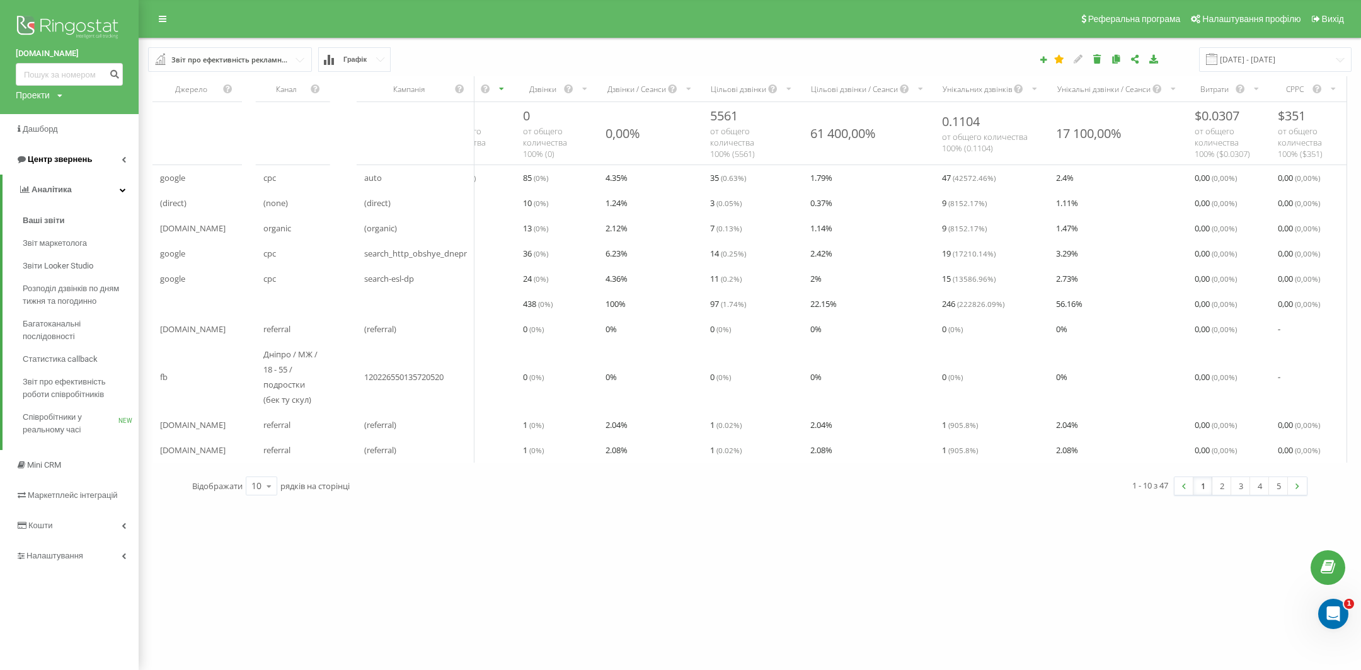
click at [84, 168] on link "Центр звернень" at bounding box center [69, 159] width 139 height 30
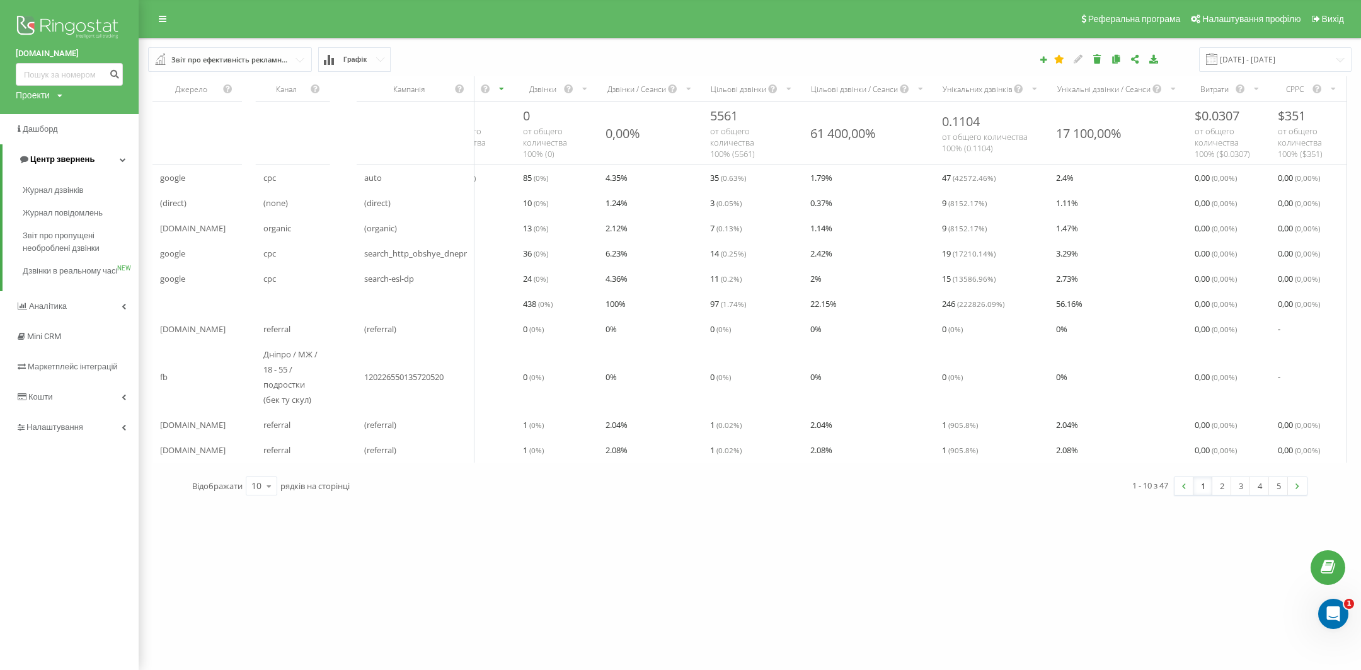
click at [84, 168] on link "Центр звернень" at bounding box center [71, 159] width 136 height 30
click at [80, 195] on link "Аналiтика" at bounding box center [69, 190] width 139 height 30
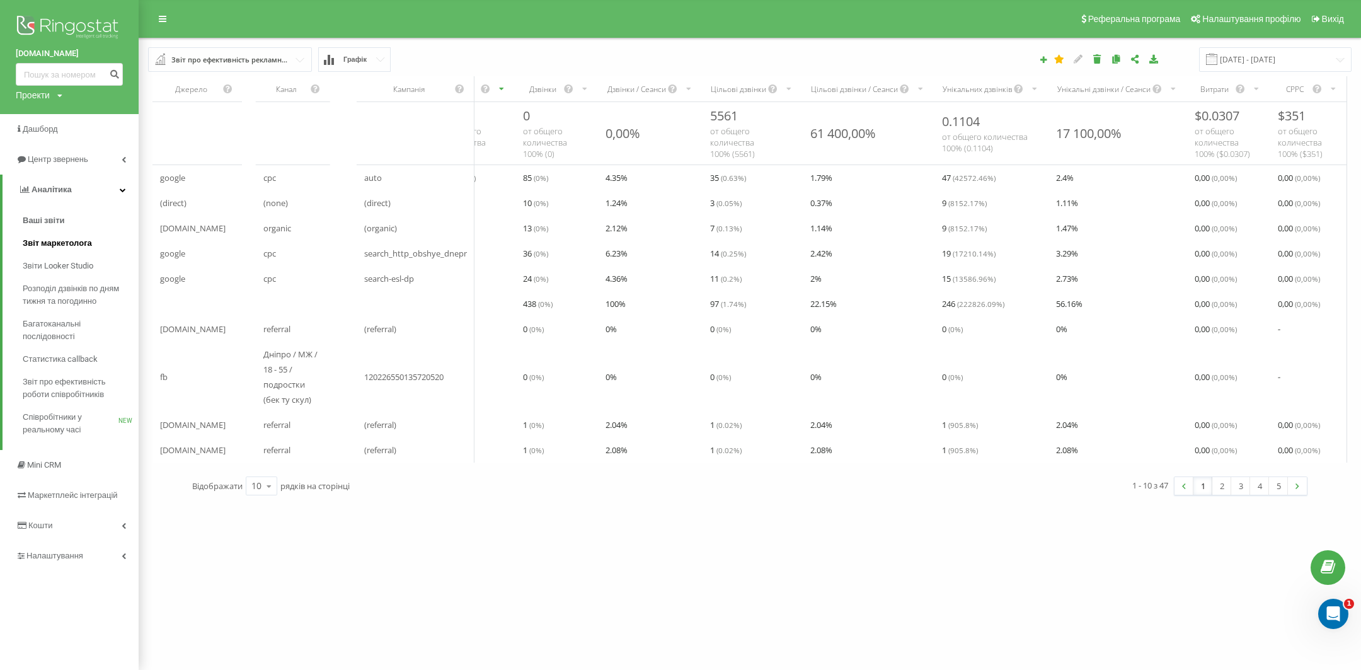
click at [78, 244] on span "Звіт маркетолога" at bounding box center [57, 243] width 69 height 13
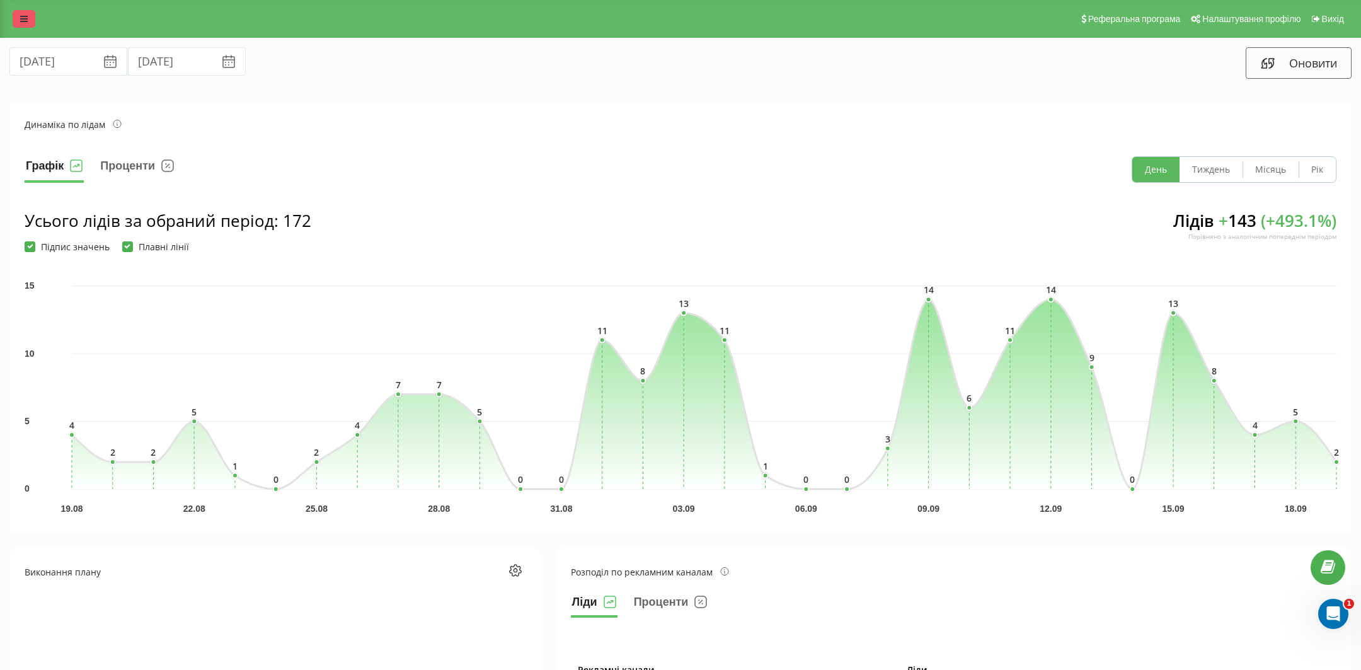
click at [20, 23] on icon at bounding box center [24, 18] width 8 height 9
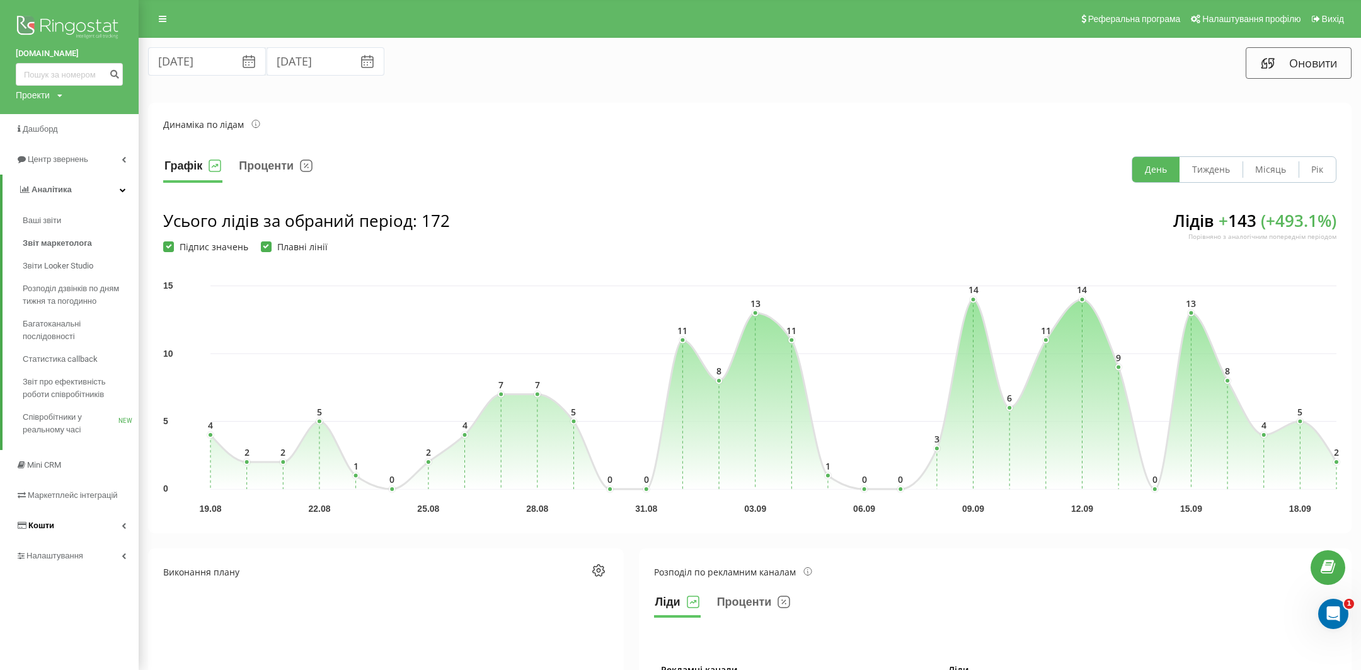
click at [63, 520] on link "Кошти" at bounding box center [69, 525] width 139 height 30
click at [49, 497] on span "Налаштування" at bounding box center [56, 494] width 60 height 9
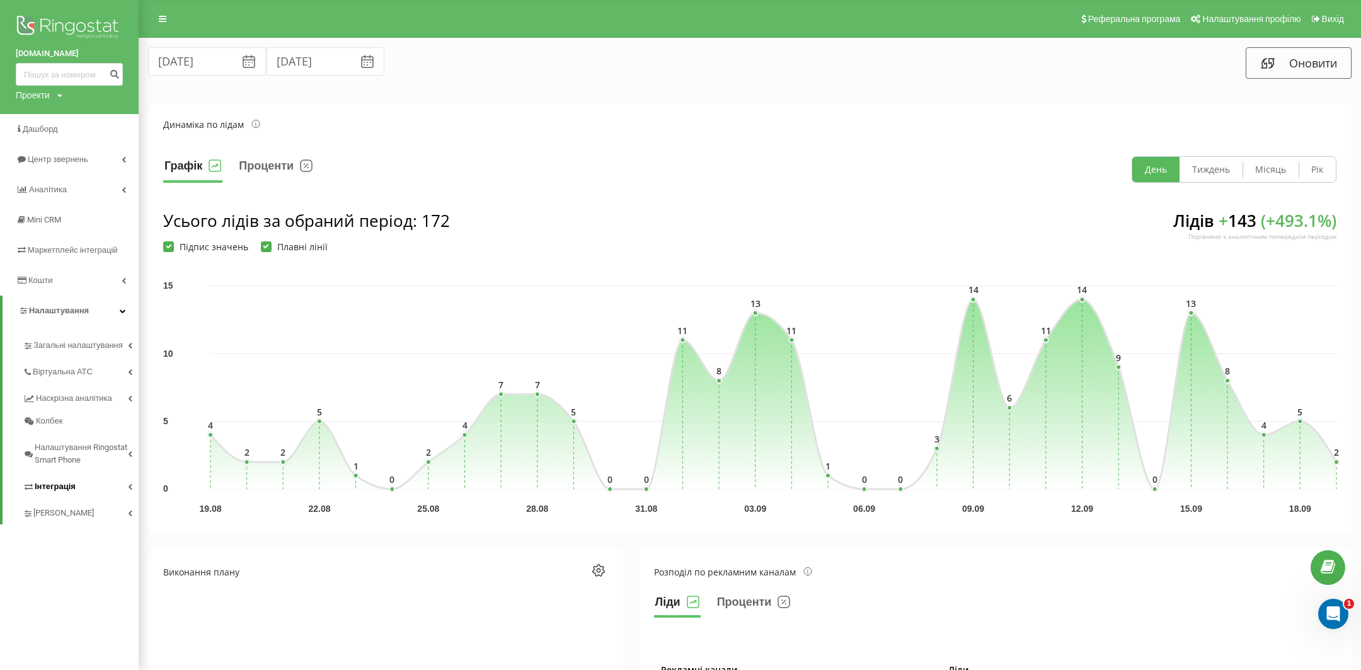
click at [78, 485] on link "Інтеграція" at bounding box center [81, 484] width 116 height 26
click at [78, 553] on span "[PERSON_NAME]" at bounding box center [64, 557] width 62 height 13
click at [78, 580] on span "Канали трафіку" at bounding box center [70, 582] width 63 height 13
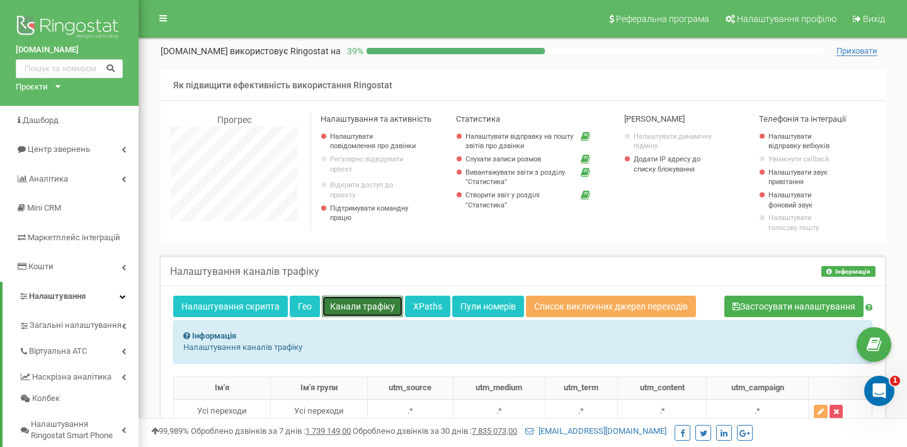
click at [365, 306] on link "Канали трафіку" at bounding box center [362, 306] width 81 height 21
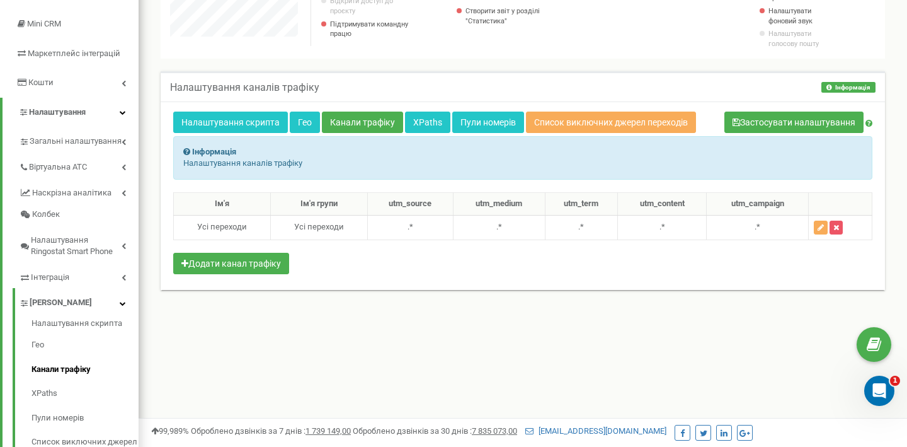
scroll to position [185, 0]
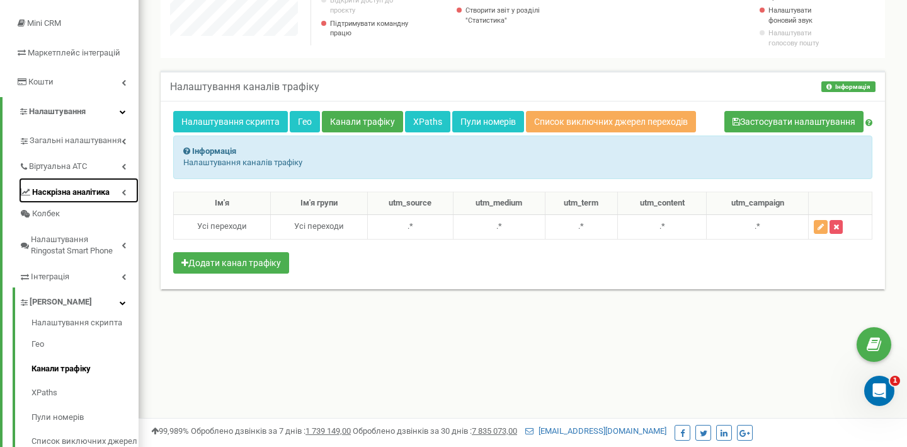
click at [93, 193] on span "Наскрізна аналітика" at bounding box center [71, 193] width 78 height 12
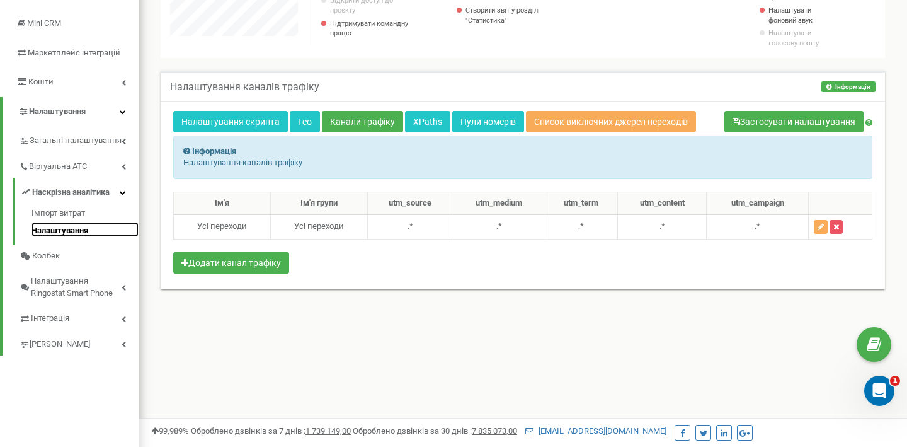
click at [86, 227] on link "Налаштування" at bounding box center [85, 229] width 107 height 15
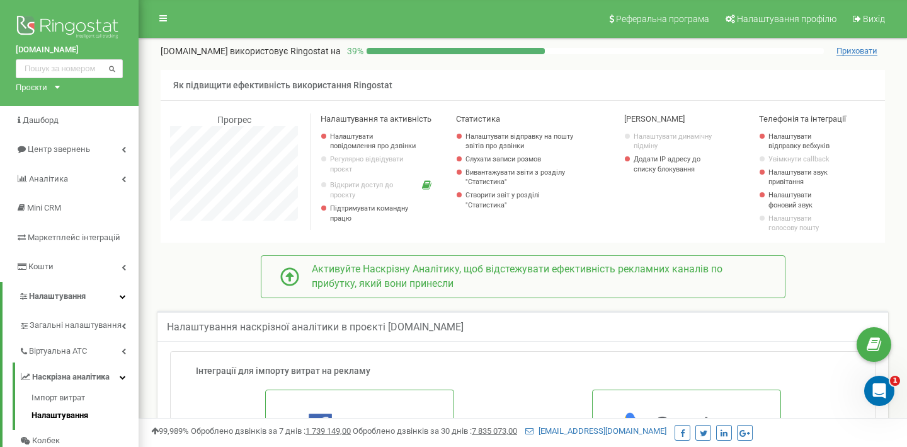
click at [395, 51] on div at bounding box center [456, 51] width 178 height 6
click at [343, 52] on p "39 %" at bounding box center [354, 51] width 26 height 13
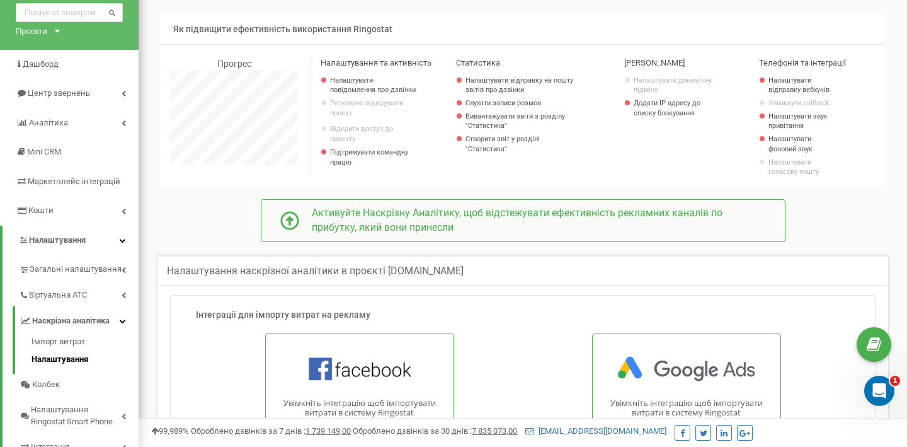
scroll to position [63, 0]
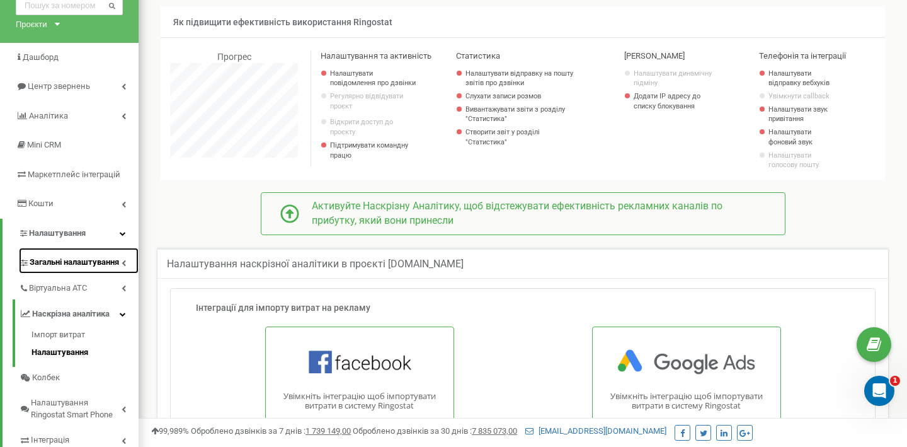
click at [119, 263] on span "Загальні налаштування" at bounding box center [74, 262] width 89 height 12
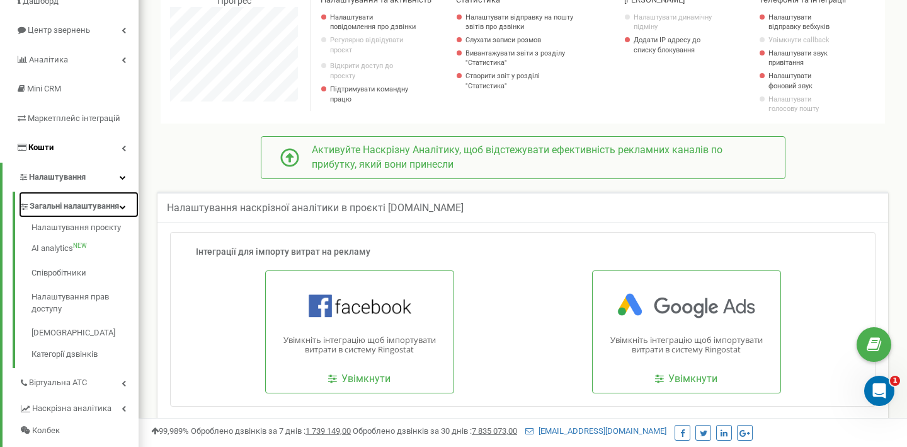
scroll to position [95, 0]
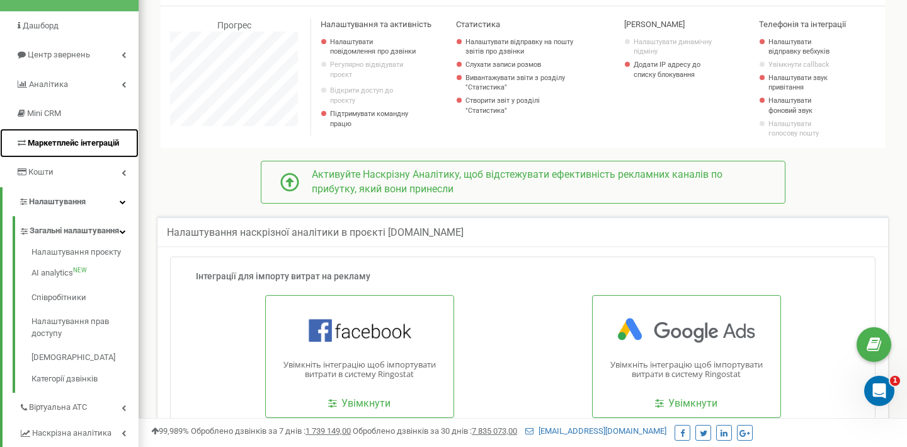
click at [54, 141] on span "Маркетплейс інтеграцій" at bounding box center [73, 142] width 91 height 9
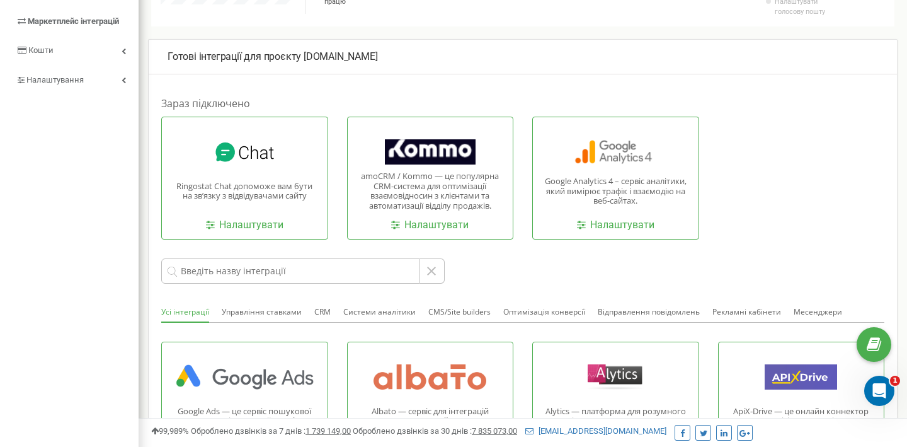
scroll to position [213, 0]
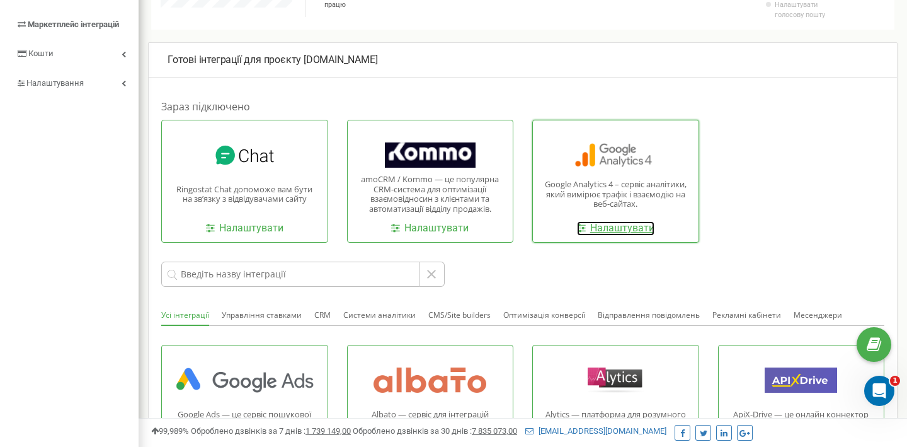
click at [638, 226] on link "Налаштувати" at bounding box center [616, 228] width 78 height 14
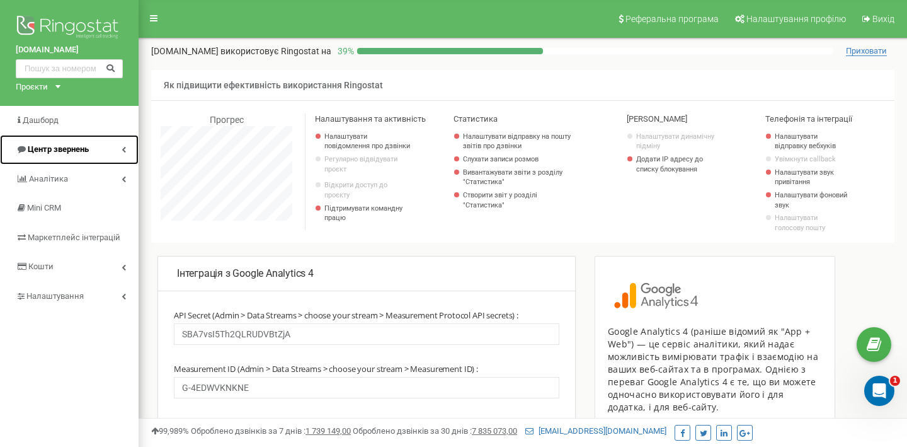
click at [68, 153] on span "Центр звернень" at bounding box center [58, 148] width 61 height 9
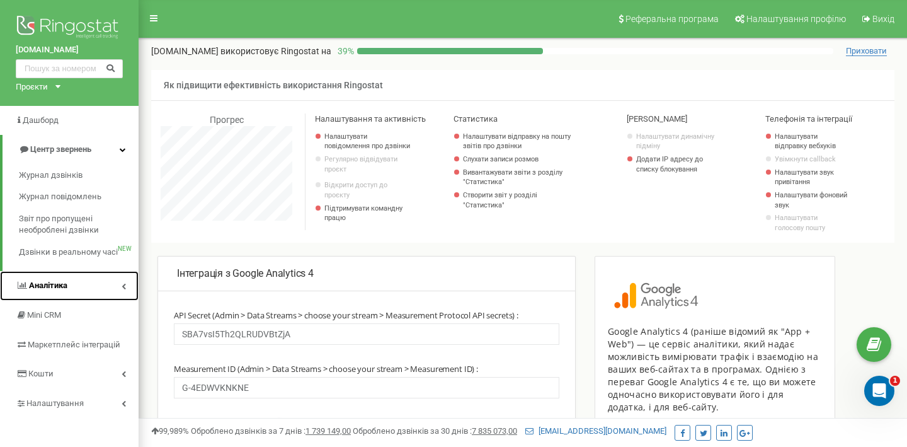
click at [55, 279] on link "Аналiтика" at bounding box center [69, 286] width 139 height 30
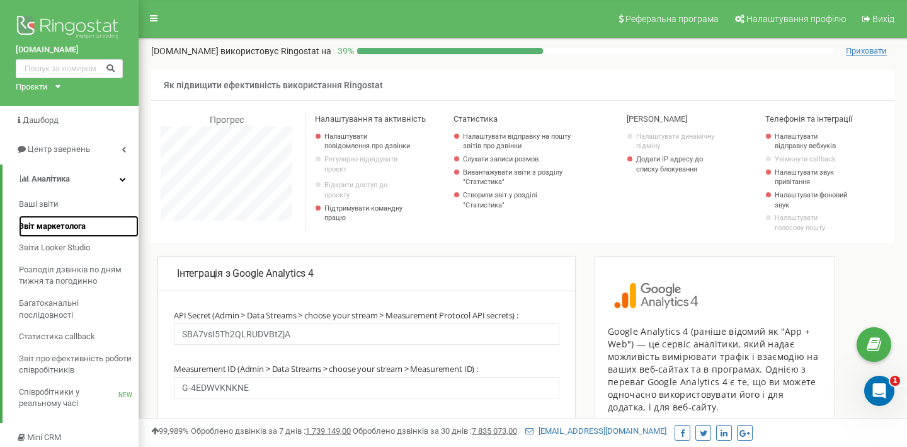
click at [60, 224] on span "Звіт маркетолога" at bounding box center [52, 227] width 67 height 12
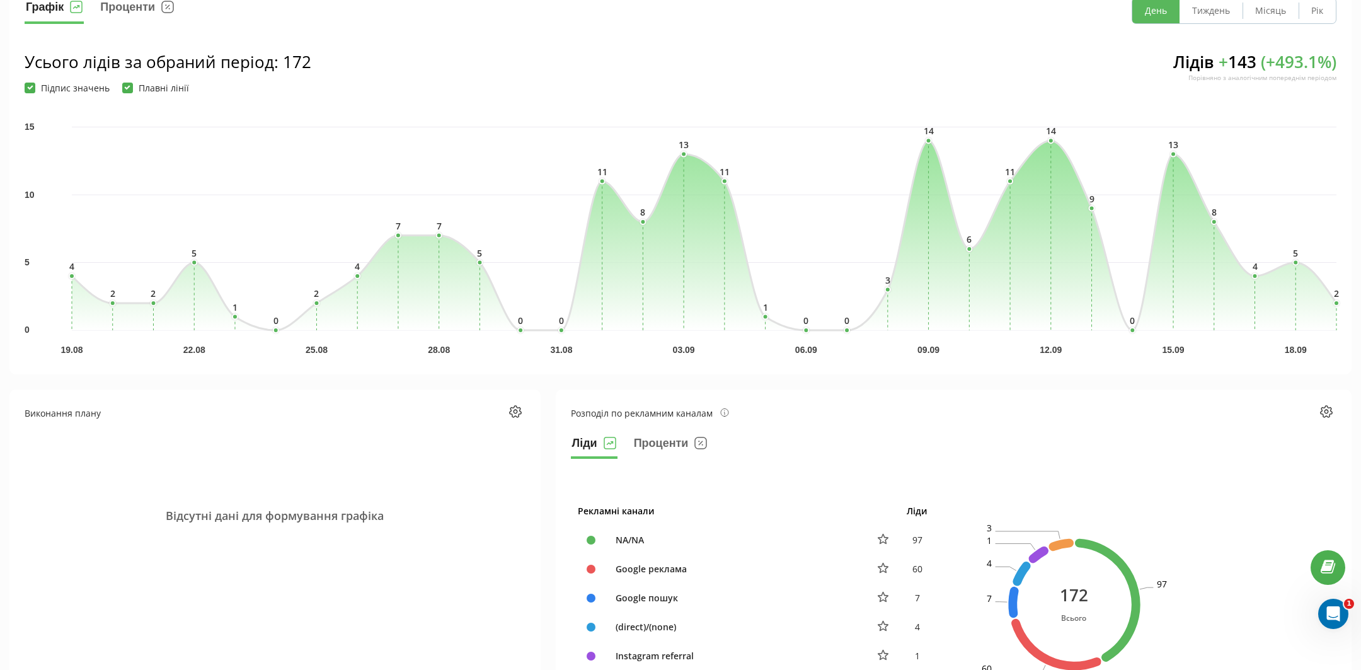
scroll to position [153, 0]
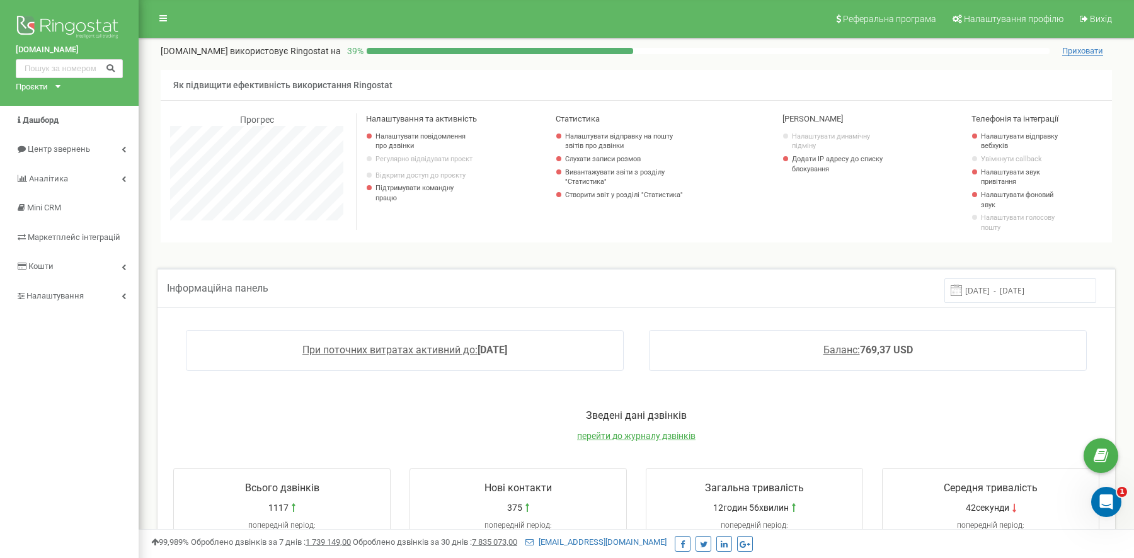
drag, startPoint x: 4, startPoint y: 50, endPoint x: 101, endPoint y: 50, distance: 97.7
click at [101, 50] on div "[DOMAIN_NAME] Проєкти [DOMAIN_NAME] [DOMAIN_NAME]" at bounding box center [69, 53] width 139 height 106
copy link "[DOMAIN_NAME]"
click at [104, 174] on link "Аналiтика" at bounding box center [69, 179] width 139 height 30
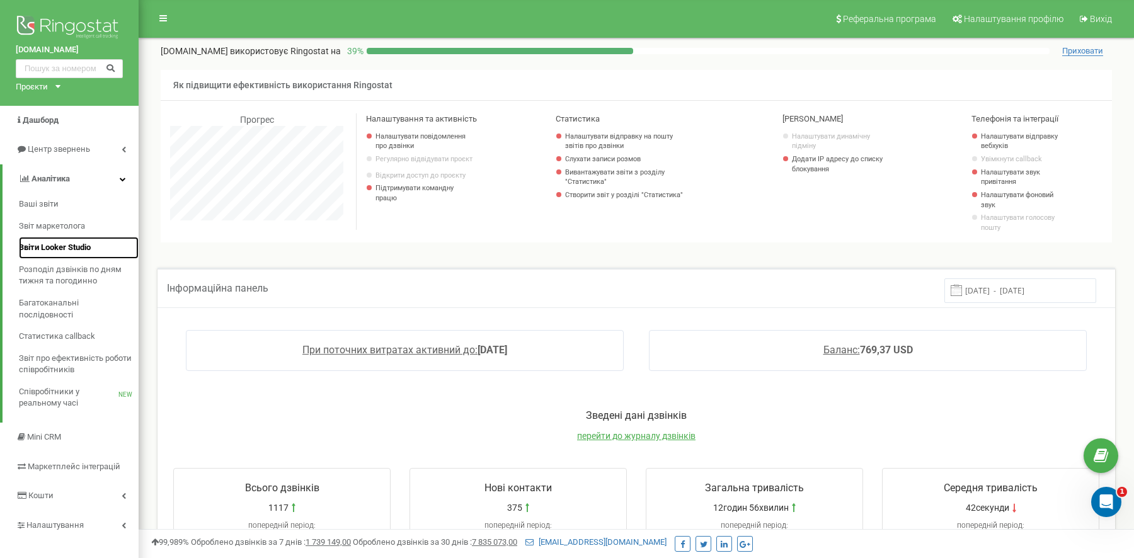
click at [83, 248] on span "Звіти Looker Studio" at bounding box center [55, 248] width 72 height 12
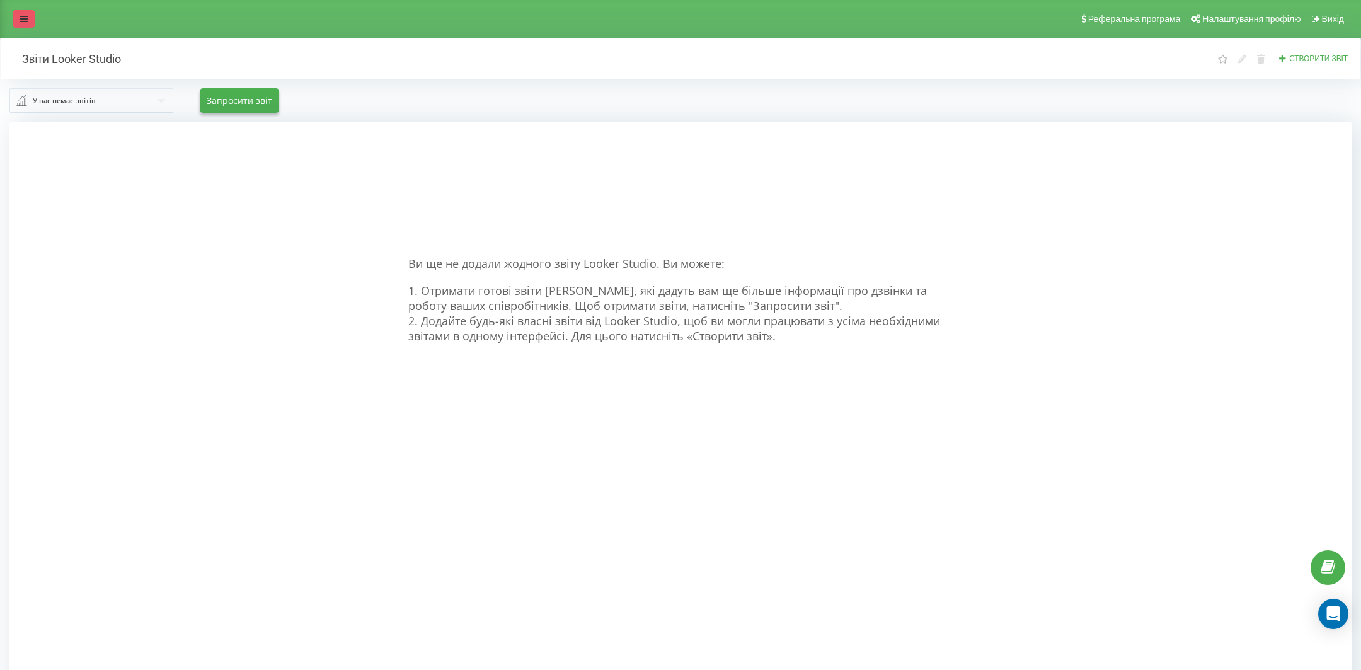
click at [21, 21] on icon at bounding box center [24, 18] width 8 height 9
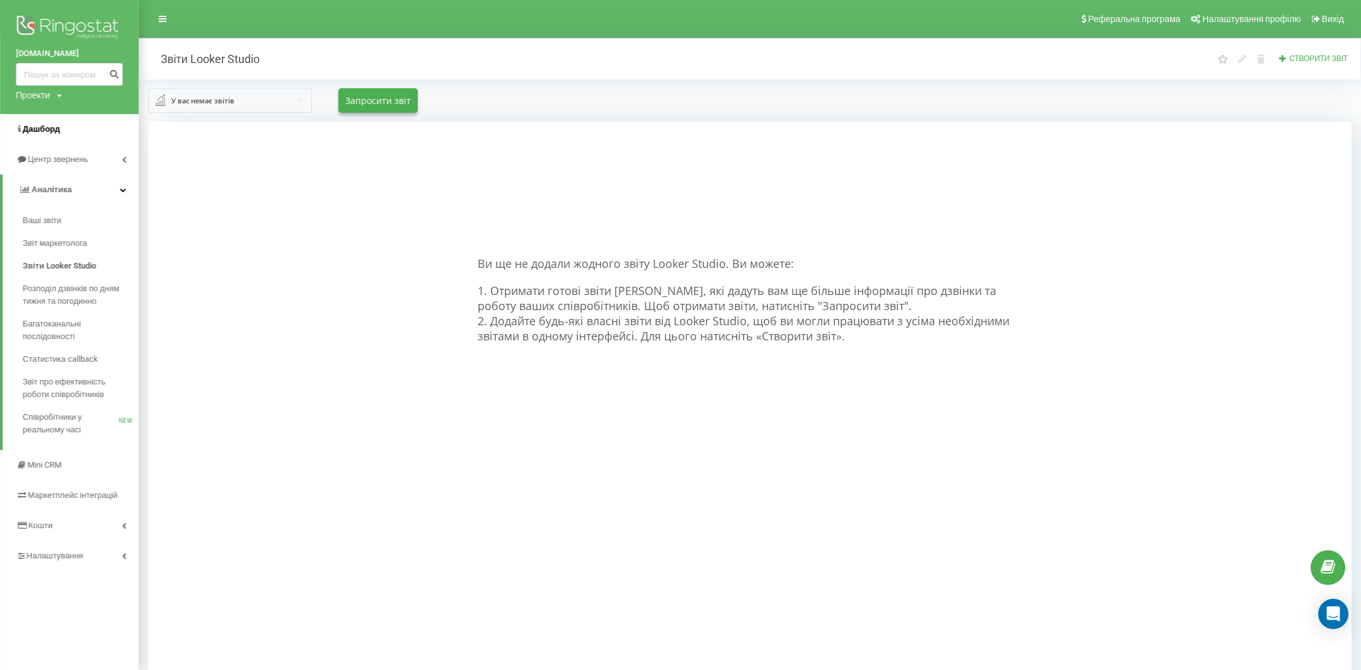
click at [61, 135] on link "Дашборд" at bounding box center [69, 129] width 139 height 30
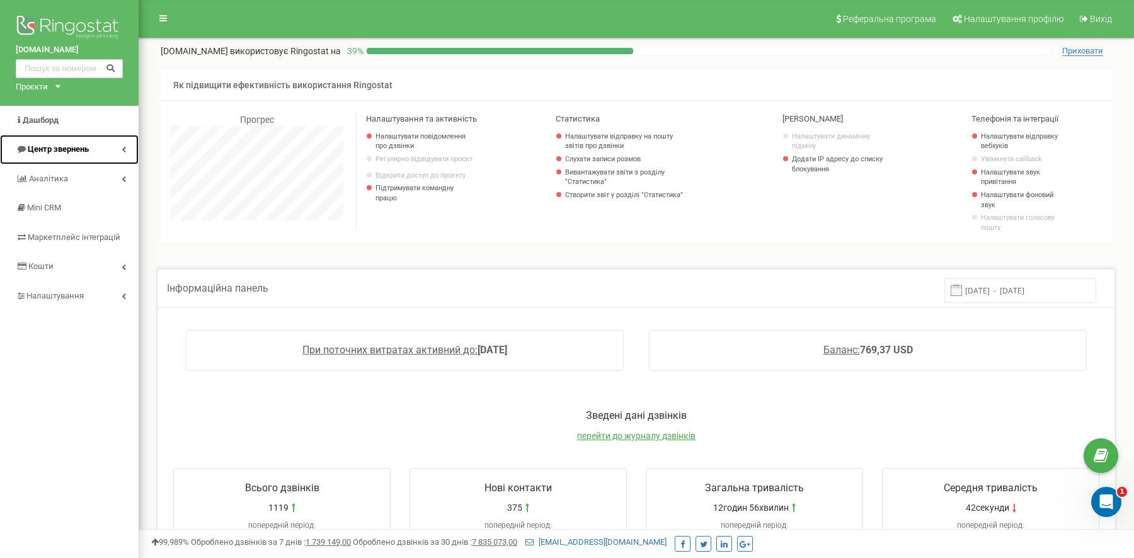
click at [98, 149] on link "Центр звернень" at bounding box center [69, 150] width 139 height 30
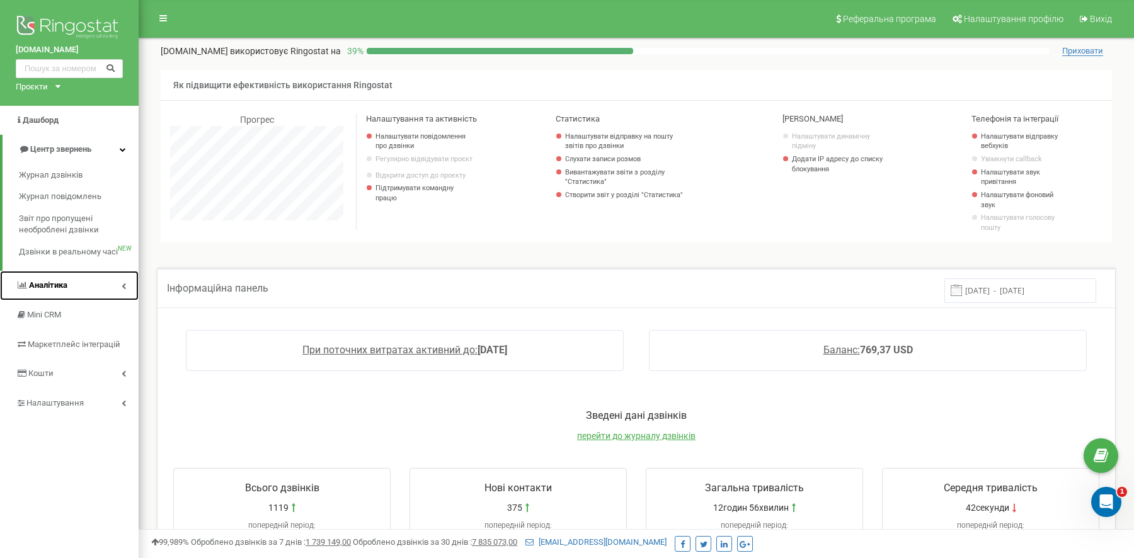
click at [83, 280] on link "Аналiтика" at bounding box center [69, 286] width 139 height 30
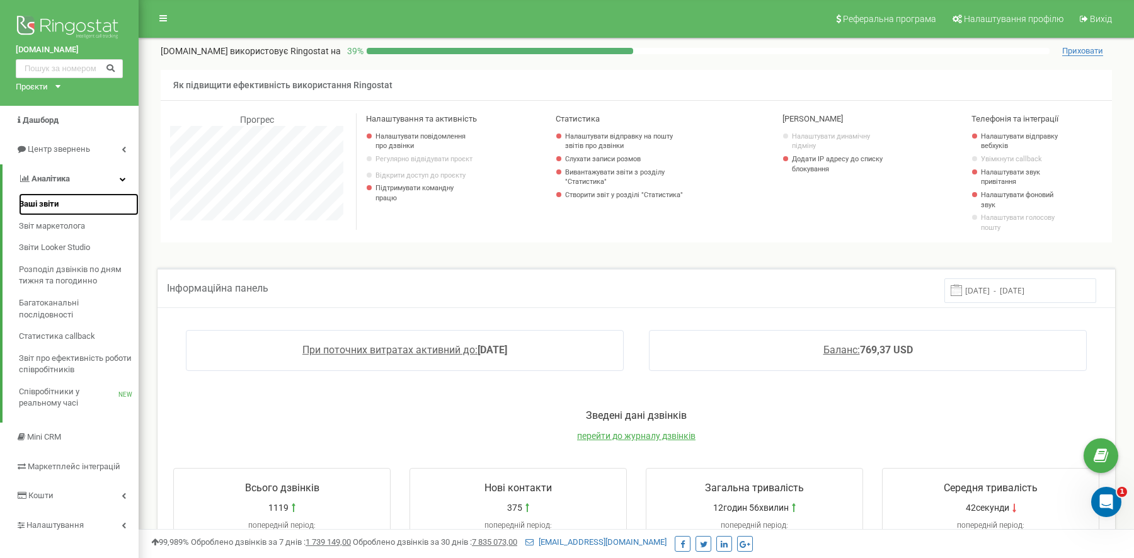
click at [81, 206] on link "Ваші звіти" at bounding box center [79, 204] width 120 height 22
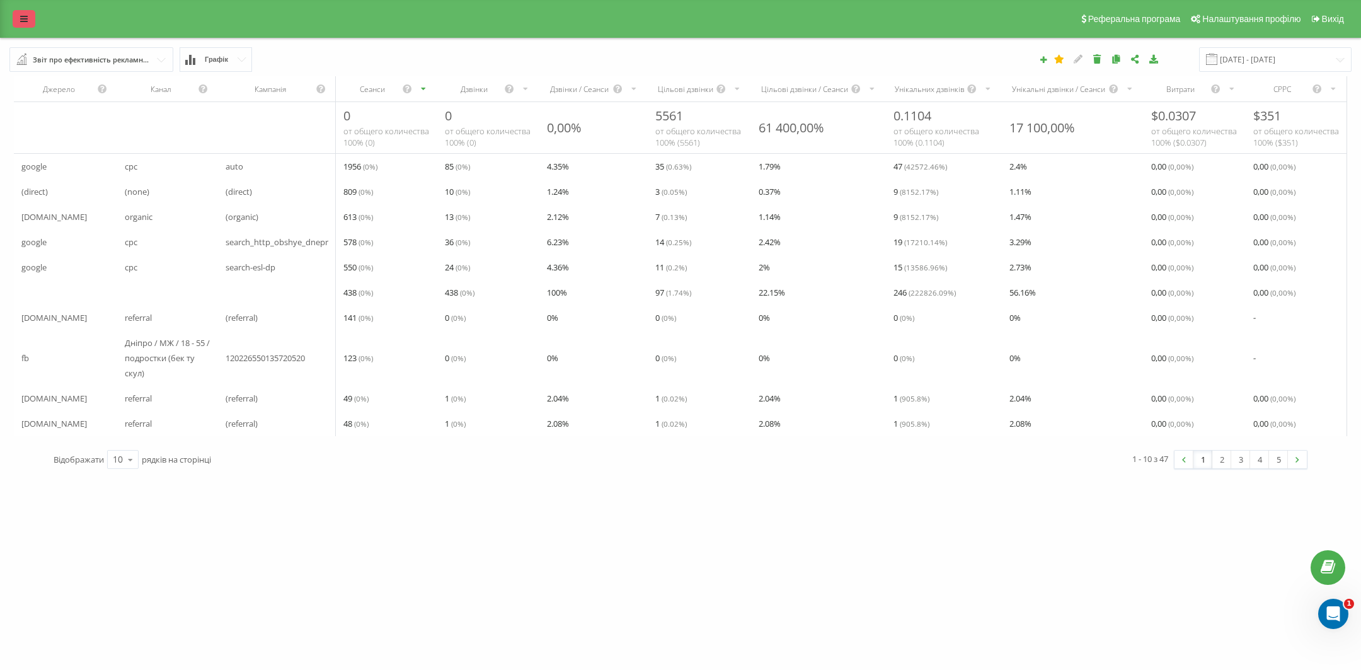
click at [19, 25] on link at bounding box center [24, 19] width 23 height 18
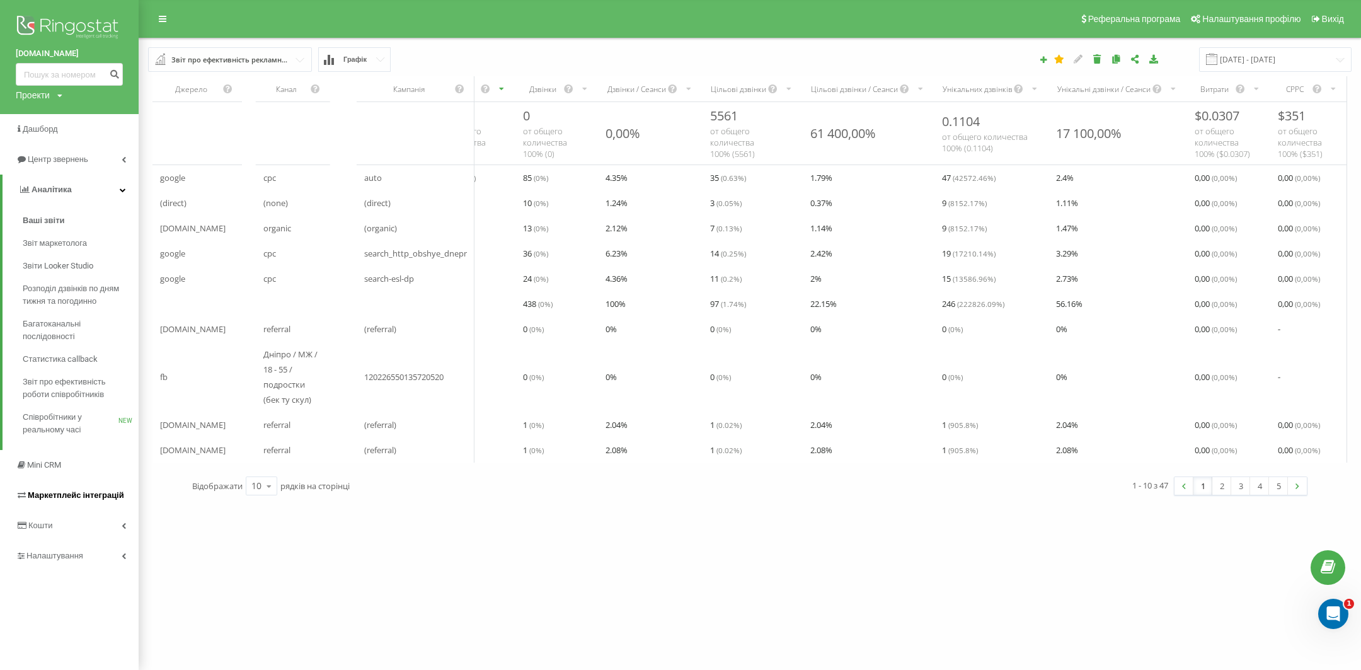
click at [57, 495] on span "Маркетплейс інтеграцій" at bounding box center [76, 494] width 96 height 9
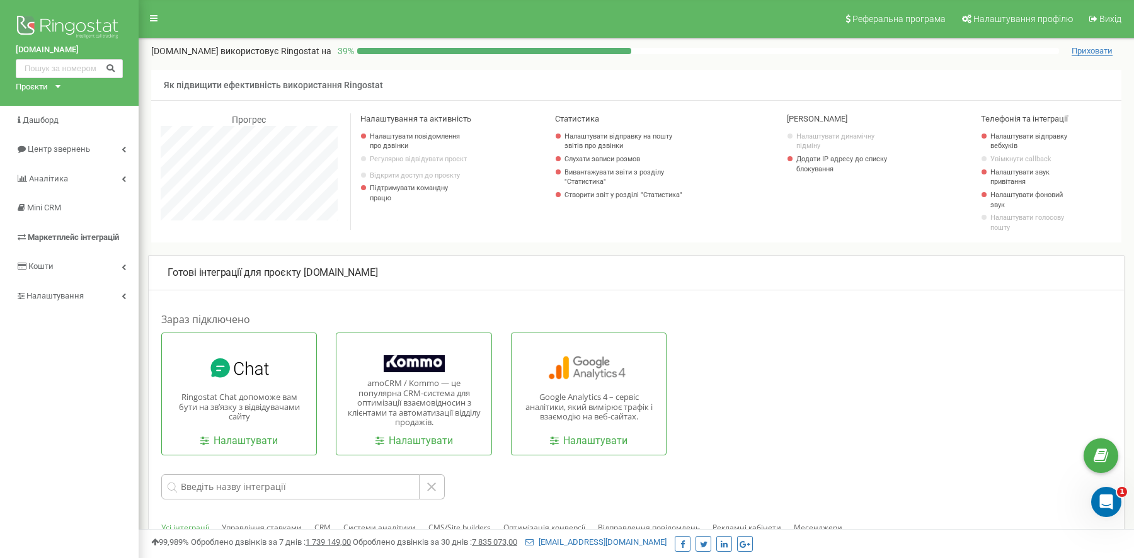
click at [40, 91] on div "Проєкти" at bounding box center [32, 87] width 32 height 12
click at [60, 115] on link "[DOMAIN_NAME]" at bounding box center [51, 118] width 57 height 6
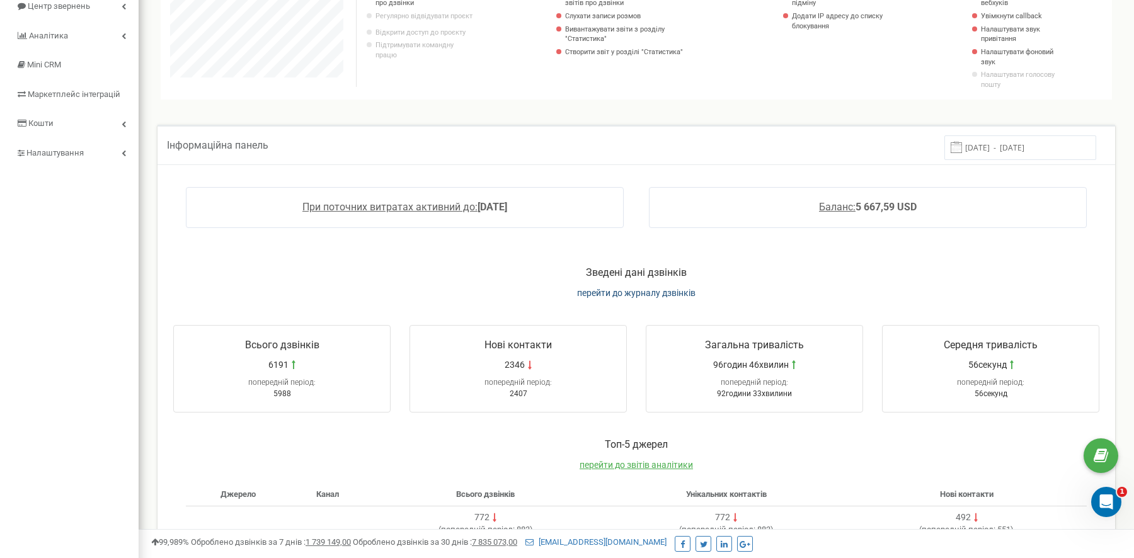
scroll to position [154, 0]
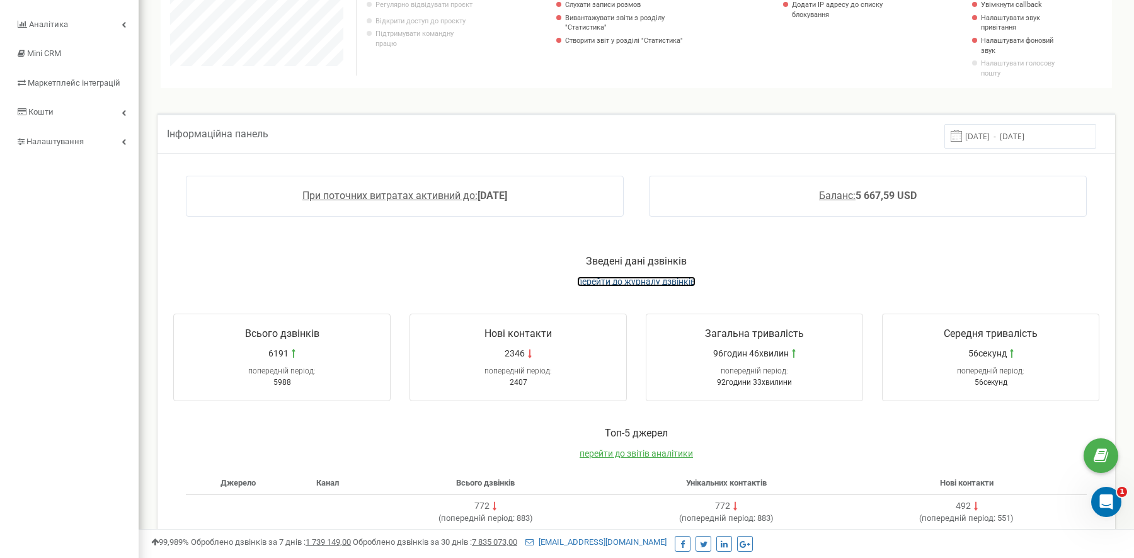
click at [657, 280] on span "перейти до журналу дзвінків" at bounding box center [636, 282] width 118 height 10
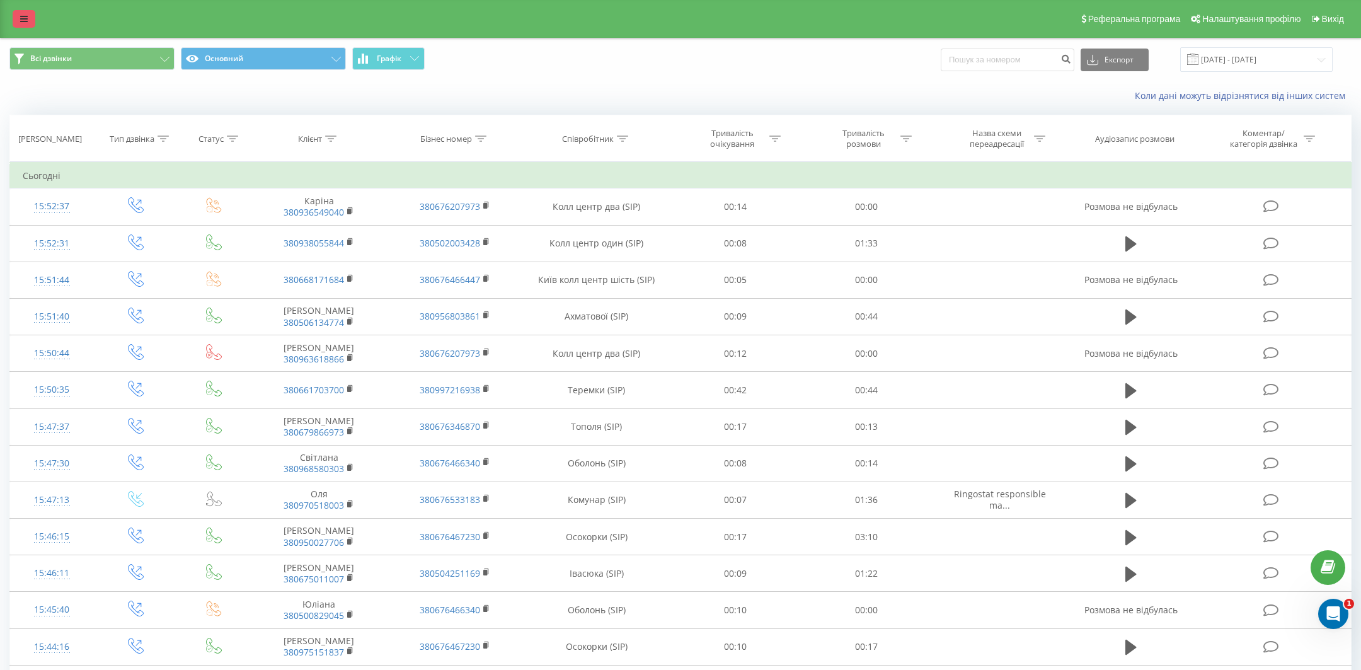
click at [24, 21] on icon at bounding box center [24, 18] width 8 height 9
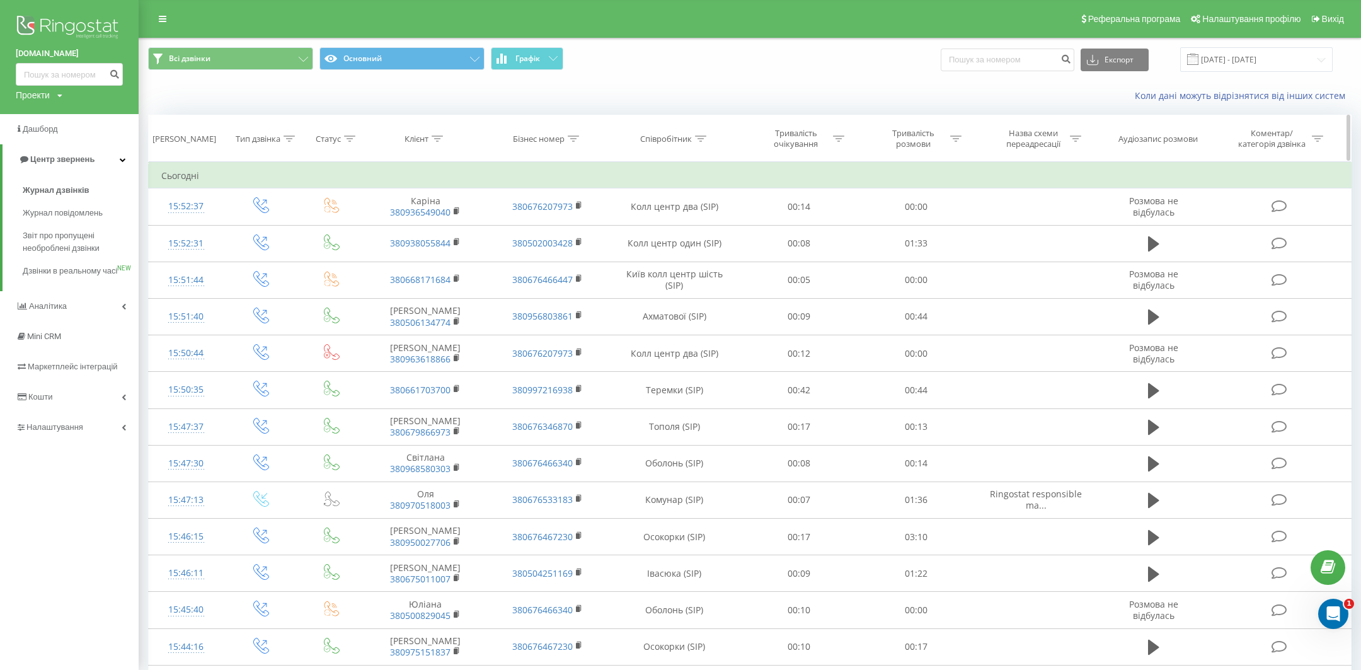
click at [576, 136] on icon at bounding box center [573, 138] width 11 height 6
click at [636, 93] on div "Коли дані можуть відрізнятися вiд інших систем" at bounding box center [978, 95] width 763 height 13
click at [664, 75] on div "Всі дзвінки Основний Графік Експорт .csv .xls .xlsx 19.08.2025 - 19.09.2025" at bounding box center [749, 59] width 1221 height 42
click at [723, 93] on div "Коли дані можуть відрізнятися вiд інших систем" at bounding box center [978, 95] width 763 height 13
click at [61, 132] on link "Дашборд" at bounding box center [69, 129] width 139 height 30
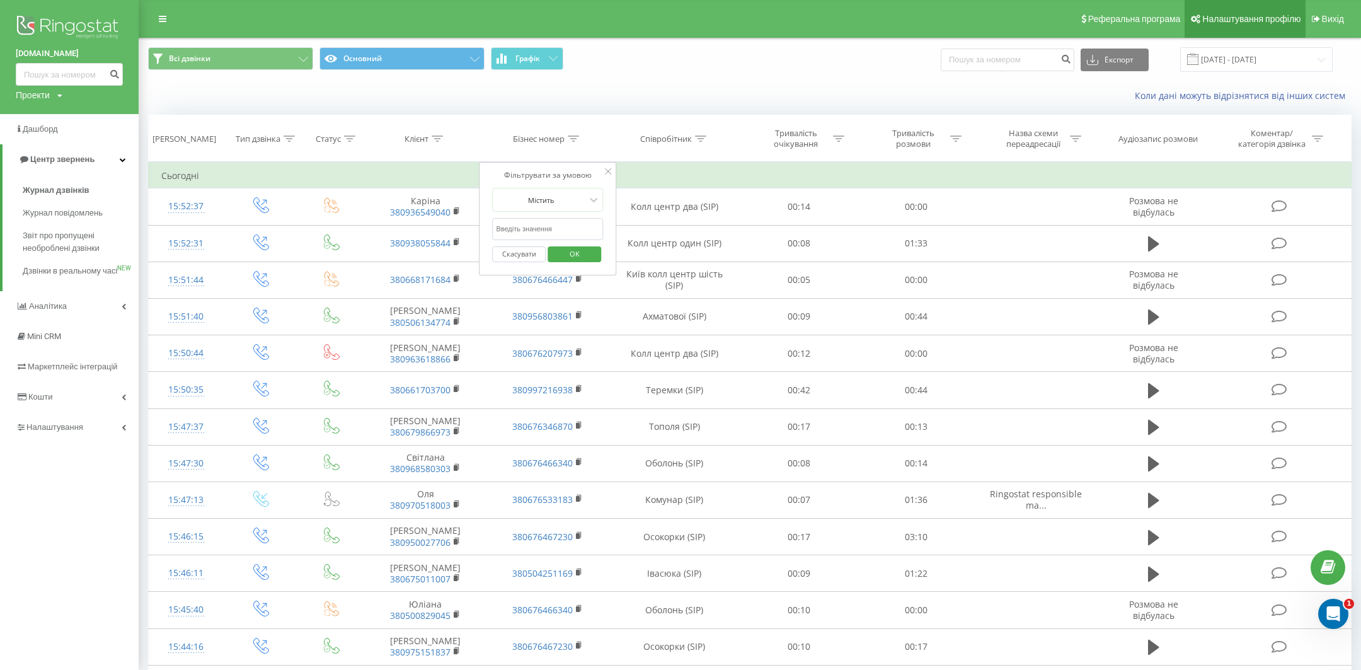
click at [1233, 15] on span "Налаштування профілю" at bounding box center [1251, 19] width 98 height 10
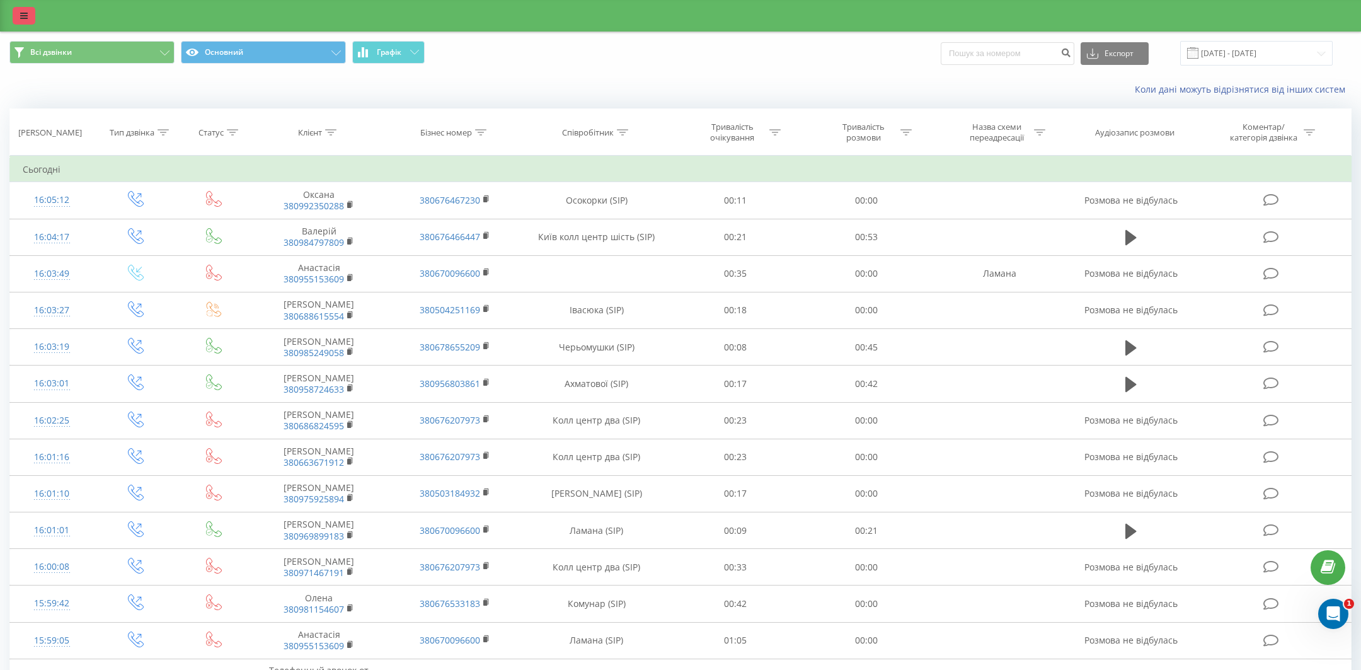
click at [24, 18] on icon at bounding box center [24, 15] width 8 height 9
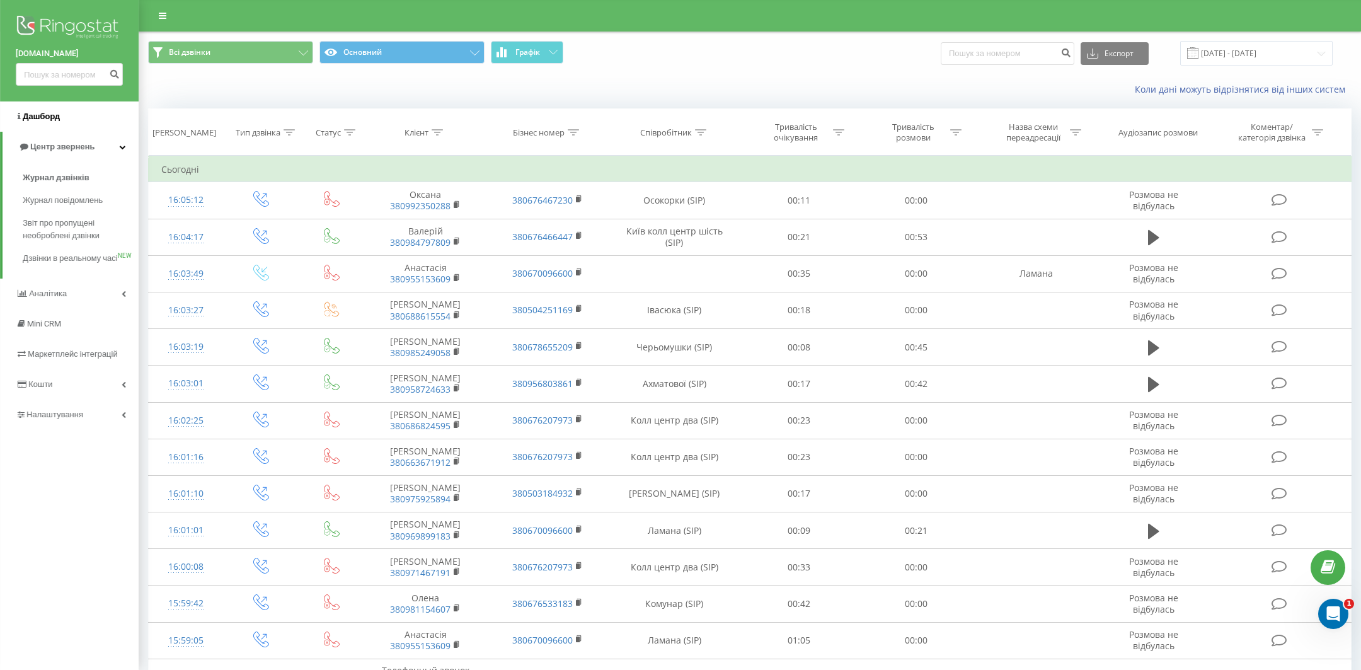
click at [75, 125] on link "Дашборд" at bounding box center [69, 116] width 139 height 30
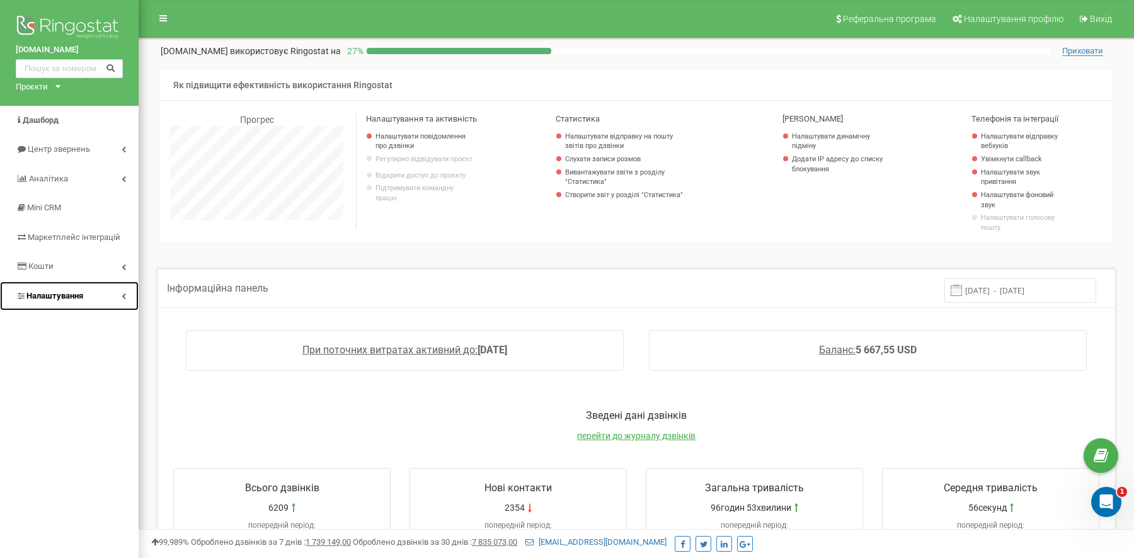
click at [68, 293] on span "Налаштування" at bounding box center [54, 295] width 57 height 9
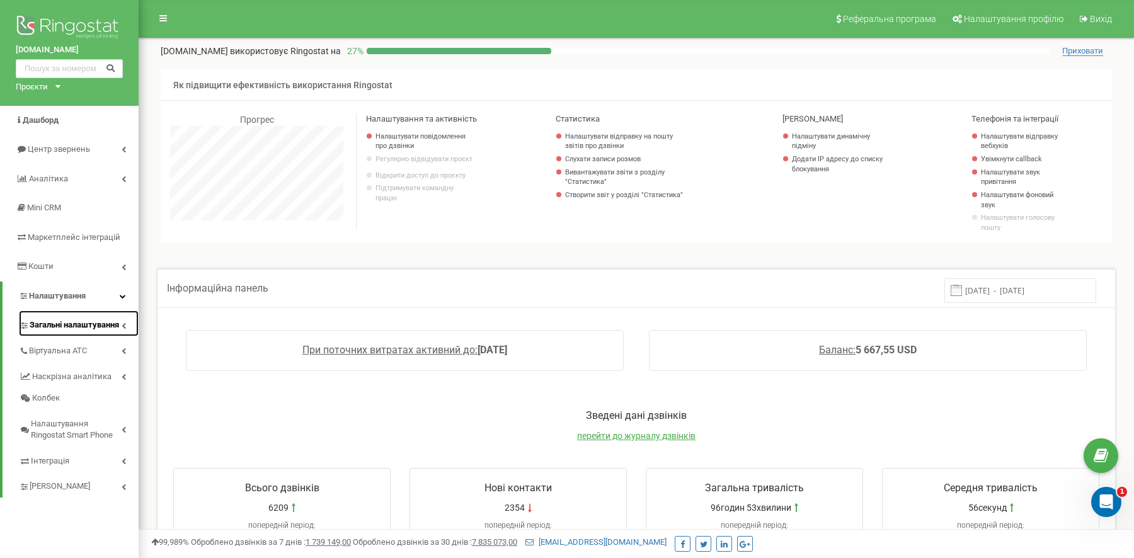
click at [64, 330] on span "Загальні налаштування" at bounding box center [74, 325] width 89 height 12
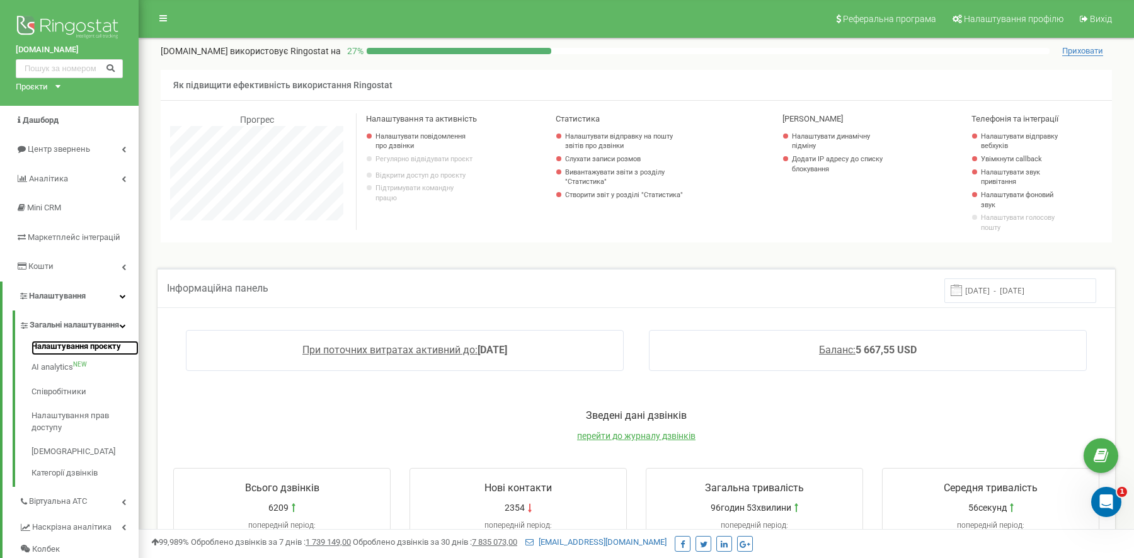
click at [64, 352] on link "Налаштування проєкту" at bounding box center [85, 348] width 107 height 15
click at [118, 295] on link "Налаштування" at bounding box center [71, 297] width 136 height 30
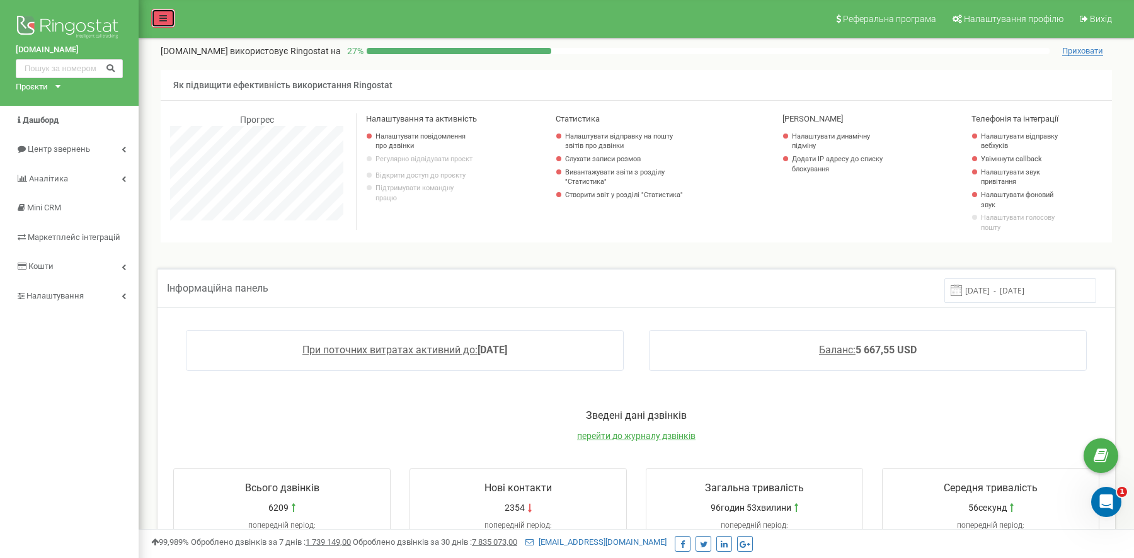
click at [160, 19] on icon at bounding box center [163, 18] width 8 height 9
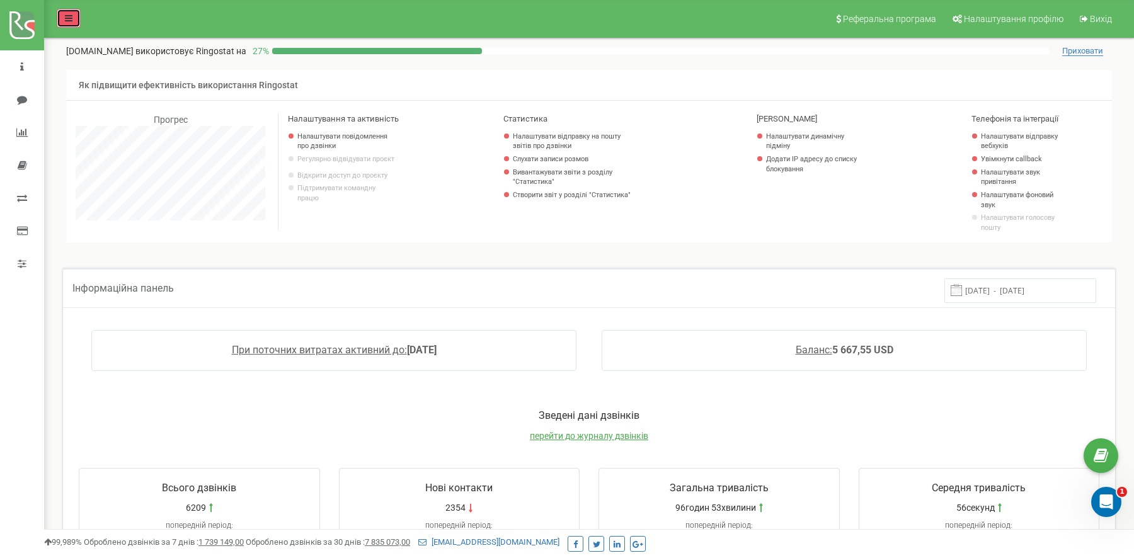
scroll to position [629394, 629060]
click at [70, 22] on link at bounding box center [69, 18] width 24 height 19
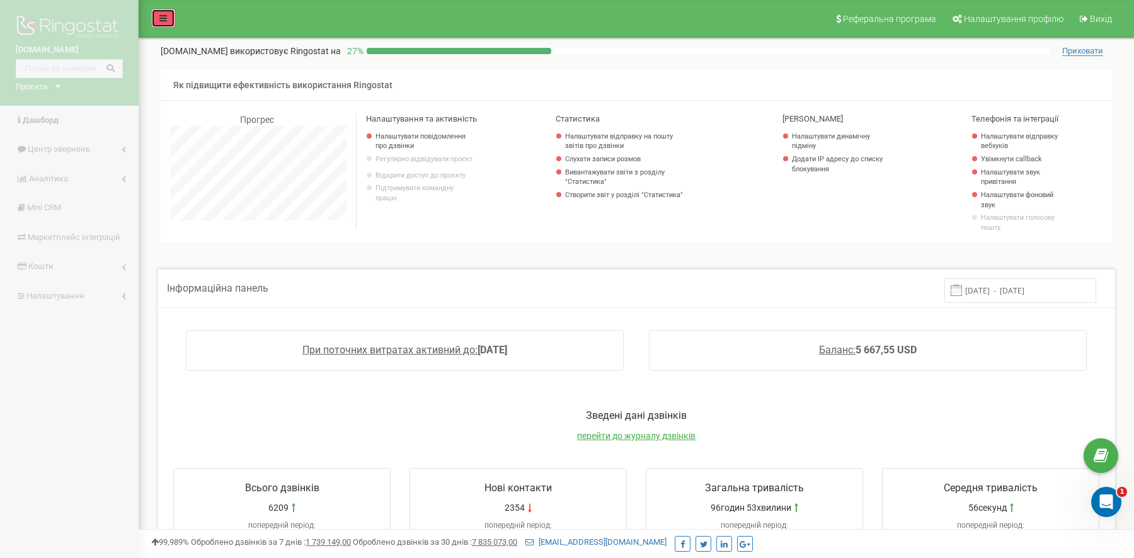
scroll to position [629394, 629154]
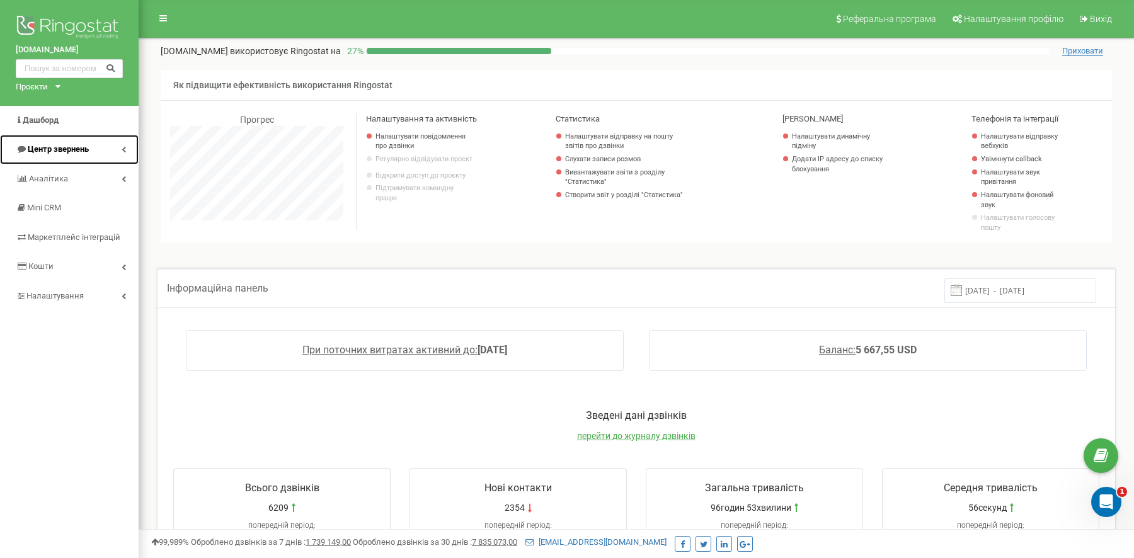
click at [90, 151] on link "Центр звернень" at bounding box center [69, 150] width 139 height 30
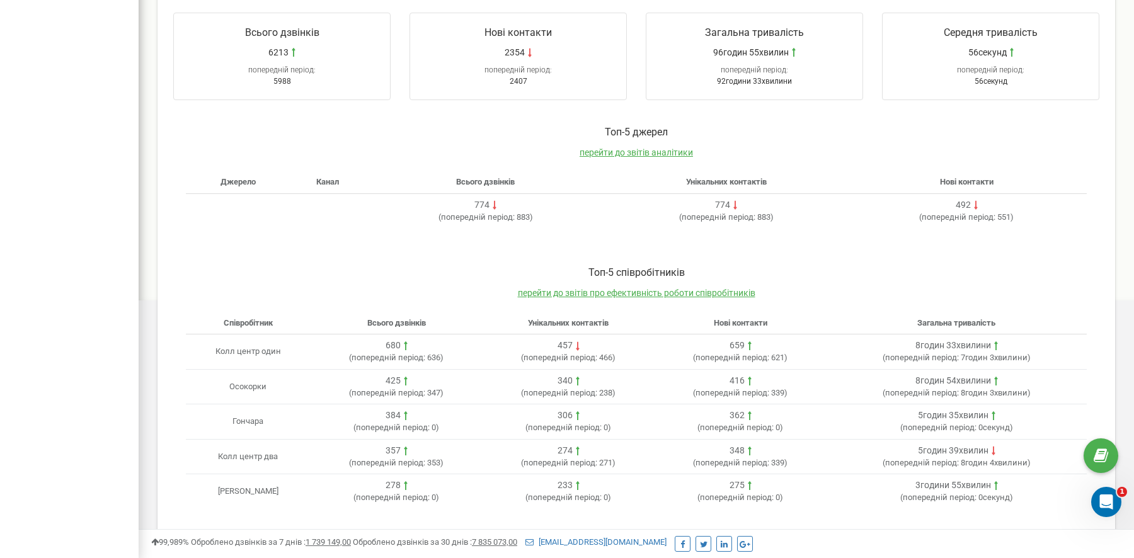
scroll to position [423, 0]
